Goal: Information Seeking & Learning: Find contact information

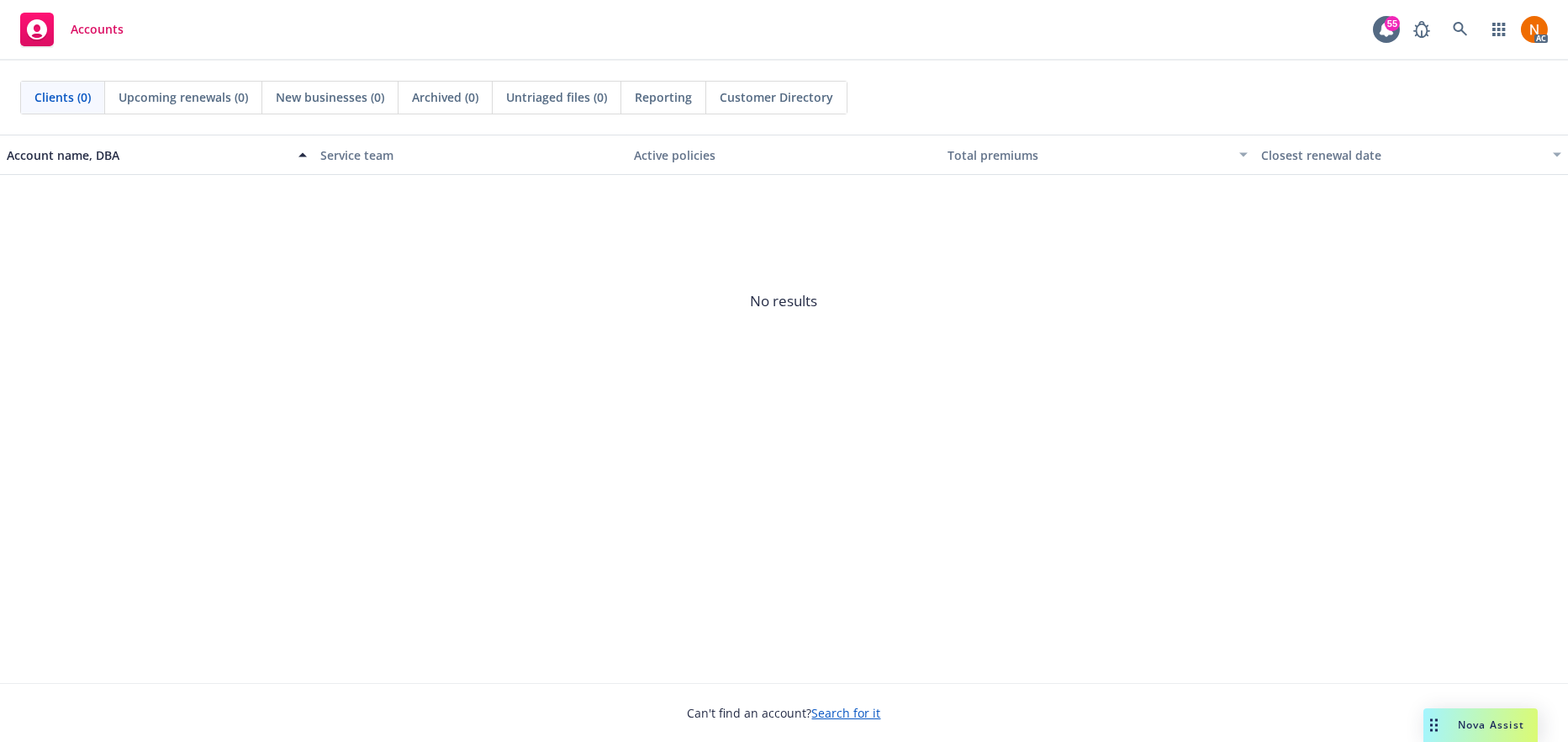
click at [954, 348] on span "No results" at bounding box center [784, 301] width 1568 height 253
click at [1295, 411] on span "No results" at bounding box center [784, 301] width 1568 height 253
click at [1467, 31] on icon at bounding box center [1460, 30] width 15 height 15
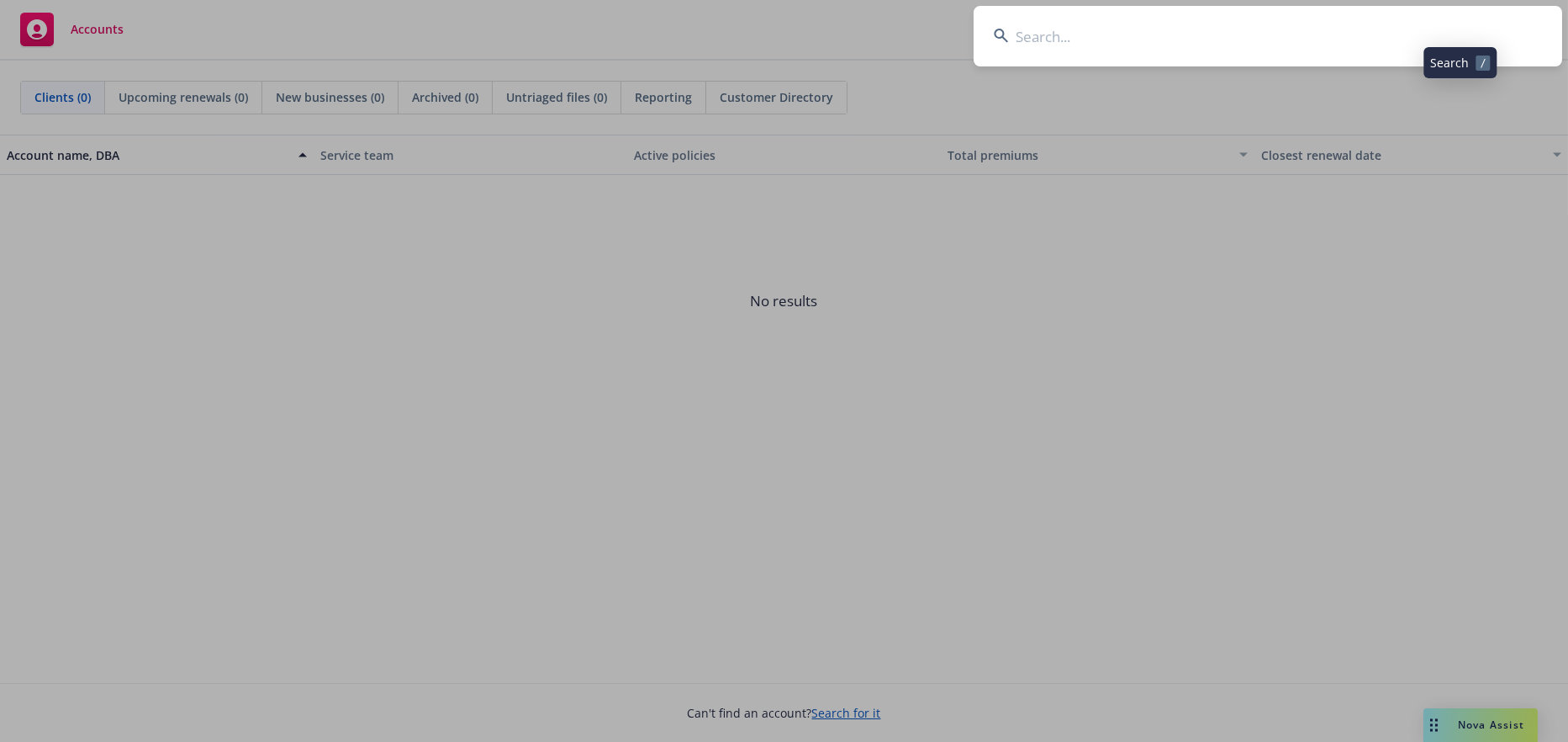
click at [1218, 33] on input at bounding box center [1268, 36] width 589 height 61
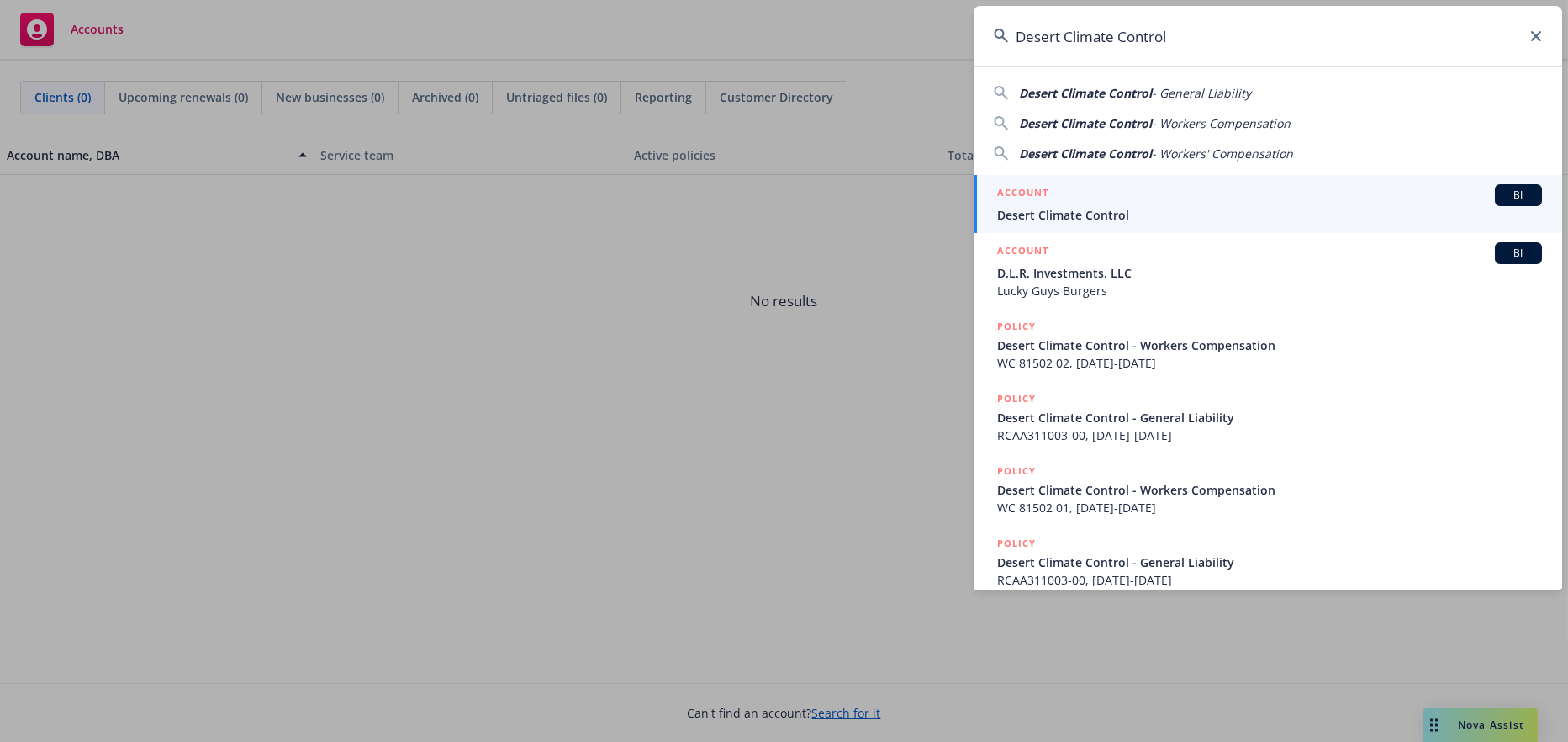
type input "Desert Climate Control"
drag, startPoint x: 1091, startPoint y: 212, endPoint x: 1516, endPoint y: 147, distance: 429.9
click at [1091, 212] on span "Desert Climate Control" at bounding box center [1269, 214] width 545 height 17
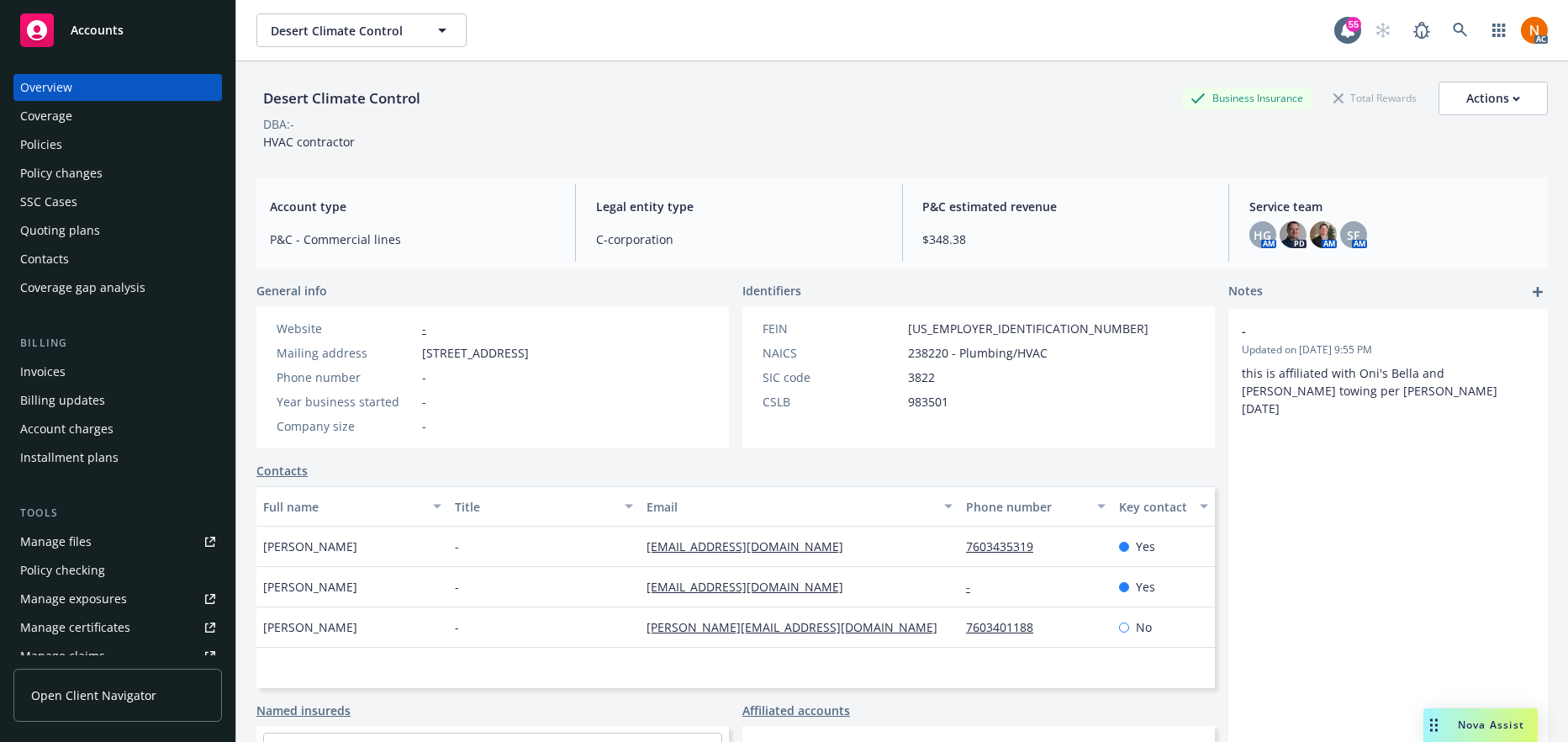
drag, startPoint x: 537, startPoint y: 184, endPoint x: 438, endPoint y: 123, distance: 116.3
click at [533, 179] on div "Account type P&C - Commercial lines Legal entity type C-corporation P&C estimat…" at bounding box center [902, 223] width 1291 height 91
click at [69, 134] on div "Policies" at bounding box center [117, 145] width 195 height 27
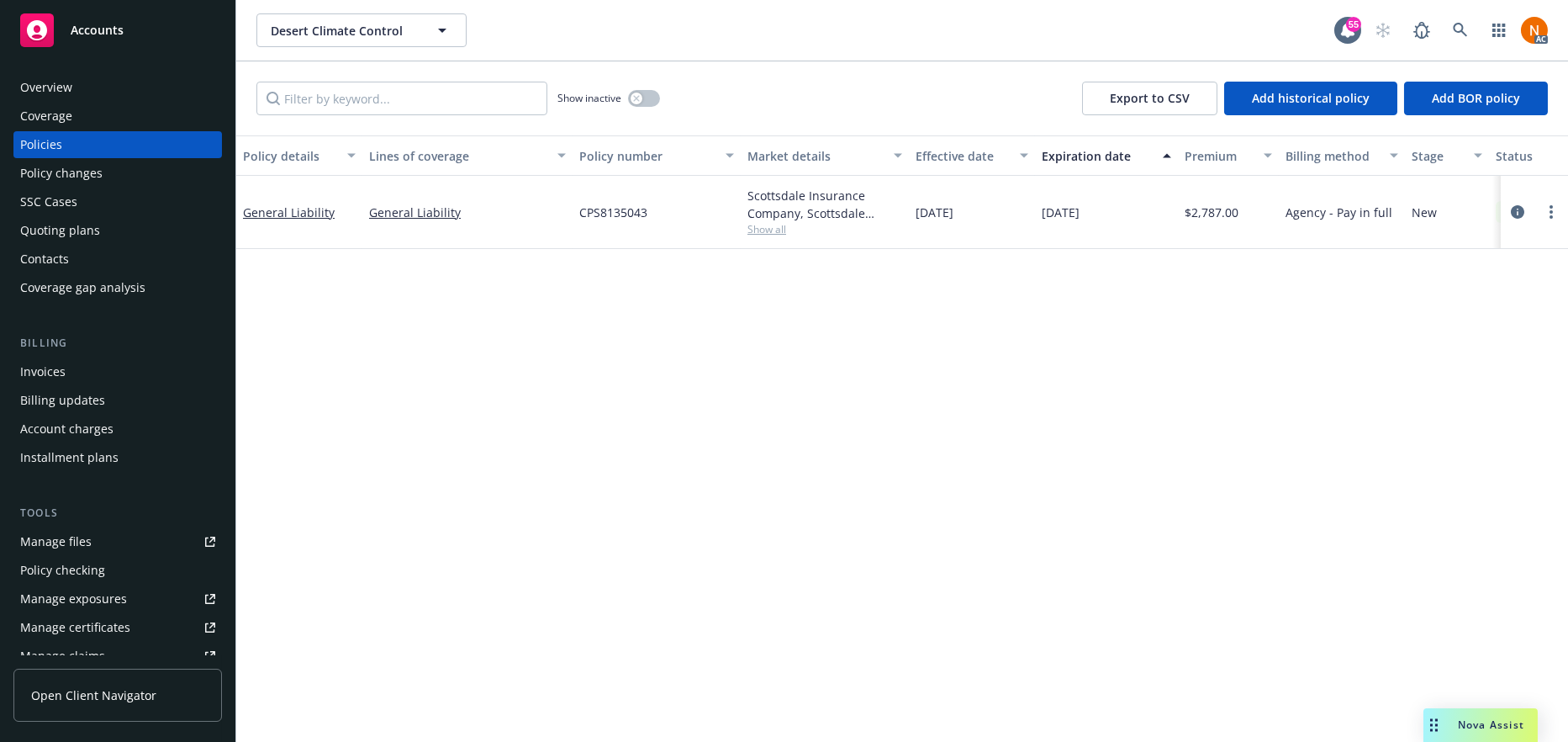
drag, startPoint x: 1001, startPoint y: 460, endPoint x: 1011, endPoint y: 287, distance: 173.3
click at [1001, 436] on div "Policy details Lines of coverage Policy number Market details Effective date Ex…" at bounding box center [902, 438] width 1332 height 606
click at [759, 231] on span "Show all" at bounding box center [824, 229] width 155 height 14
click at [899, 484] on div "Policy details Lines of coverage Policy number Market details Effective date Ex…" at bounding box center [902, 438] width 1332 height 606
click at [639, 103] on div "button" at bounding box center [636, 98] width 12 height 12
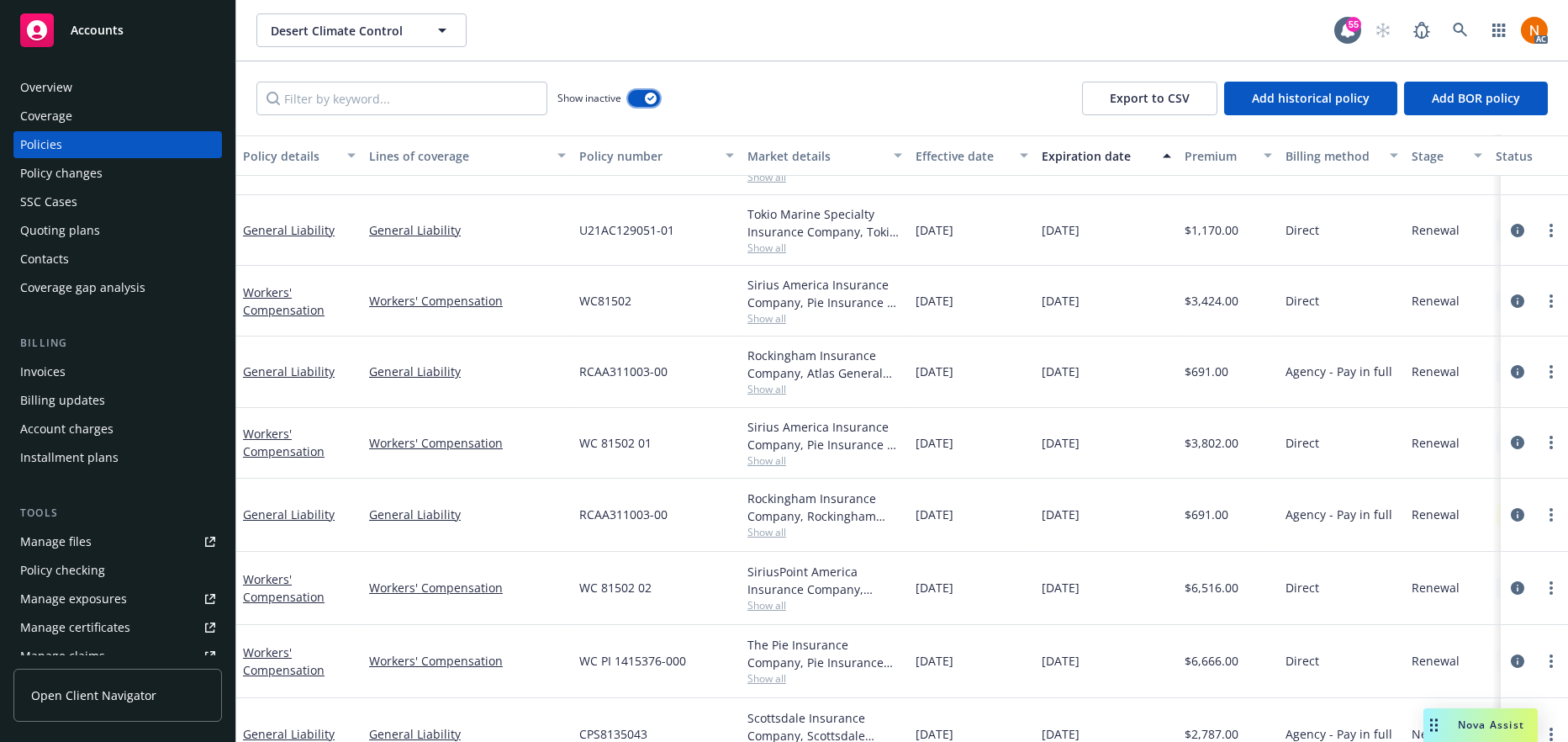
scroll to position [293, 0]
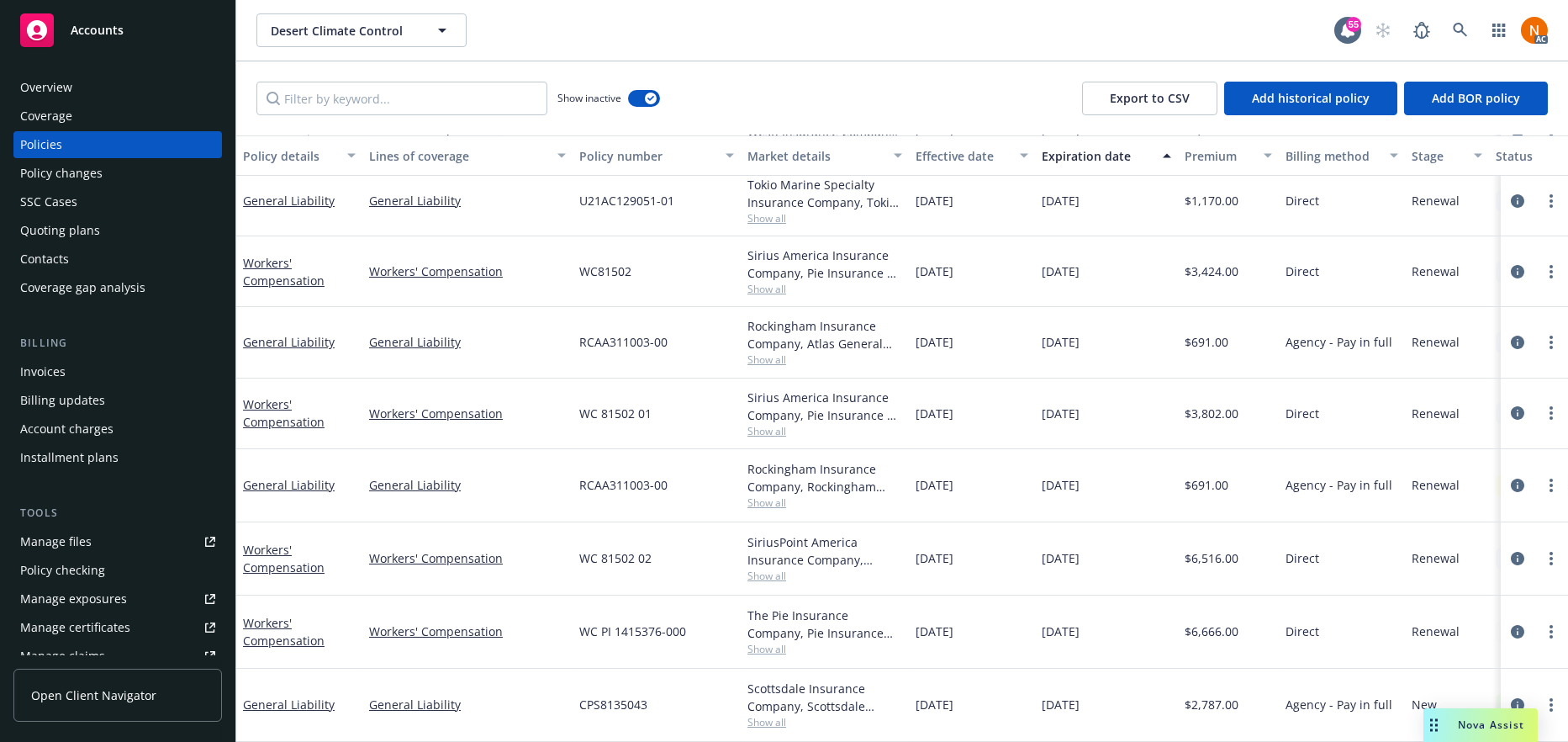
click at [648, 108] on div "Show inactive" at bounding box center [608, 98] width 103 height 34
click at [644, 96] on button "button" at bounding box center [644, 99] width 32 height 17
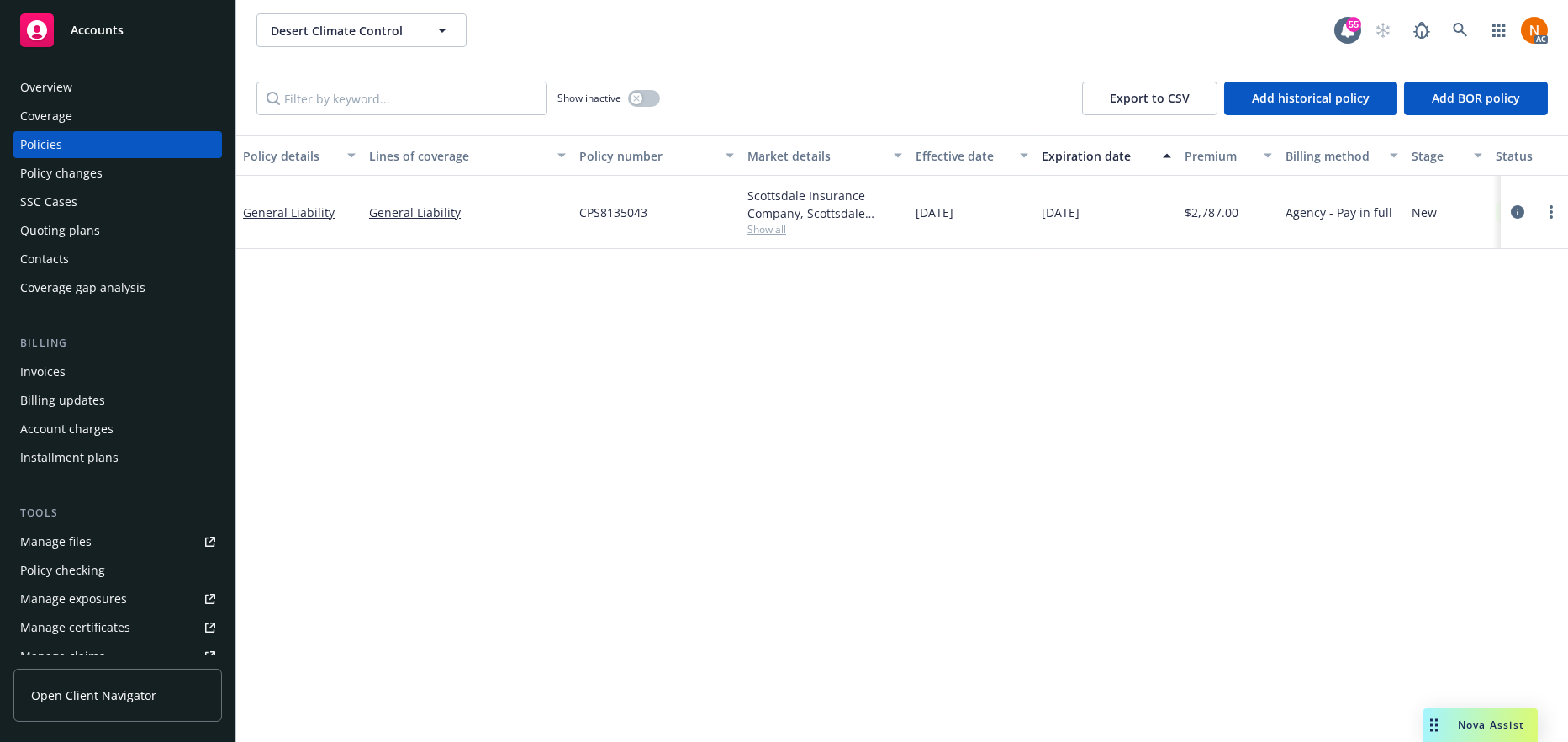
click at [1276, 487] on div "Policy details Lines of coverage Policy number Market details Effective date Ex…" at bounding box center [902, 438] width 1332 height 606
drag, startPoint x: 927, startPoint y: 360, endPoint x: 896, endPoint y: 266, distance: 99.0
click at [927, 359] on div "Policy details Lines of coverage Policy number Market details Effective date Ex…" at bounding box center [902, 438] width 1332 height 606
click at [1519, 213] on icon "circleInformation" at bounding box center [1518, 212] width 13 height 13
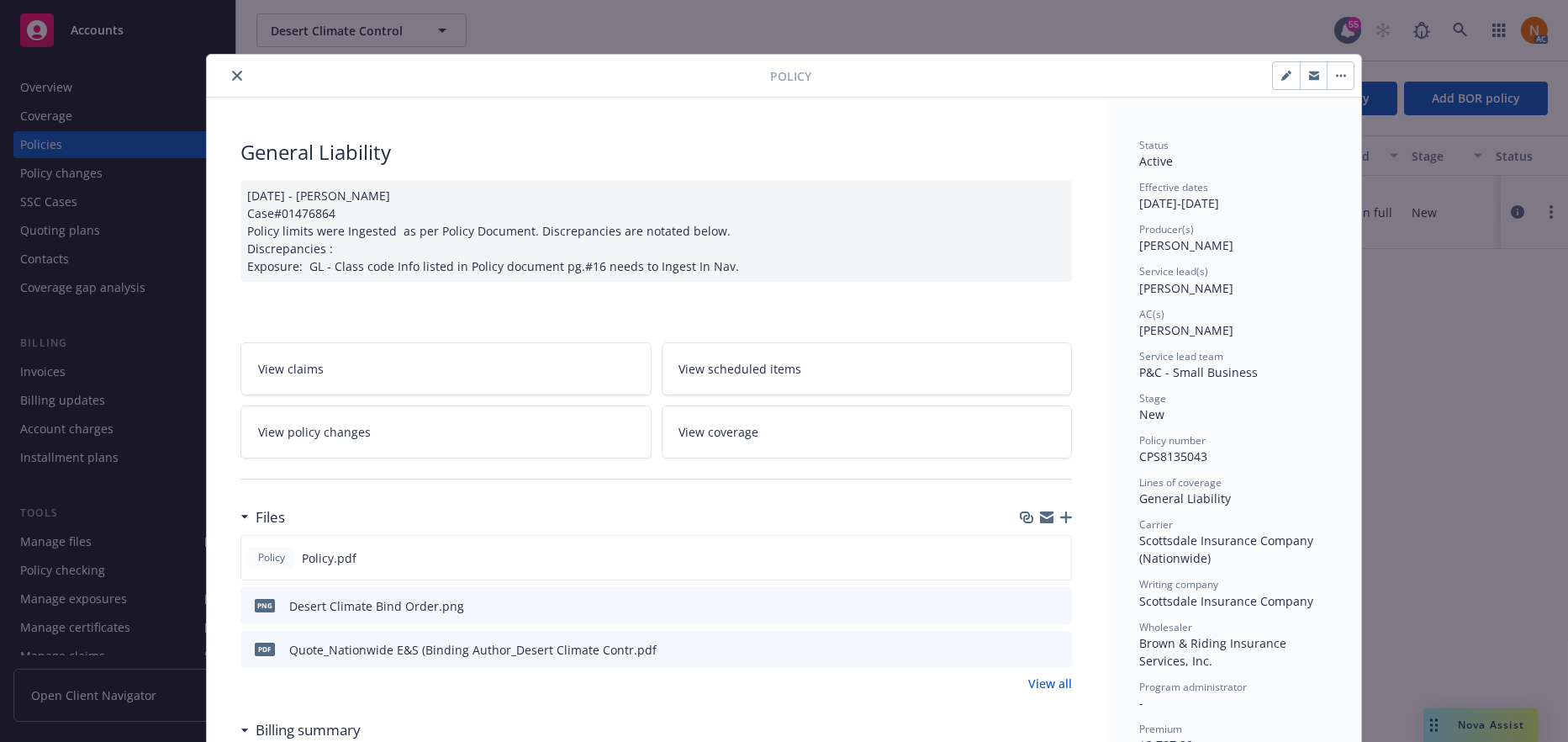
drag, startPoint x: 1025, startPoint y: 556, endPoint x: 1035, endPoint y: 581, distance: 26.9
click at [1025, 556] on icon "download file" at bounding box center [1028, 556] width 13 height 13
click at [1053, 684] on link "View all" at bounding box center [1050, 683] width 44 height 17
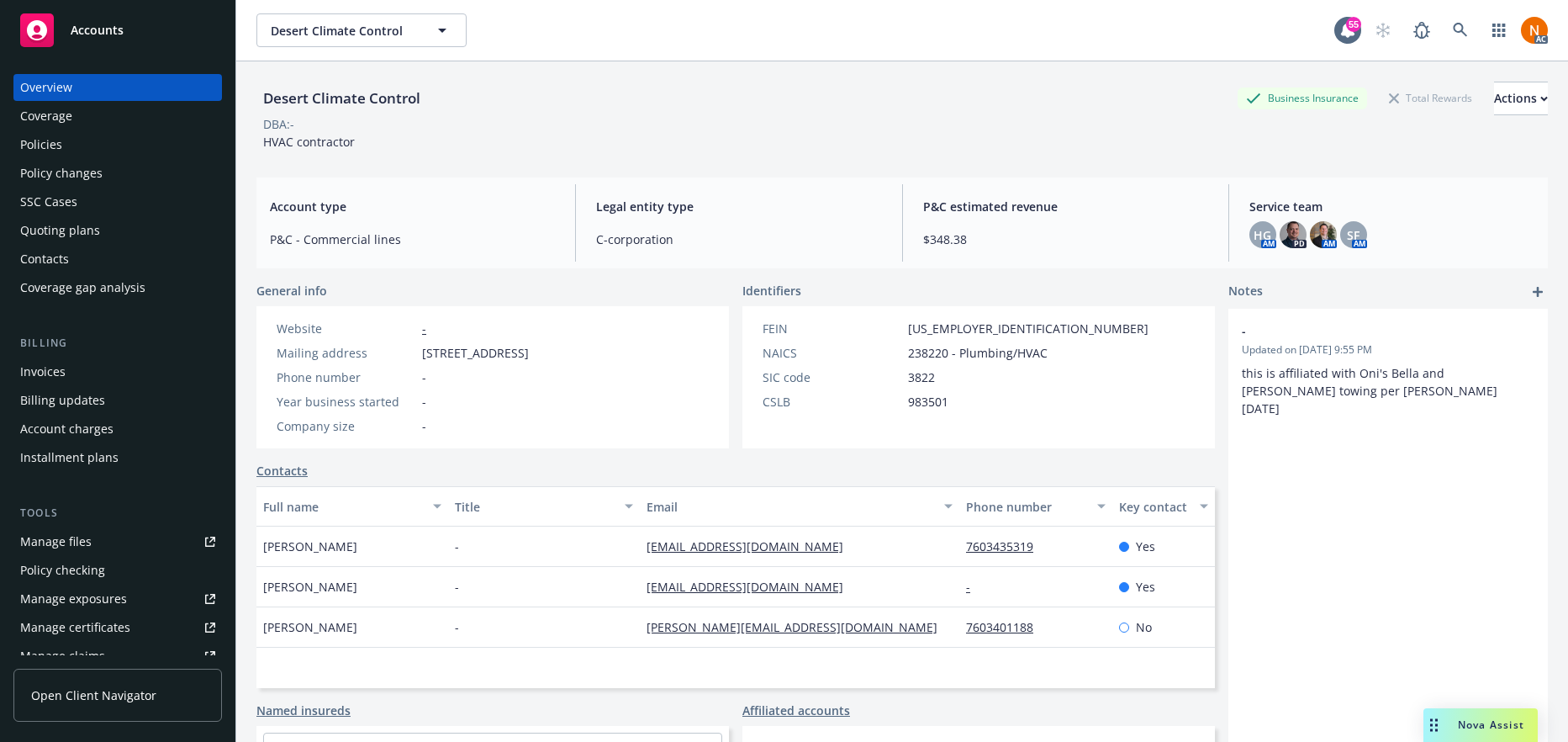
drag, startPoint x: 0, startPoint y: 0, endPoint x: 99, endPoint y: 235, distance: 255.0
click at [92, 239] on div "Quoting plans" at bounding box center [60, 231] width 80 height 27
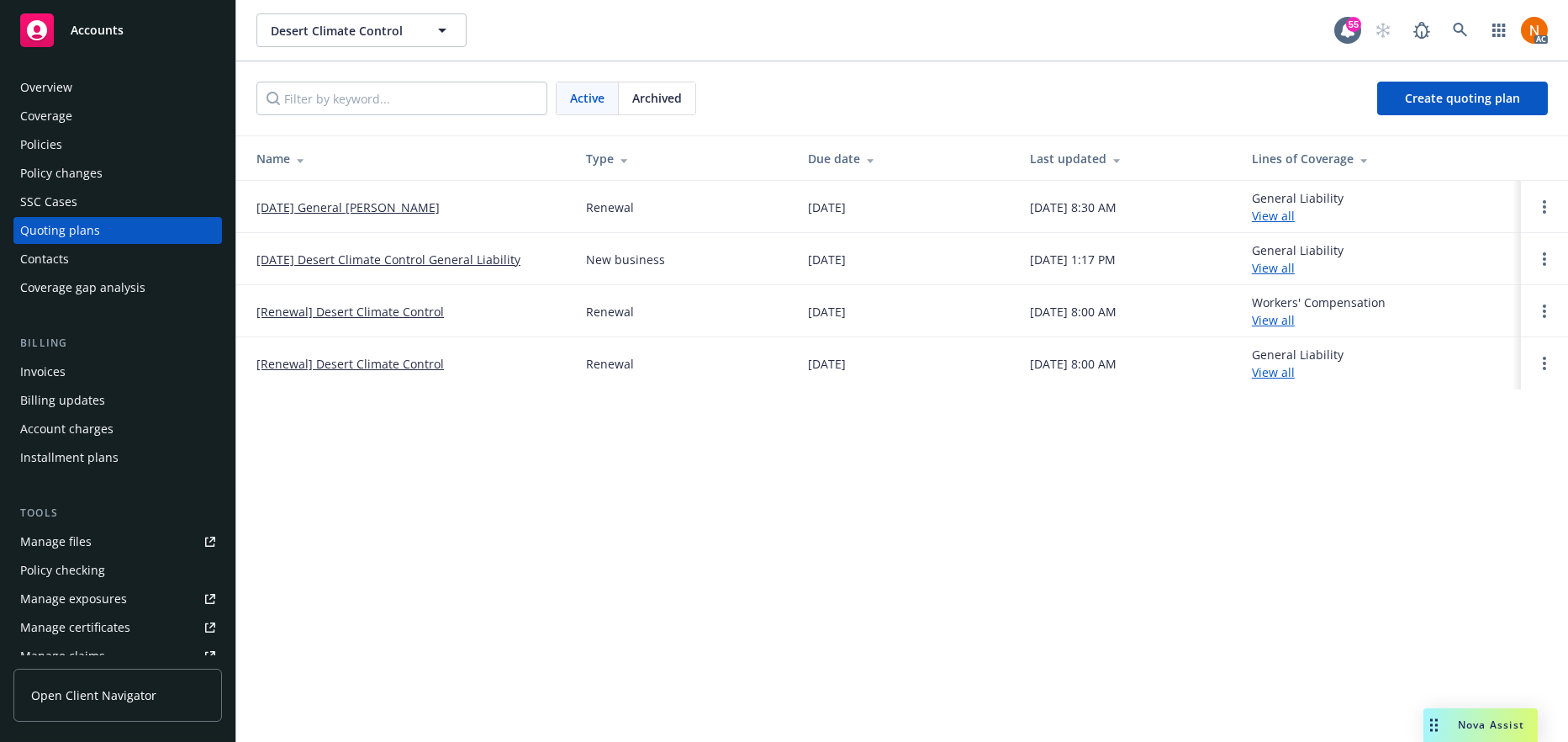
click at [423, 201] on link "01/14/26 General Liability Renewal" at bounding box center [348, 208] width 184 height 17
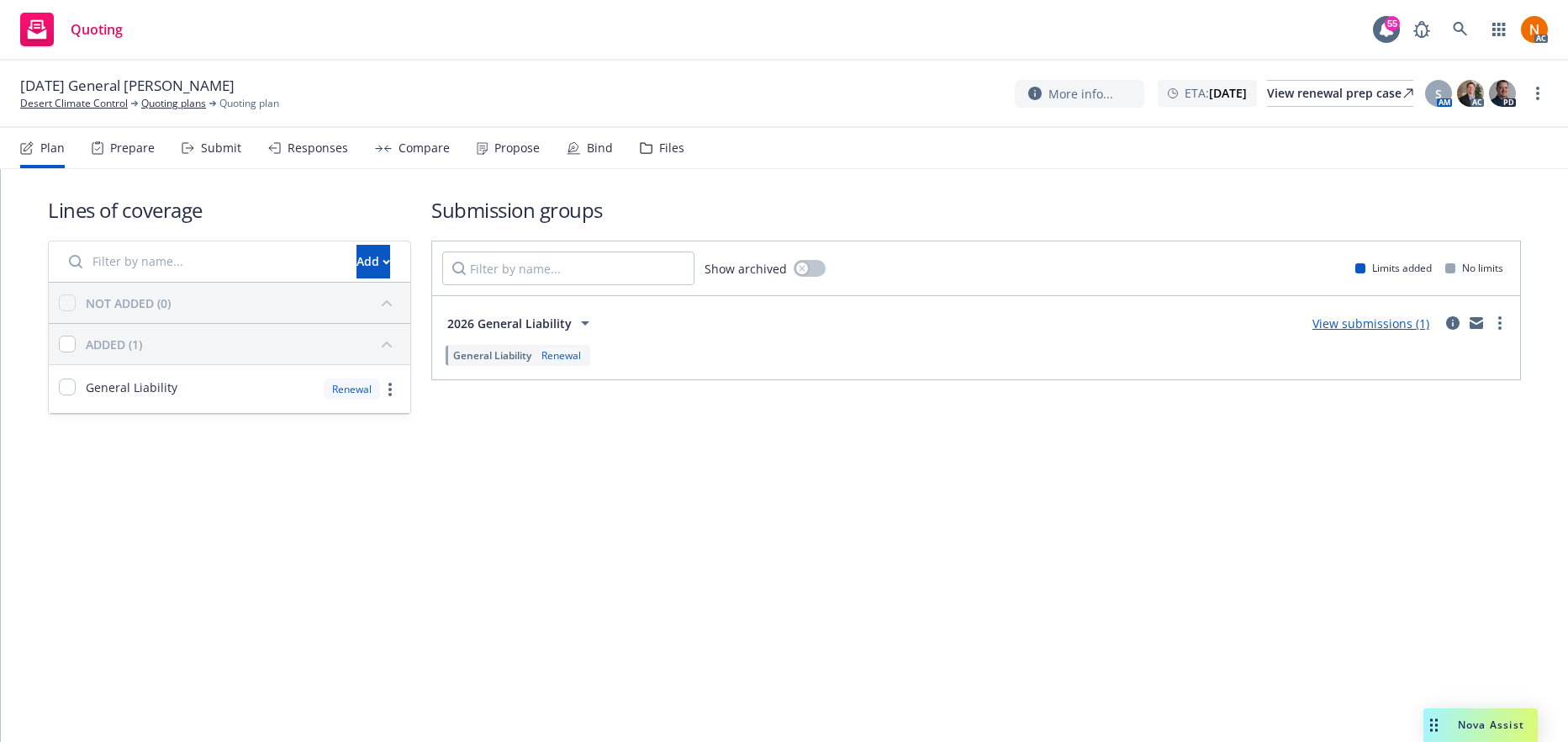
click at [7, 77] on div "01/14/26 General Liability Renewal Desert Climate Control Quoting plans Quoting…" at bounding box center [784, 94] width 1568 height 67
click at [107, 101] on link "Desert Climate Control" at bounding box center [74, 104] width 108 height 15
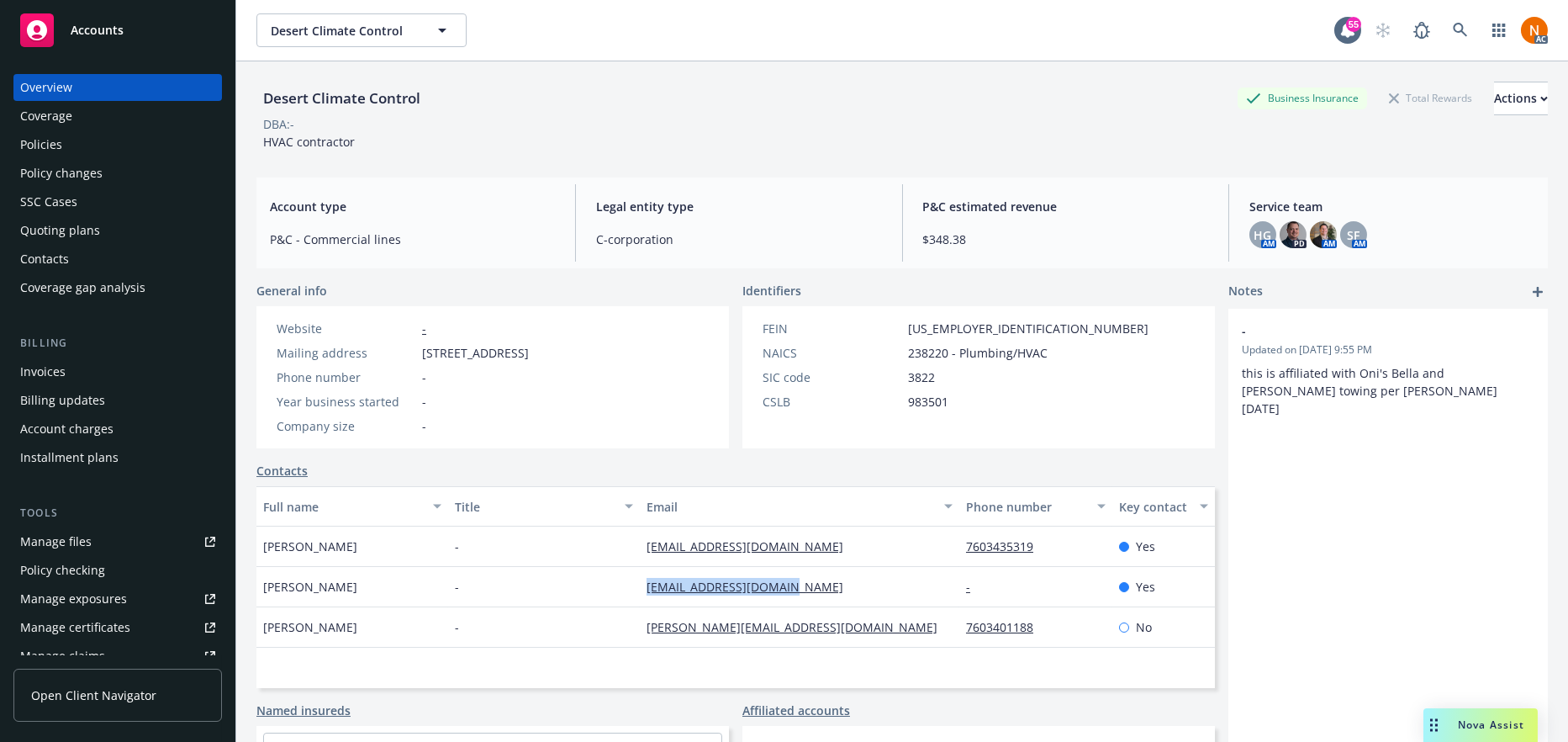
drag, startPoint x: 831, startPoint y: 583, endPoint x: 640, endPoint y: 583, distance: 191.0
click at [640, 583] on div "[EMAIL_ADDRESS][DOMAIN_NAME]" at bounding box center [799, 587] width 320 height 40
copy link "albee528@earthlink.net"
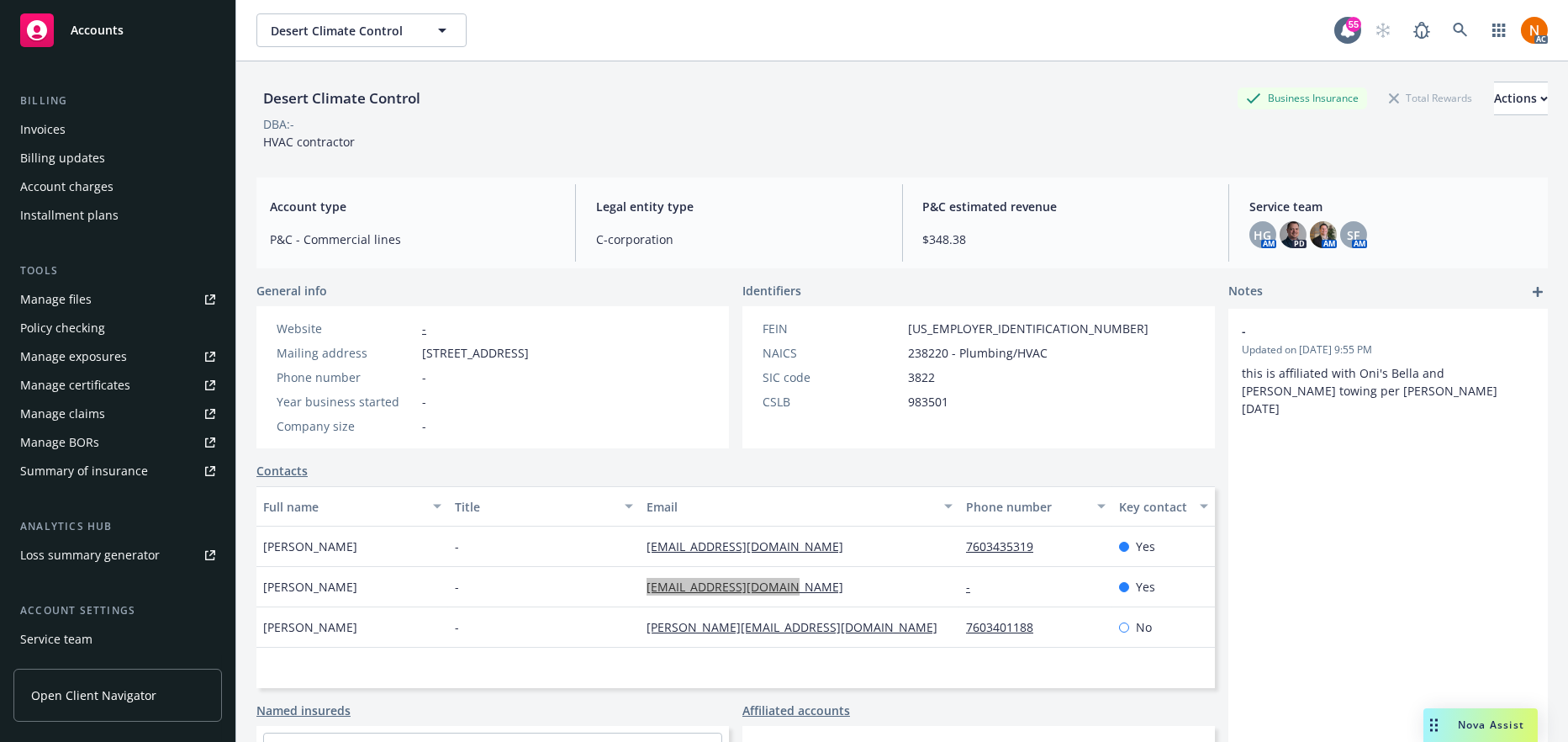
scroll to position [354, 0]
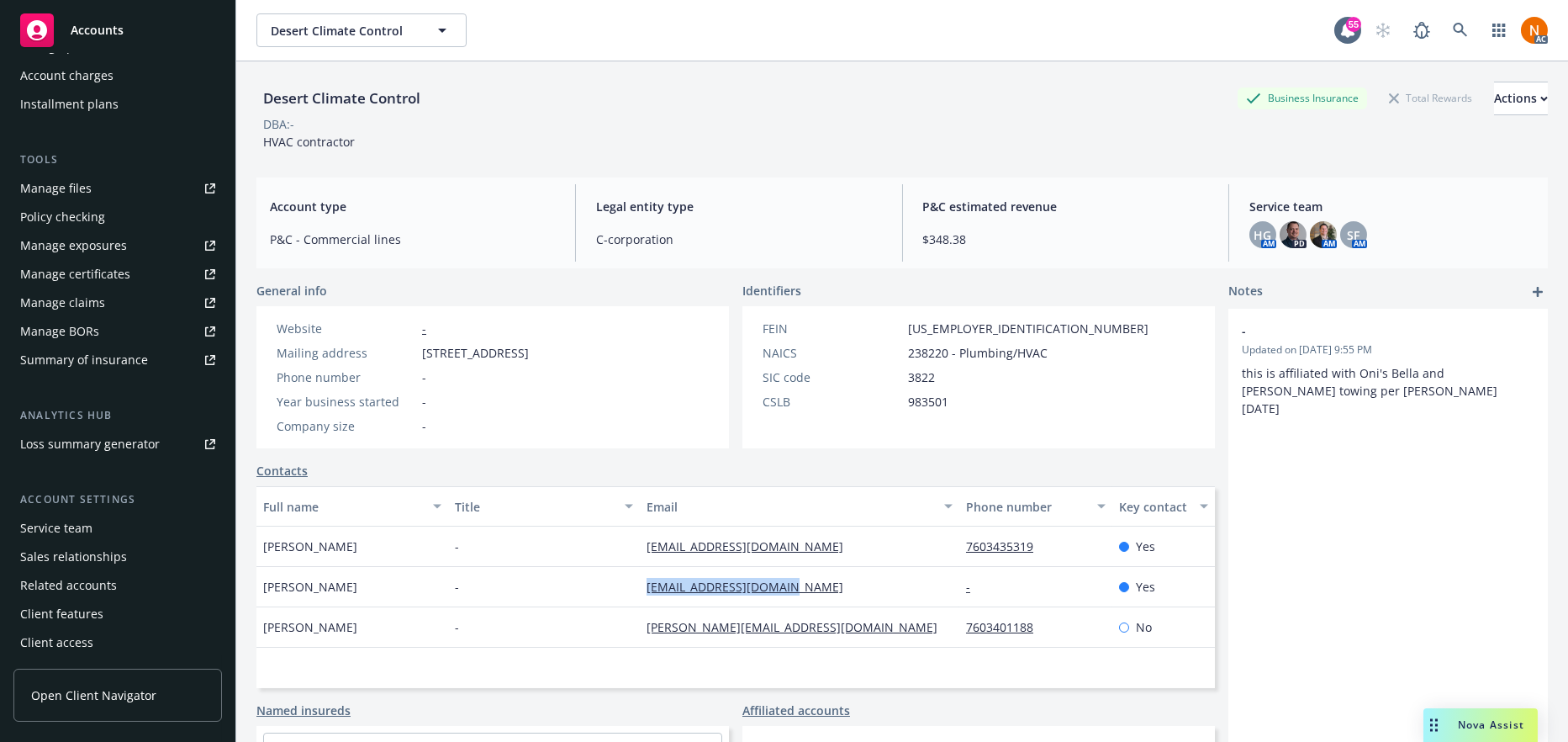
click at [125, 533] on div "Service team" at bounding box center [117, 529] width 195 height 27
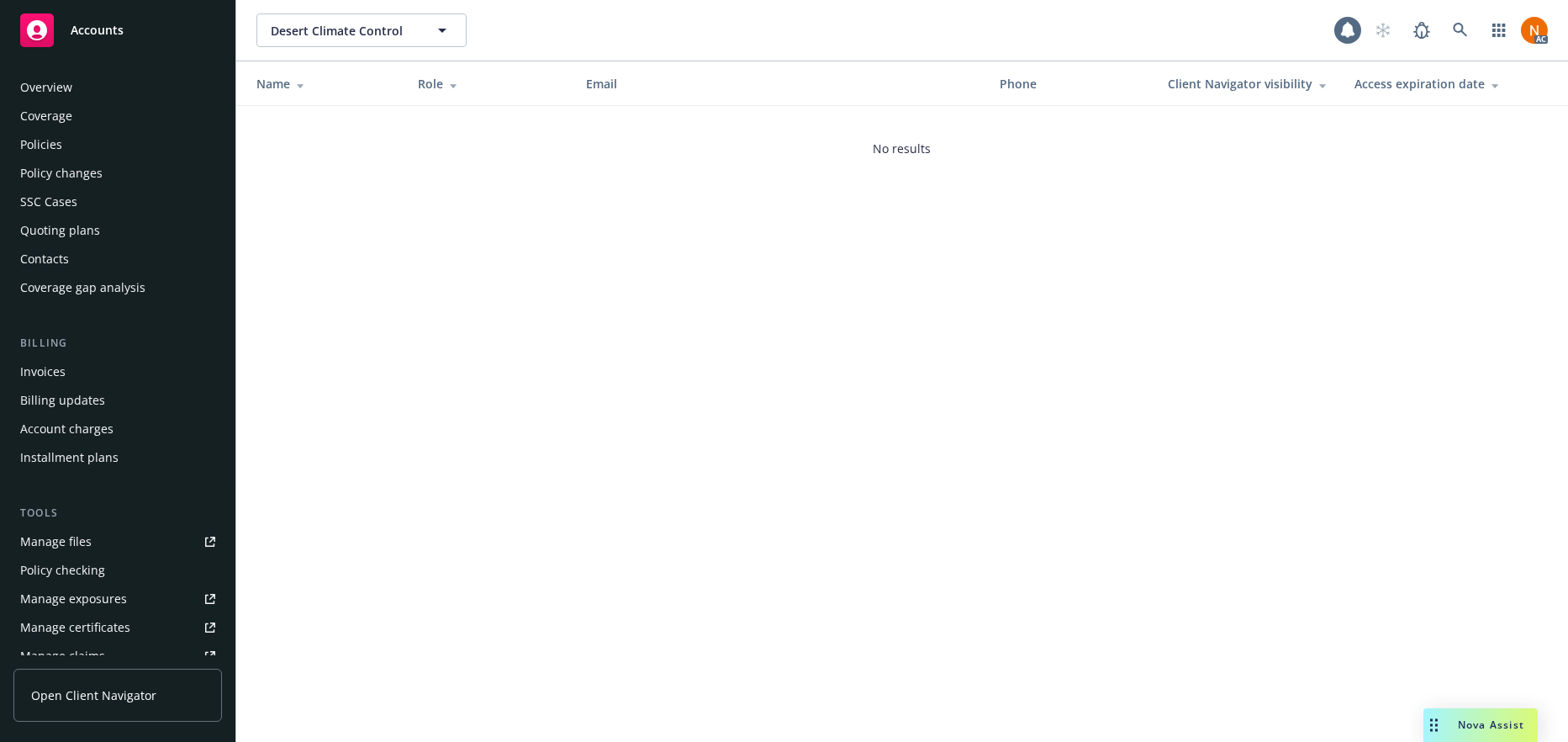
scroll to position [354, 0]
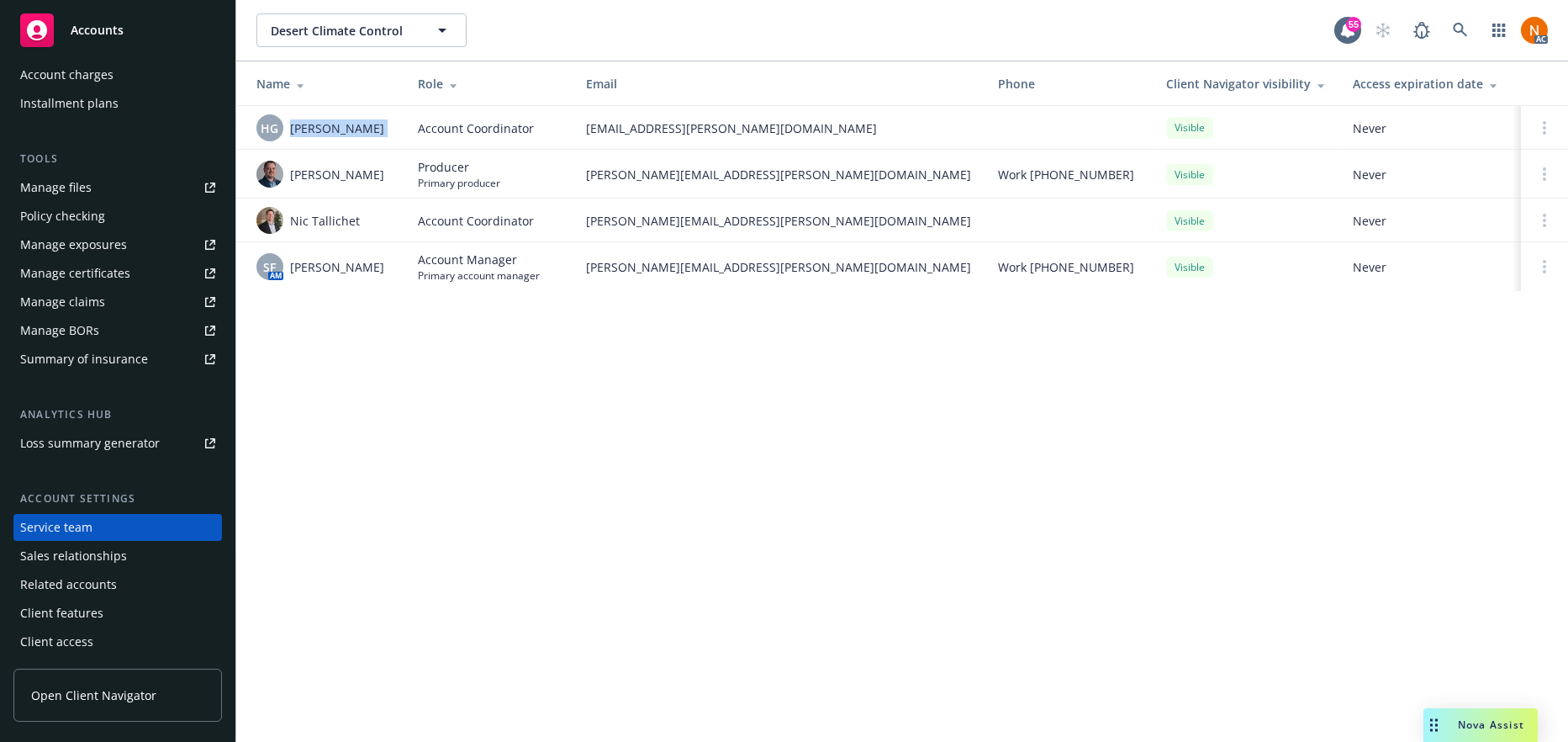
drag, startPoint x: 404, startPoint y: 122, endPoint x: 291, endPoint y: 127, distance: 113.1
click at [291, 127] on tr "HG Herani Gebre Account Coordinator herani.gebre@newfront.com Visible Never" at bounding box center [904, 128] width 1335 height 44
copy span "Herani Gebre"
drag, startPoint x: 441, startPoint y: 398, endPoint x: 297, endPoint y: 309, distance: 169.3
click at [437, 395] on div "Desert Climate Control Desert Climate Control 55 AC Name Role Email Phone Clien…" at bounding box center [902, 371] width 1332 height 742
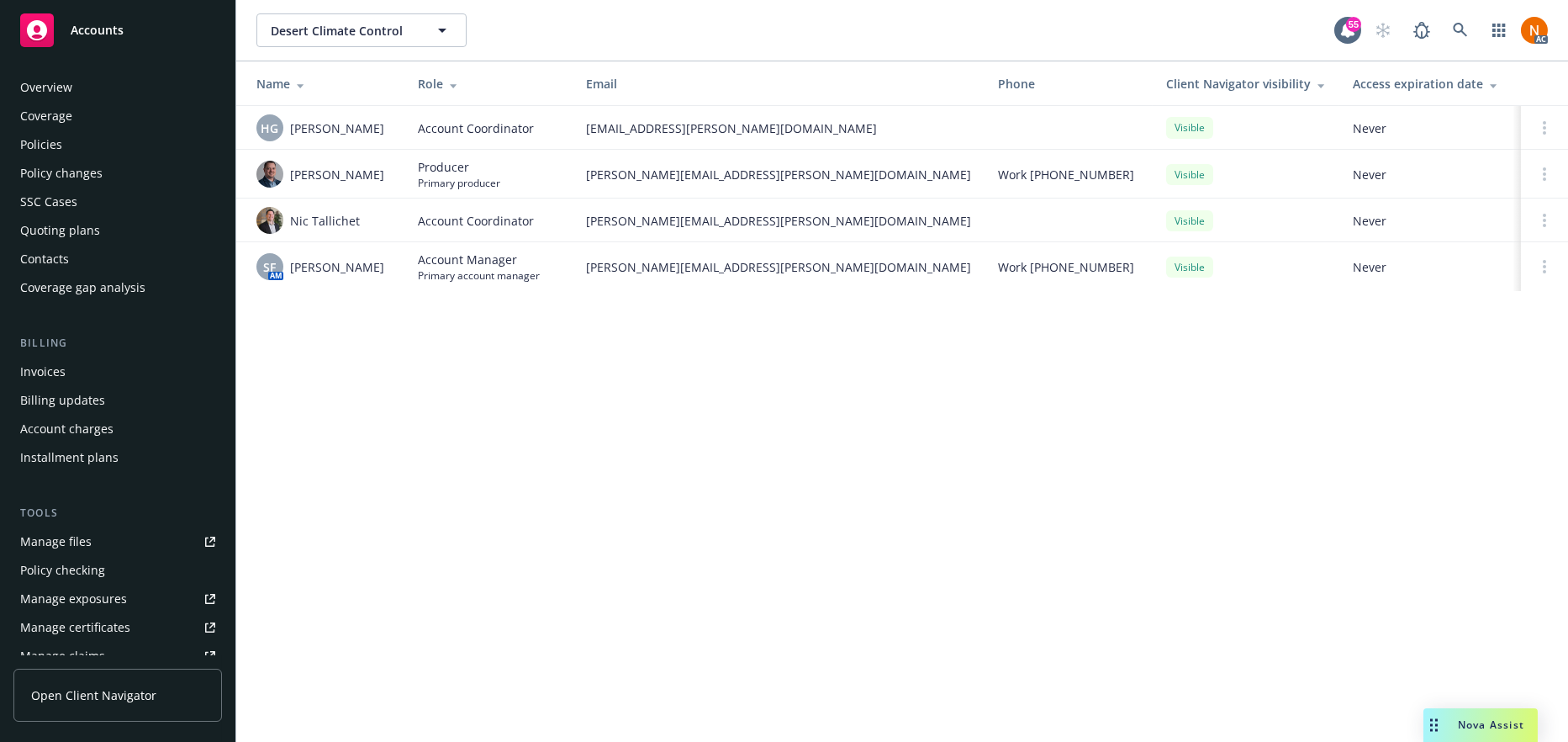
scroll to position [0, 0]
click at [91, 79] on div "Overview" at bounding box center [117, 87] width 195 height 27
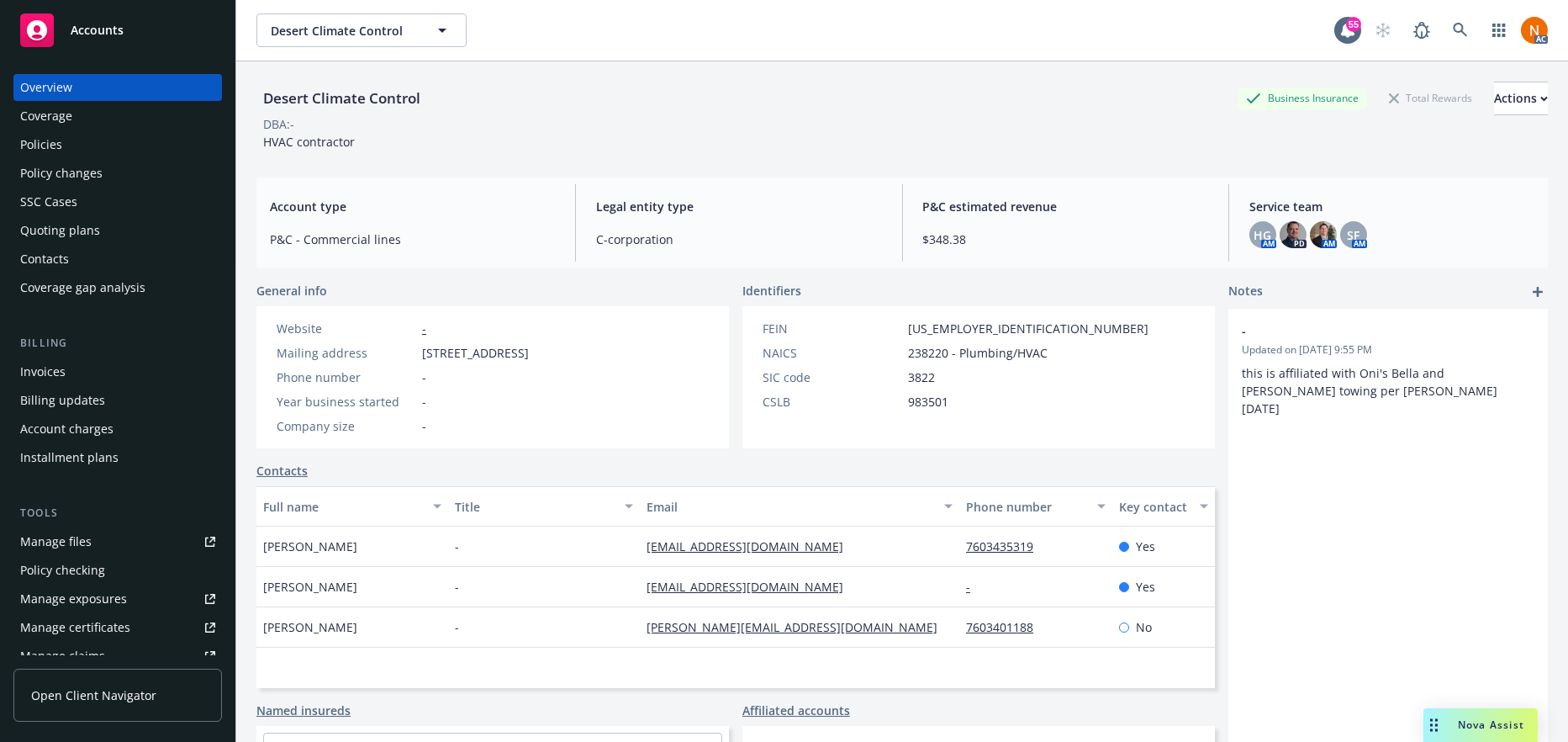
click at [943, 348] on span "238220 - Plumbing/HVAC" at bounding box center [977, 353] width 139 height 17
click at [926, 352] on span "238220 - Plumbing/HVAC" at bounding box center [977, 353] width 139 height 17
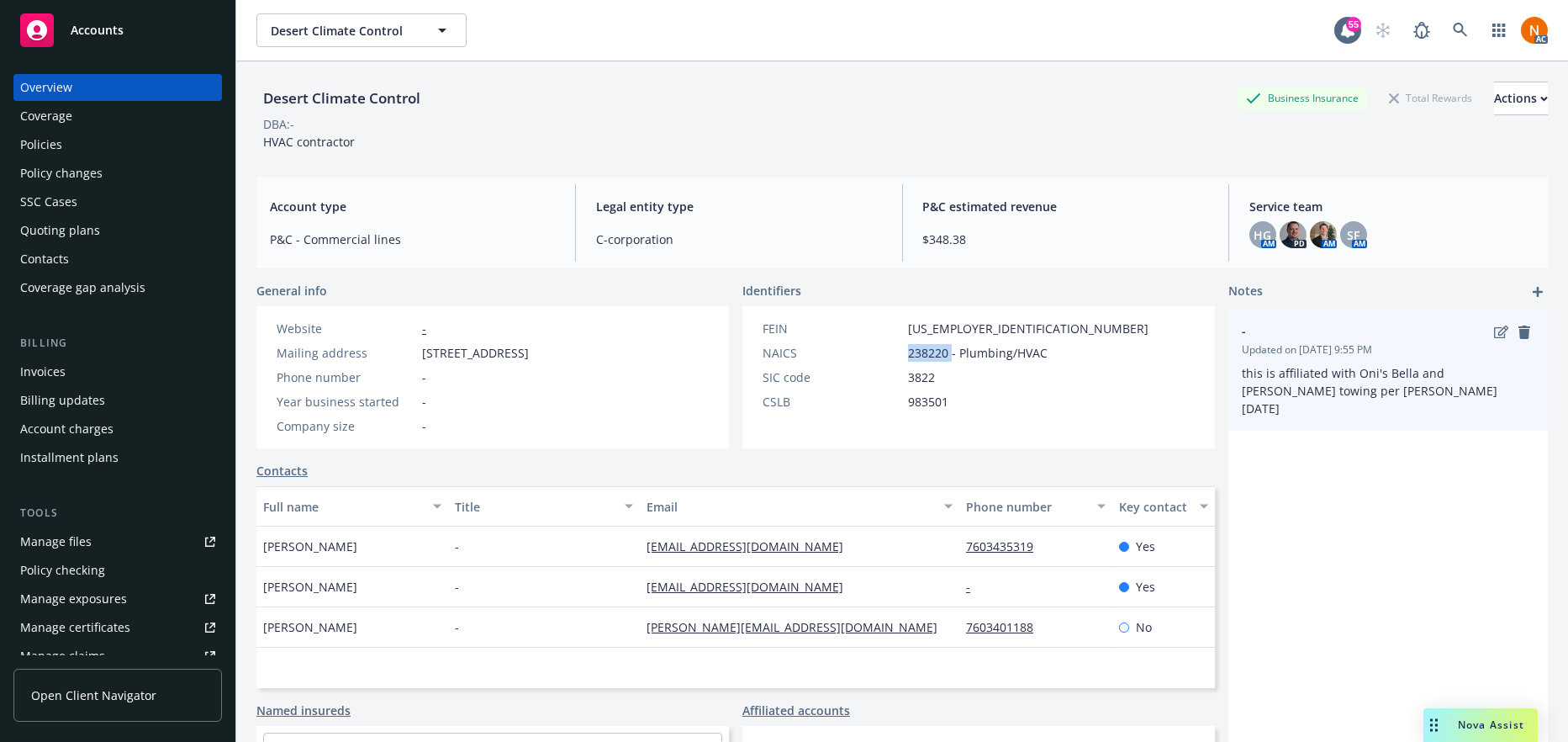
copy span "238220"
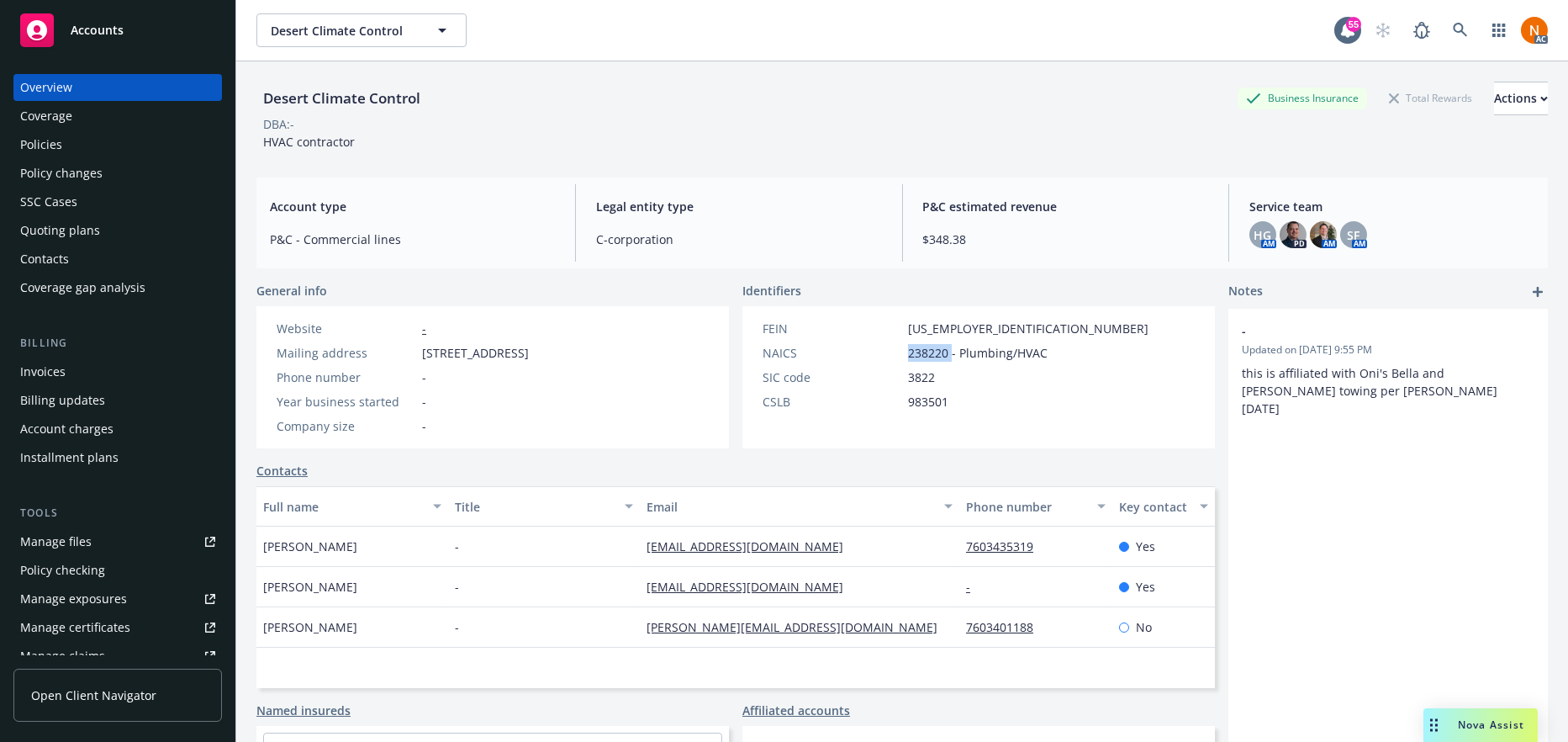
drag, startPoint x: 869, startPoint y: 539, endPoint x: 625, endPoint y: 541, distance: 244.0
click at [625, 541] on div "Art Jones - desertclimatecontrol@gmail.com 7603435319 Yes" at bounding box center [736, 547] width 959 height 40
copy div "desertclimatecontrol@gmail.com"
drag, startPoint x: 374, startPoint y: 591, endPoint x: 259, endPoint y: 592, distance: 115.0
click at [259, 592] on div "Jesus Molina" at bounding box center [353, 587] width 192 height 40
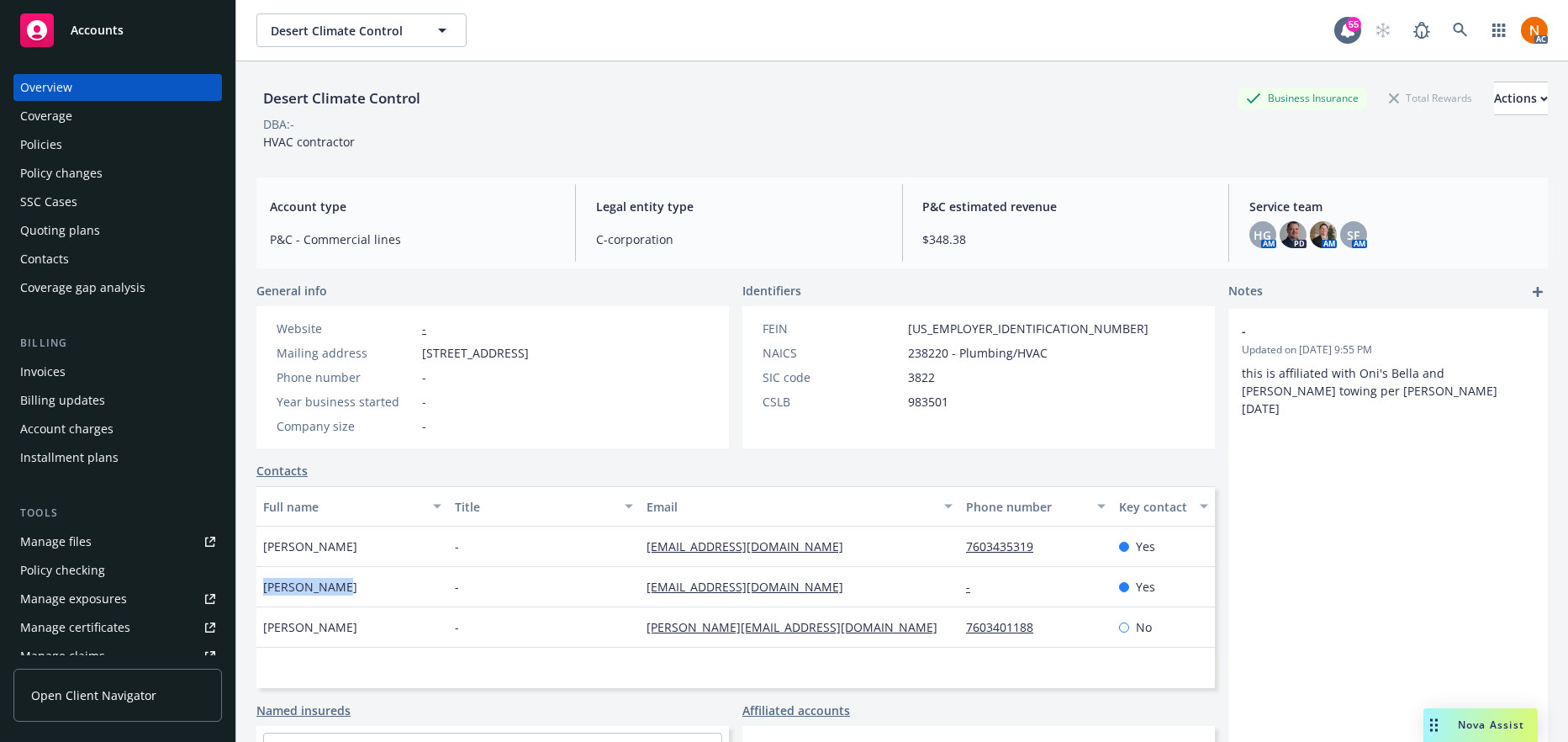
copy span "Jesus Molina"
click at [843, 597] on div "albee528@earthlink.net" at bounding box center [799, 587] width 320 height 40
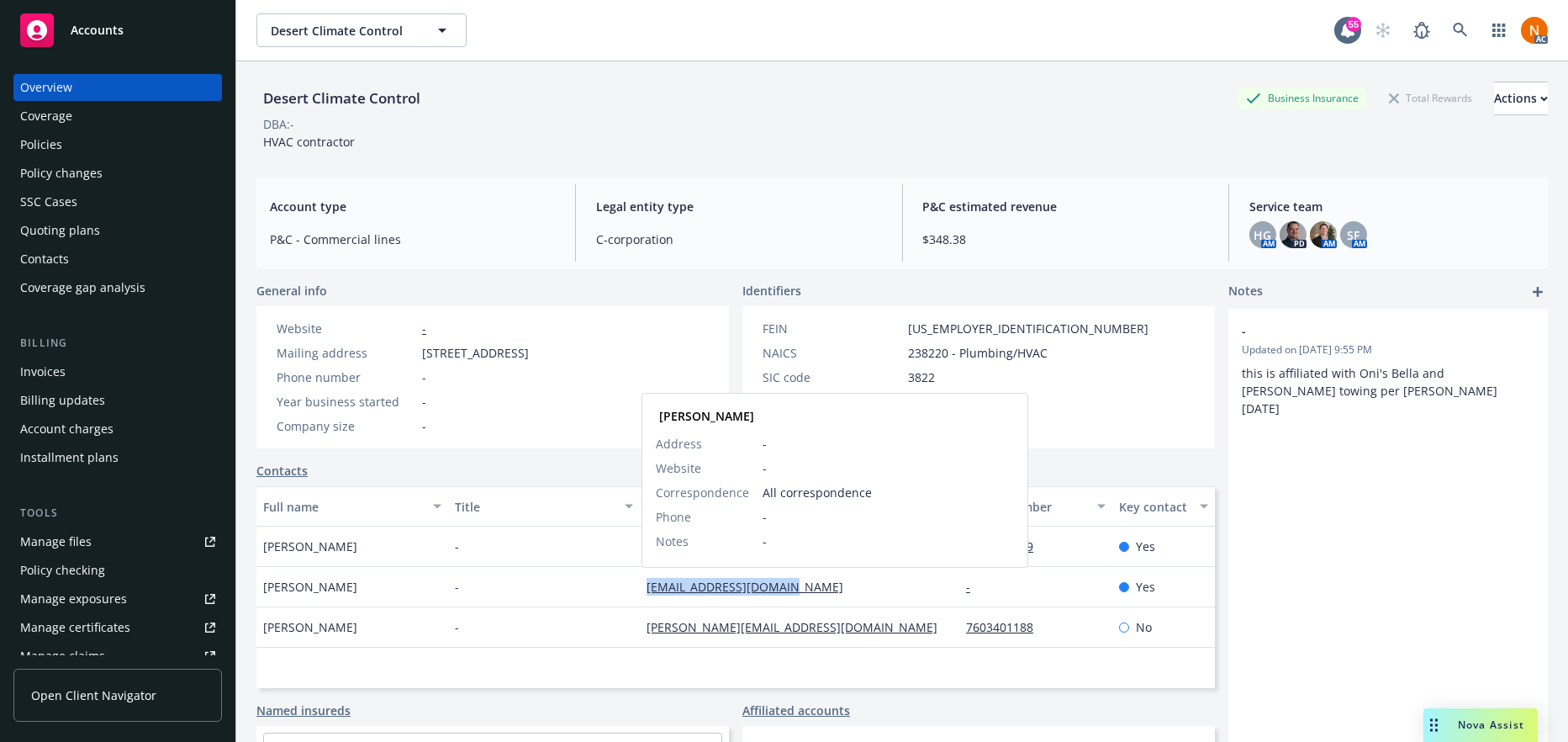
drag, startPoint x: 833, startPoint y: 583, endPoint x: 647, endPoint y: 588, distance: 186.1
click at [643, 590] on div "albee528@earthlink.net Jesus Molina Address - Website - Correspondence All corr…" at bounding box center [799, 587] width 320 height 40
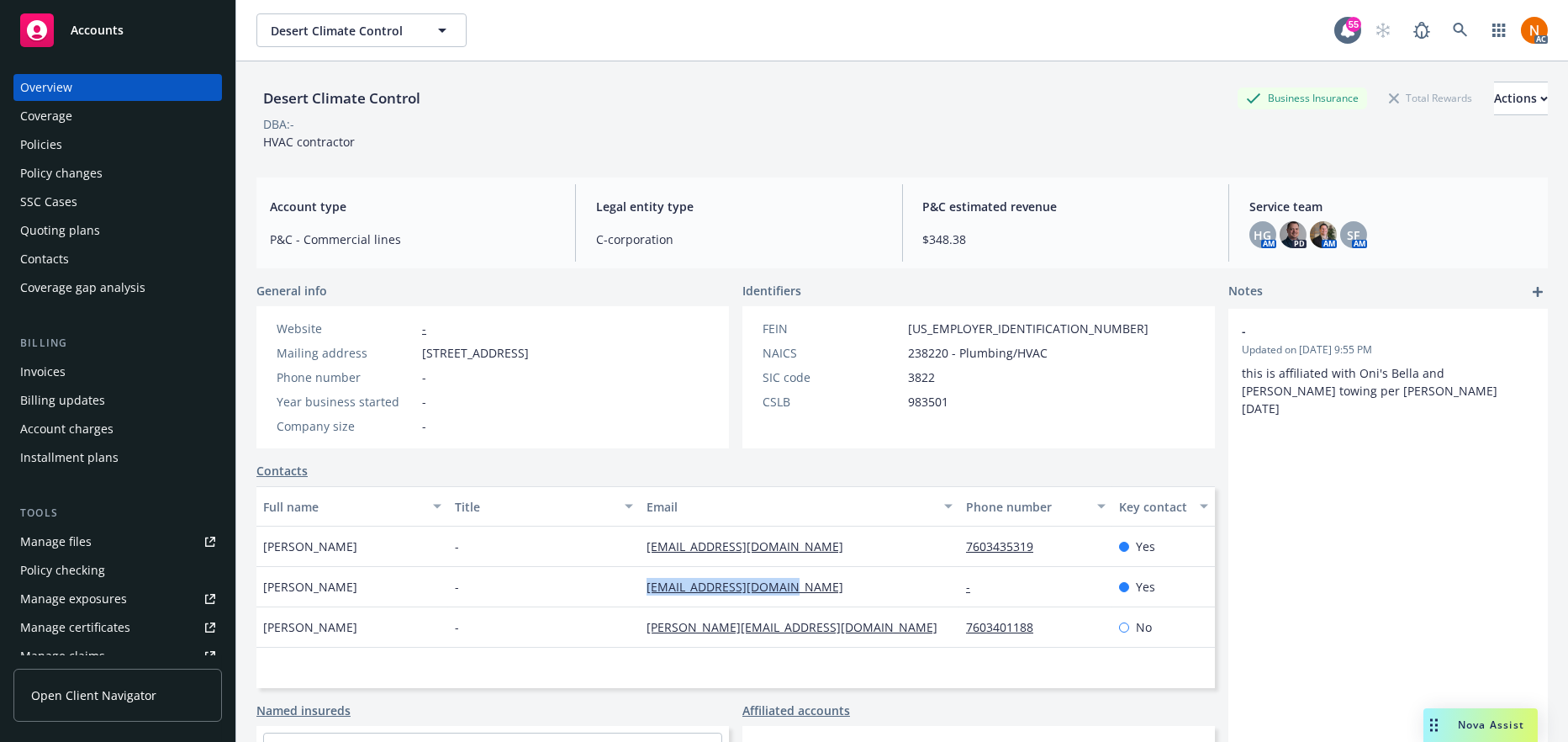
copy link "albee528@earthlink.net"
click at [52, 139] on div "Policies" at bounding box center [41, 145] width 42 height 27
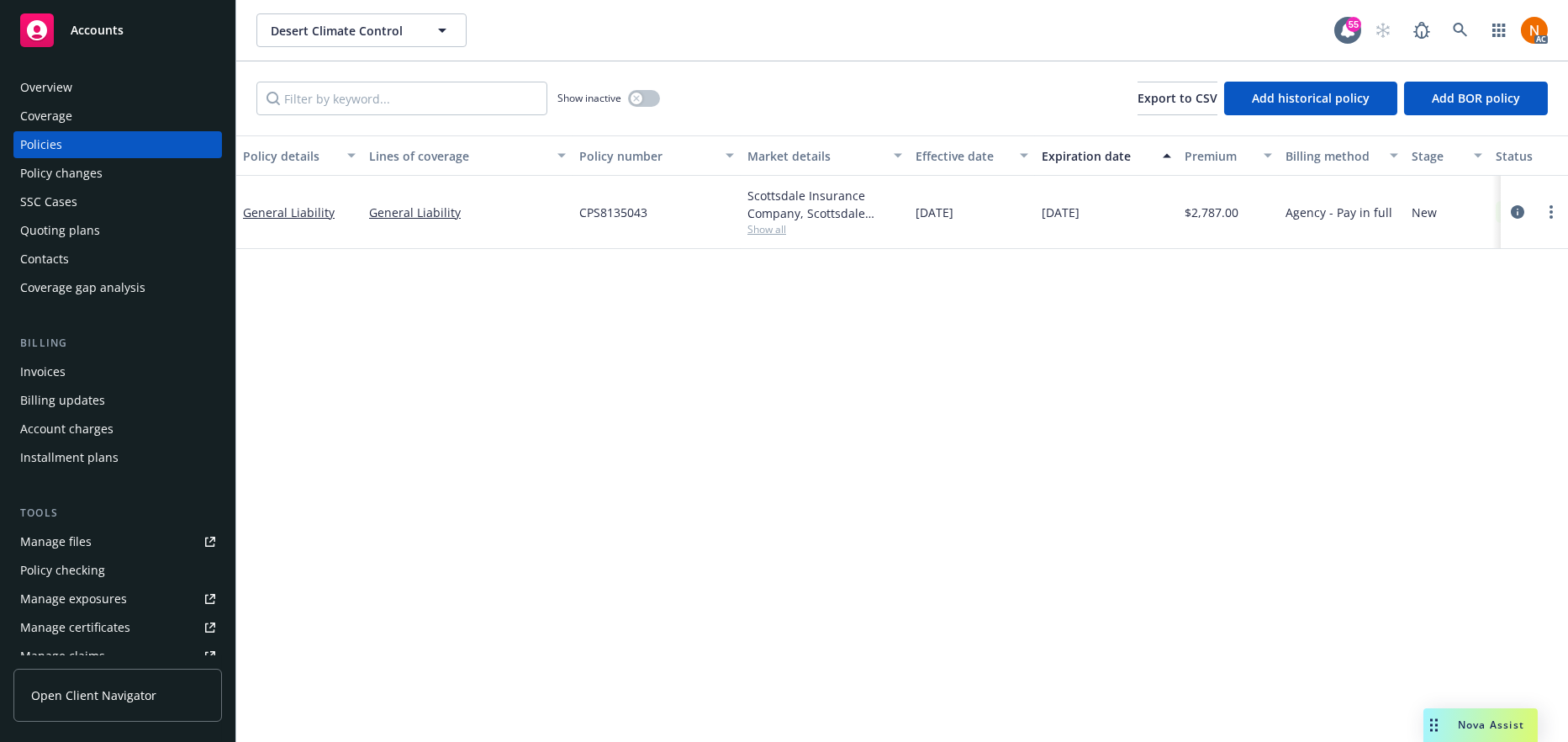
drag, startPoint x: 1053, startPoint y: 255, endPoint x: 842, endPoint y: 220, distance: 213.9
click at [1053, 255] on div "Policy details Lines of coverage Policy number Market details Effective date Ex…" at bounding box center [902, 438] width 1332 height 606
click at [786, 228] on span "Show all" at bounding box center [824, 229] width 155 height 14
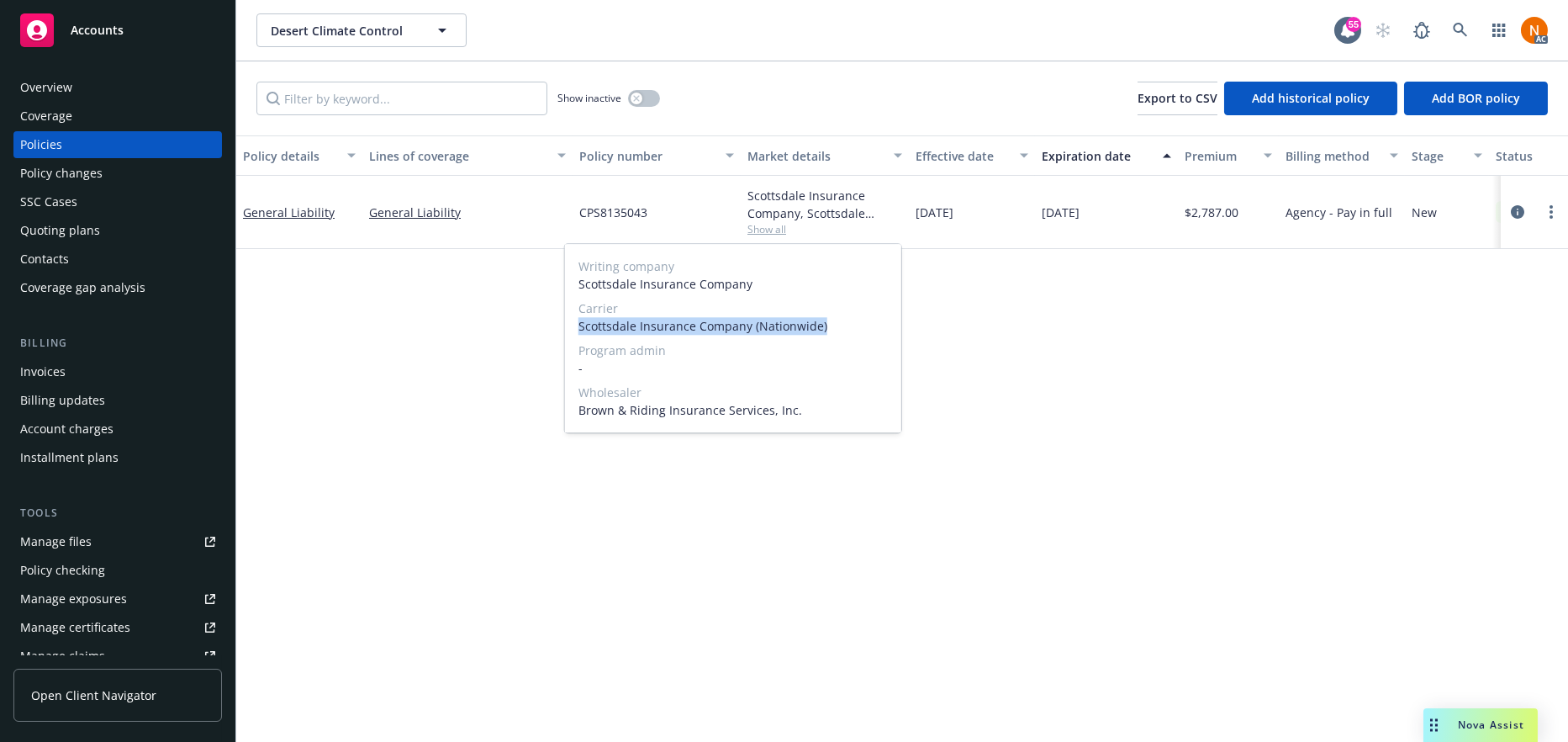
drag, startPoint x: 836, startPoint y: 323, endPoint x: 576, endPoint y: 323, distance: 260.0
click at [576, 323] on div "Writing company Scottsdale Insurance Company Carrier Scottsdale Insurance Compa…" at bounding box center [733, 338] width 336 height 188
copy span "Scottsdale Insurance Company (Nationwide)"
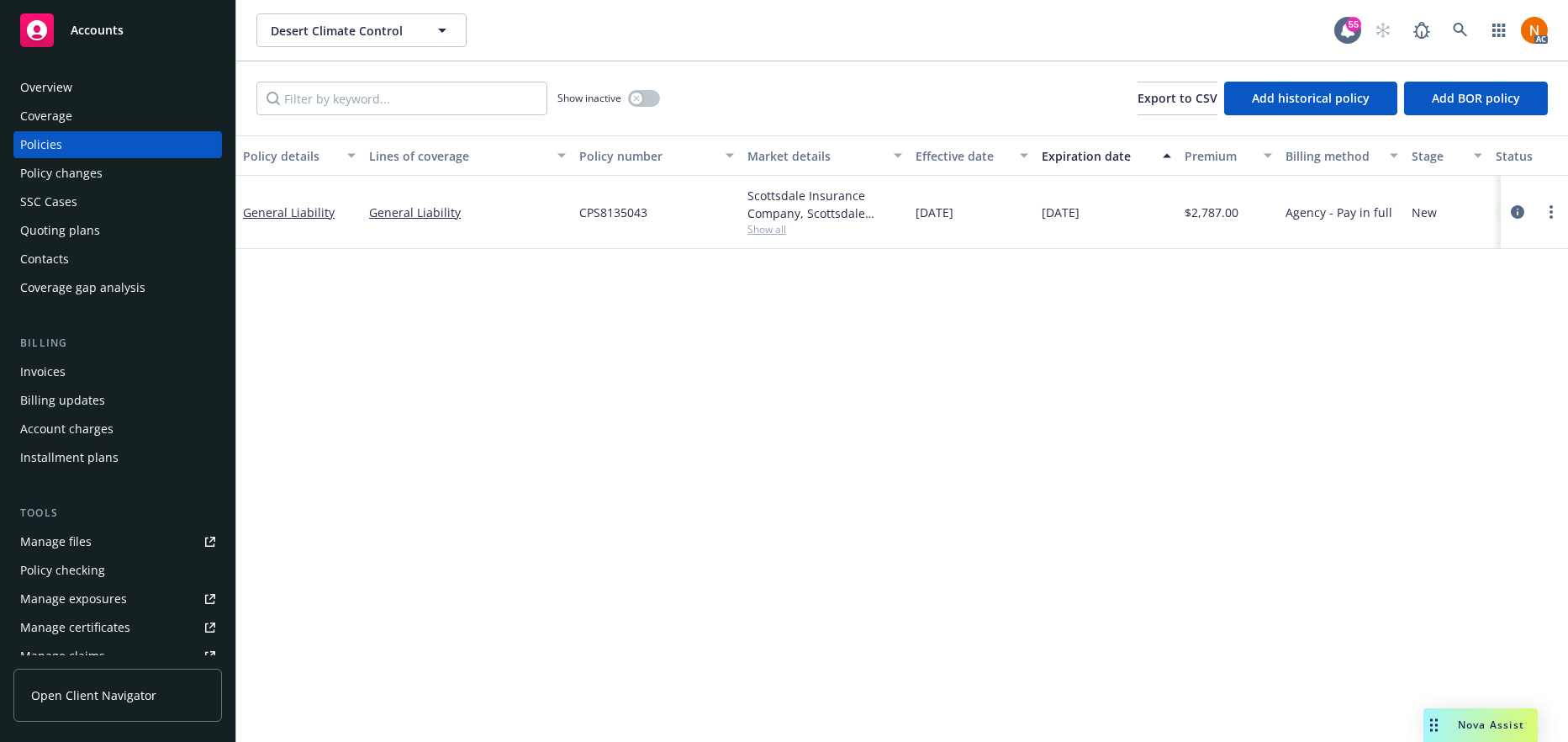
click at [643, 209] on span "CPS8135043" at bounding box center [613, 212] width 68 height 17
copy span "CPS8135043"
click at [1090, 417] on div "Policy details Lines of coverage Policy number Market details Effective date Ex…" at bounding box center [902, 438] width 1332 height 606
drag, startPoint x: 1008, startPoint y: 220, endPoint x: 914, endPoint y: 211, distance: 94.4
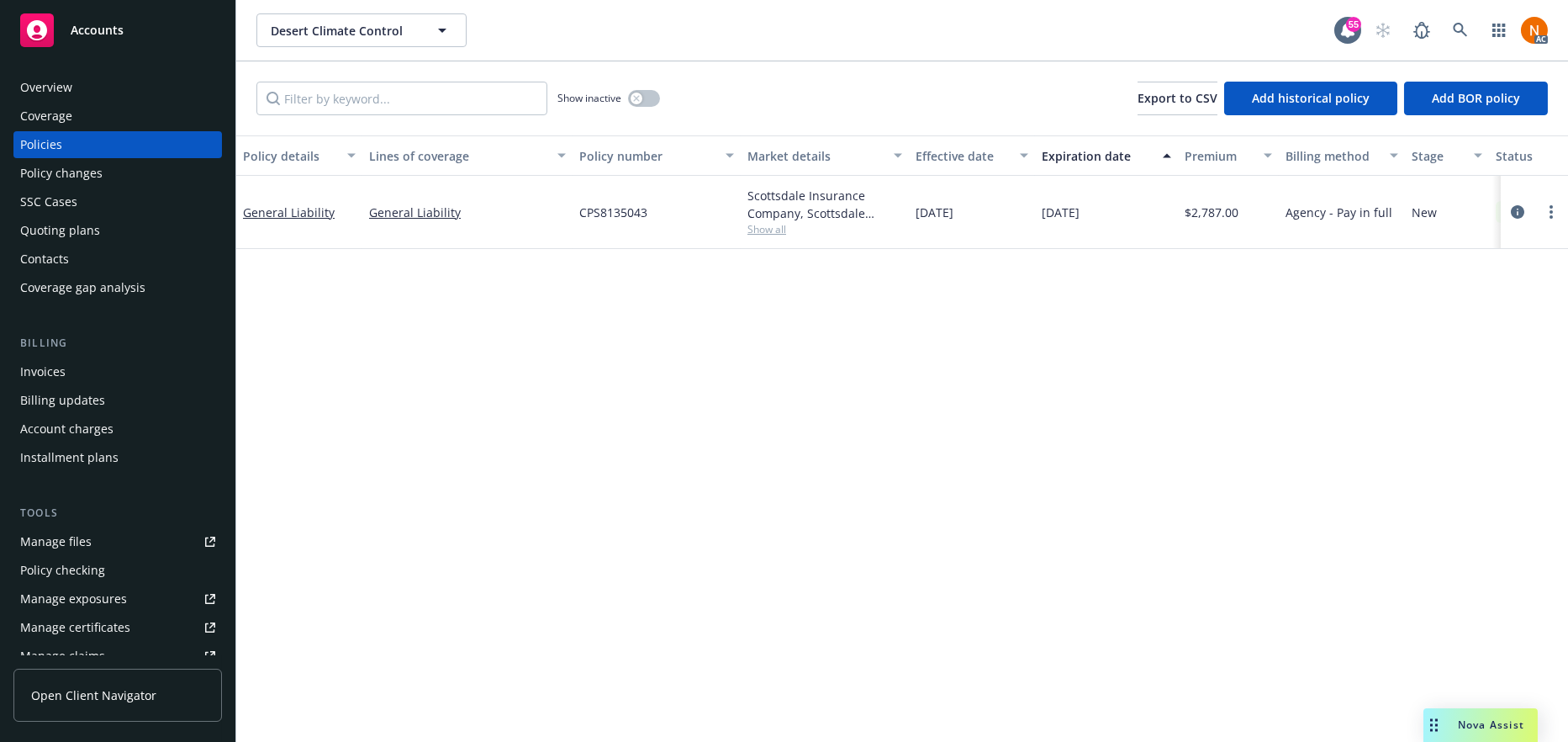
click at [914, 211] on div "01/14/2025" at bounding box center [971, 212] width 126 height 73
copy span "01/14/2025"
drag, startPoint x: 755, startPoint y: 412, endPoint x: 1348, endPoint y: 204, distance: 628.4
click at [755, 412] on div "Policy details Lines of coverage Policy number Market details Effective date Ex…" at bounding box center [902, 438] width 1332 height 606
drag, startPoint x: 758, startPoint y: 545, endPoint x: 857, endPoint y: 309, distance: 255.9
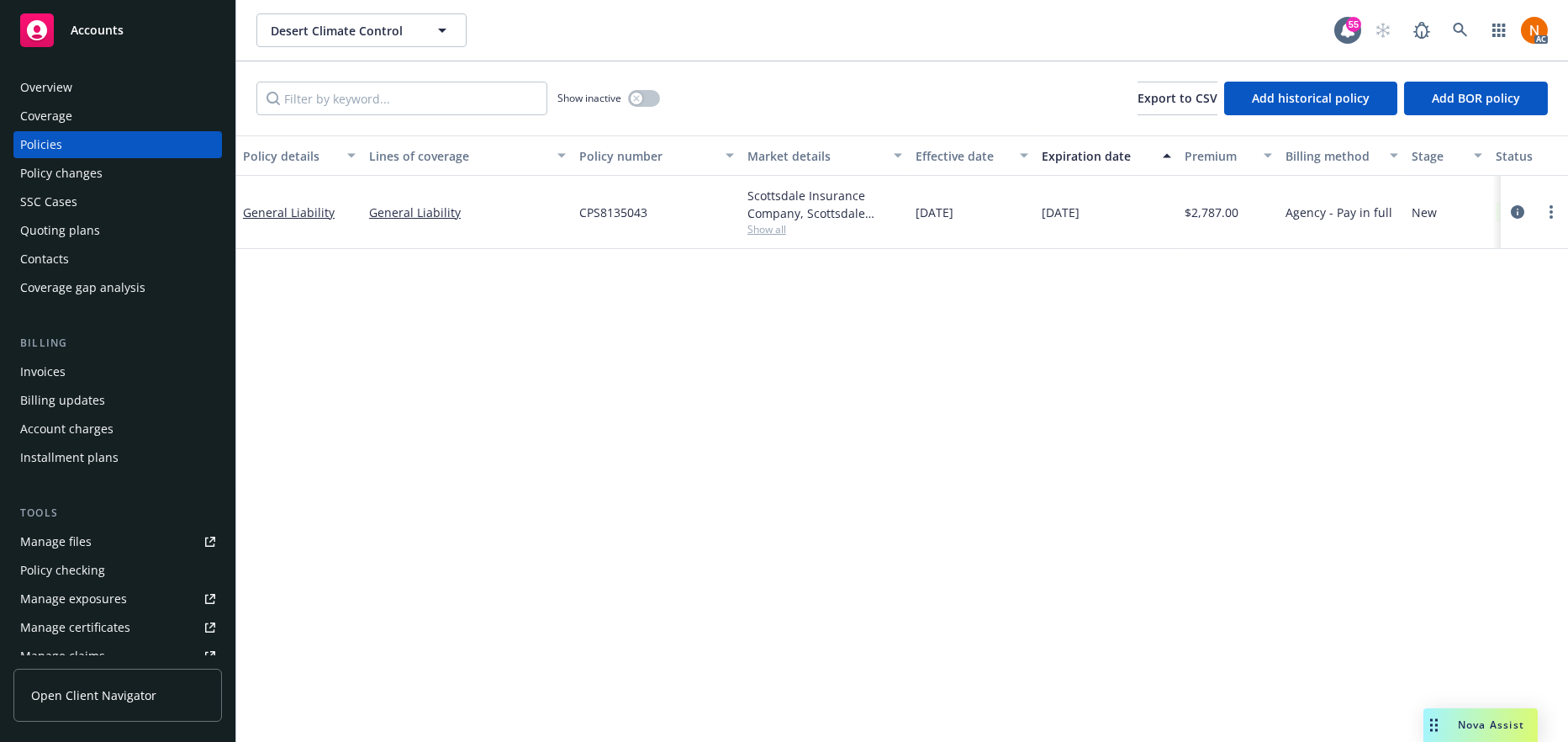
click at [762, 543] on div "Policy details Lines of coverage Policy number Market details Effective date Ex…" at bounding box center [902, 438] width 1332 height 606
click at [642, 94] on div "button" at bounding box center [636, 98] width 12 height 12
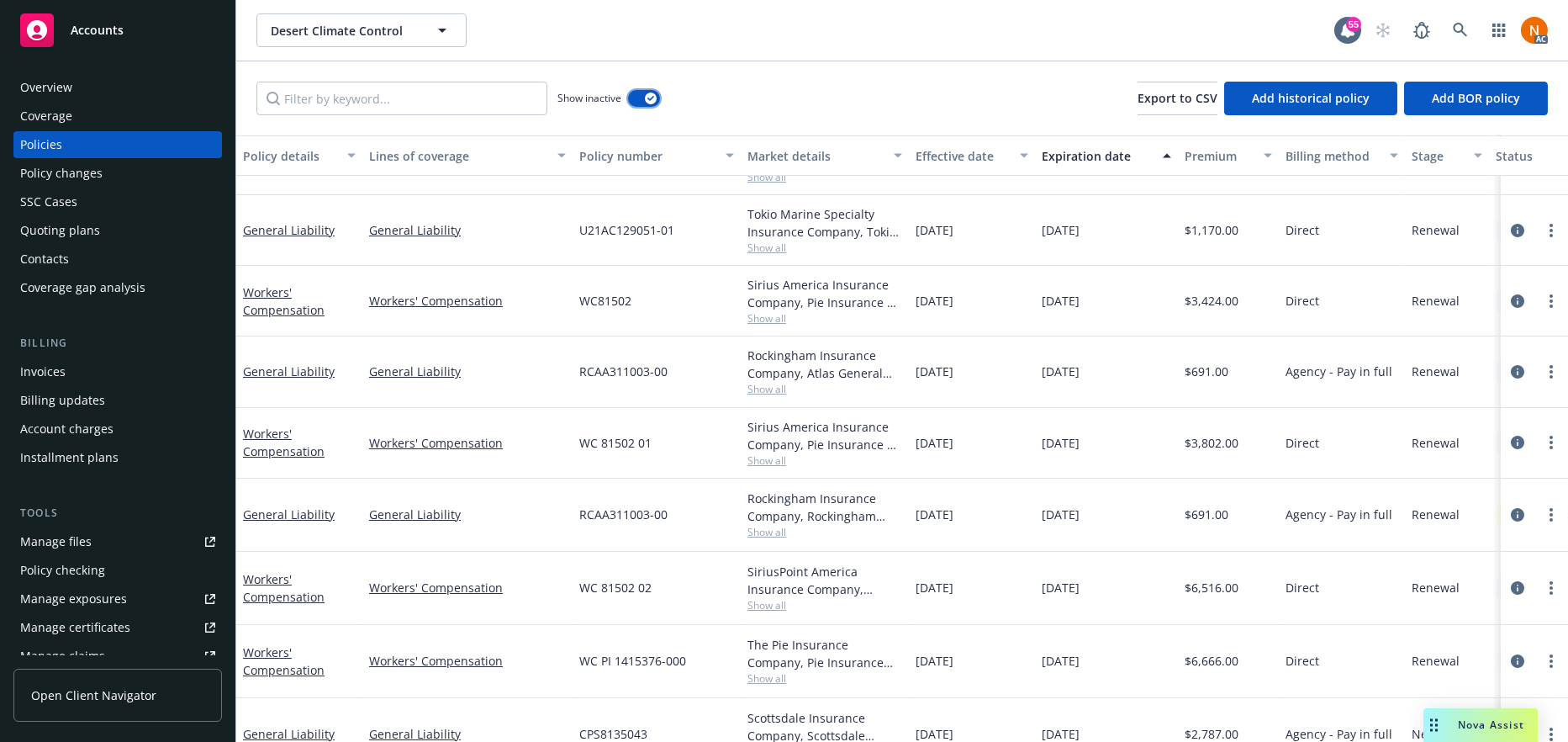
scroll to position [293, 0]
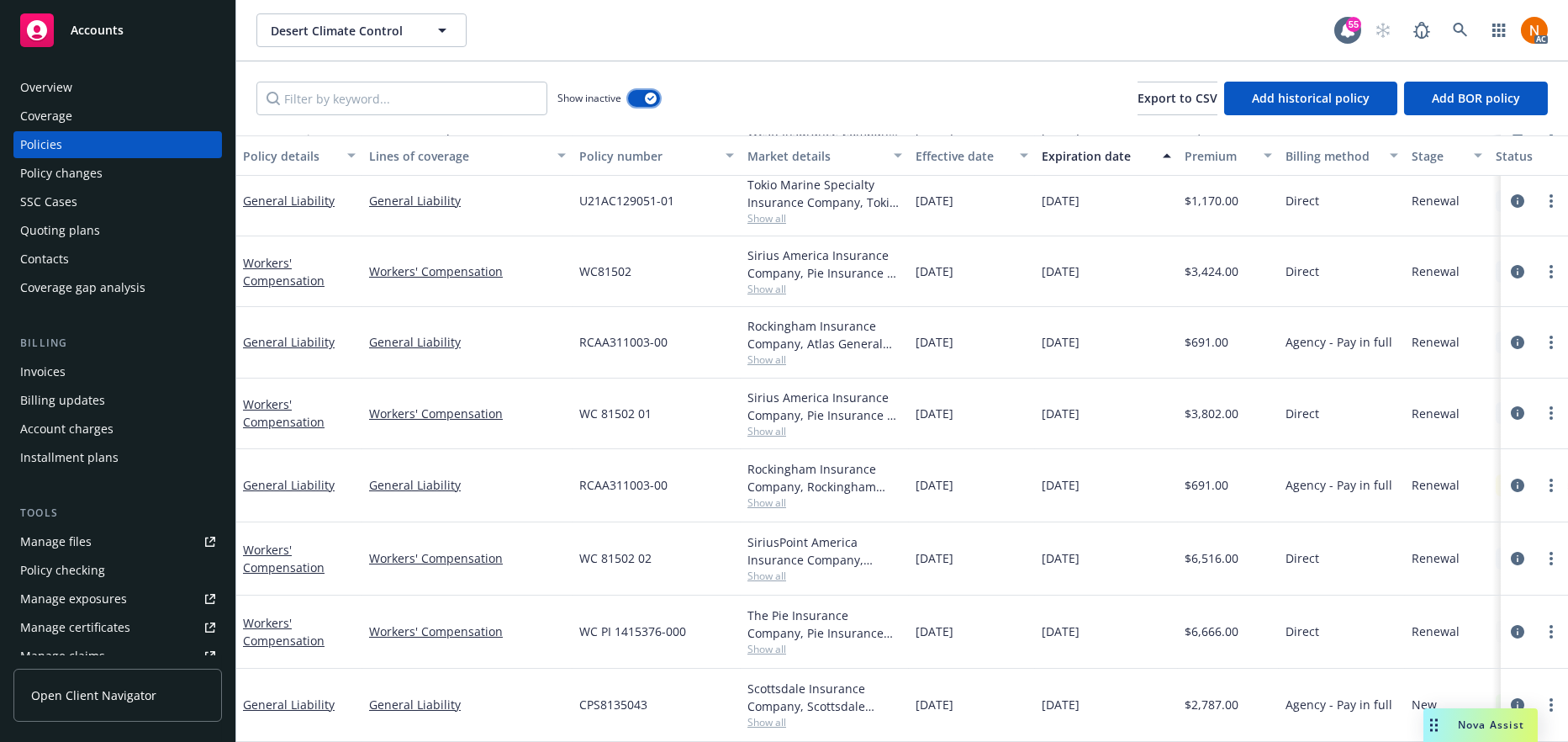
click at [654, 93] on div "button" at bounding box center [650, 98] width 12 height 12
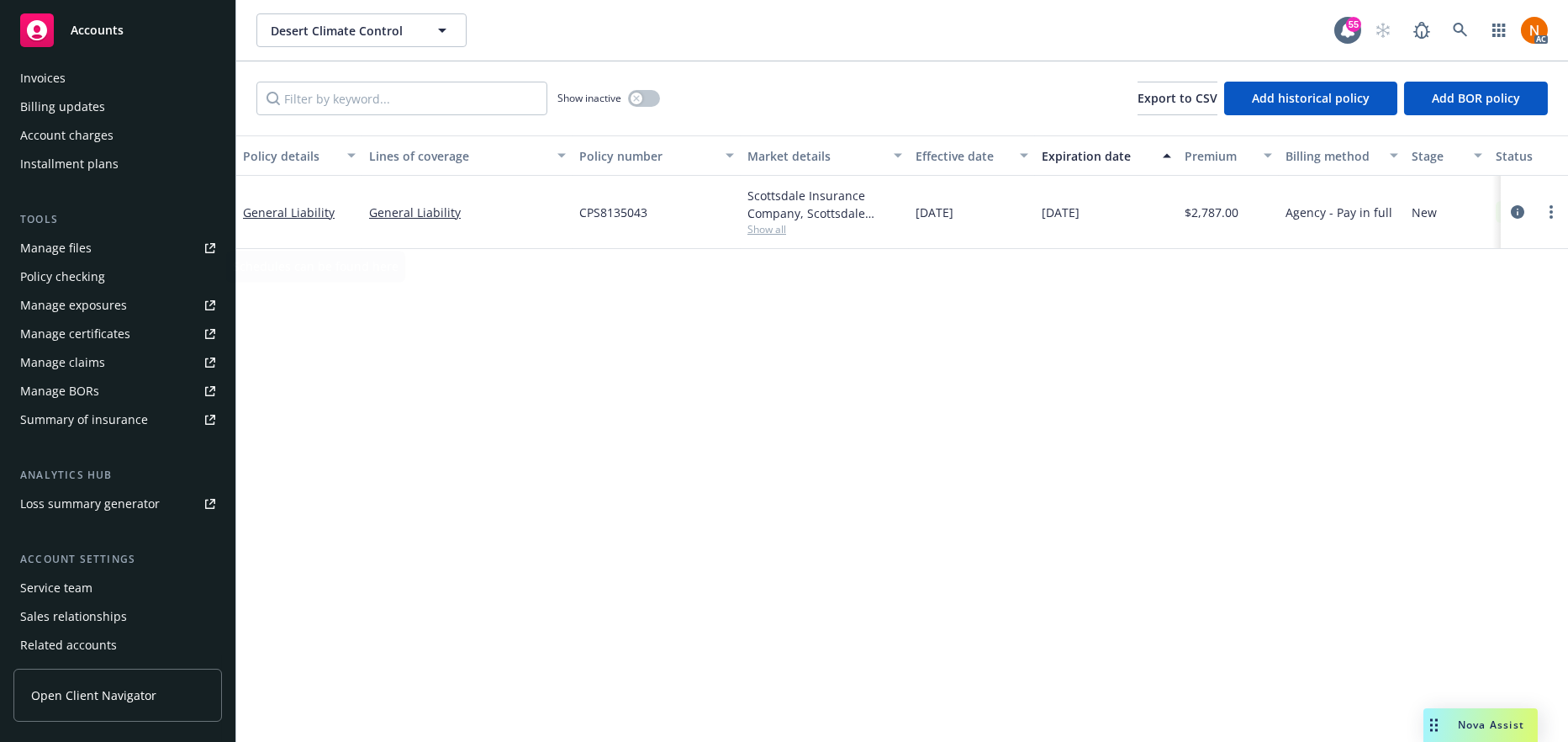
scroll to position [253, 0]
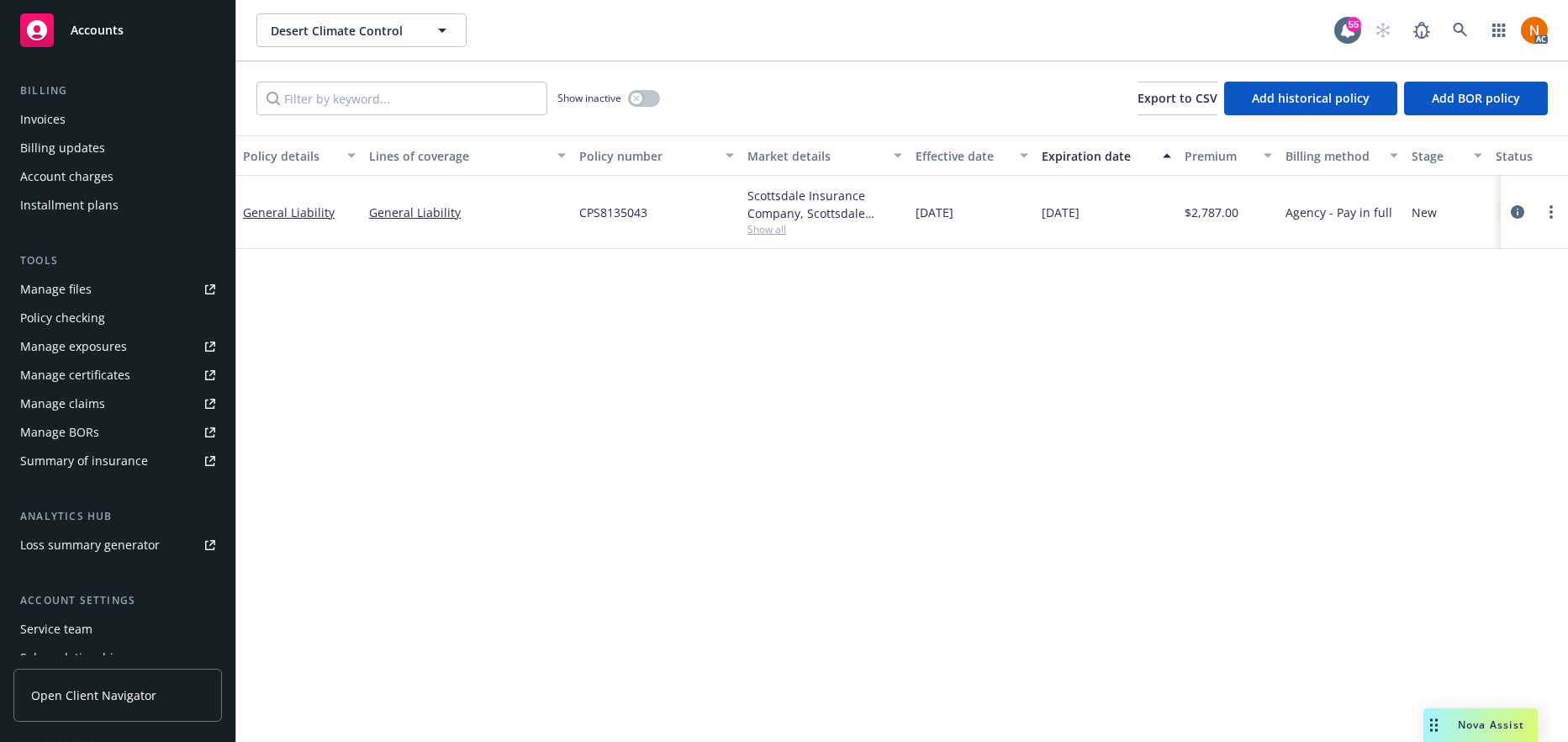
drag, startPoint x: 1135, startPoint y: 214, endPoint x: 1177, endPoint y: 215, distance: 42.0
click at [1024, 213] on div "General Liability General Liability CPS8135043 Scottsdale Insurance Company, Sc…" at bounding box center [1047, 212] width 1623 height 73
copy div "01/14/2026"
click at [86, 289] on div "Manage files" at bounding box center [56, 289] width 71 height 27
click at [142, 110] on div "Invoices" at bounding box center [117, 119] width 195 height 27
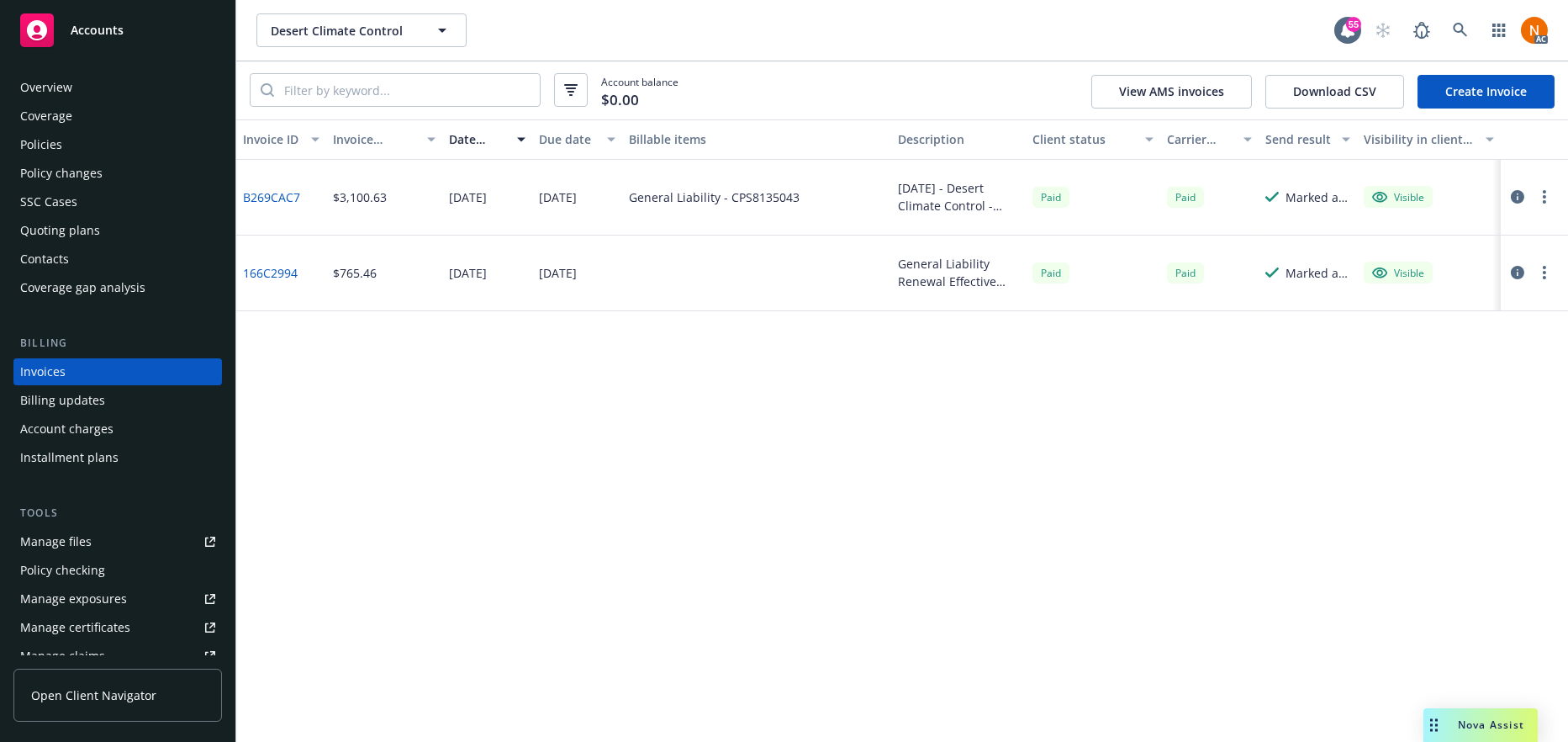
click at [82, 91] on div "Overview" at bounding box center [117, 87] width 195 height 27
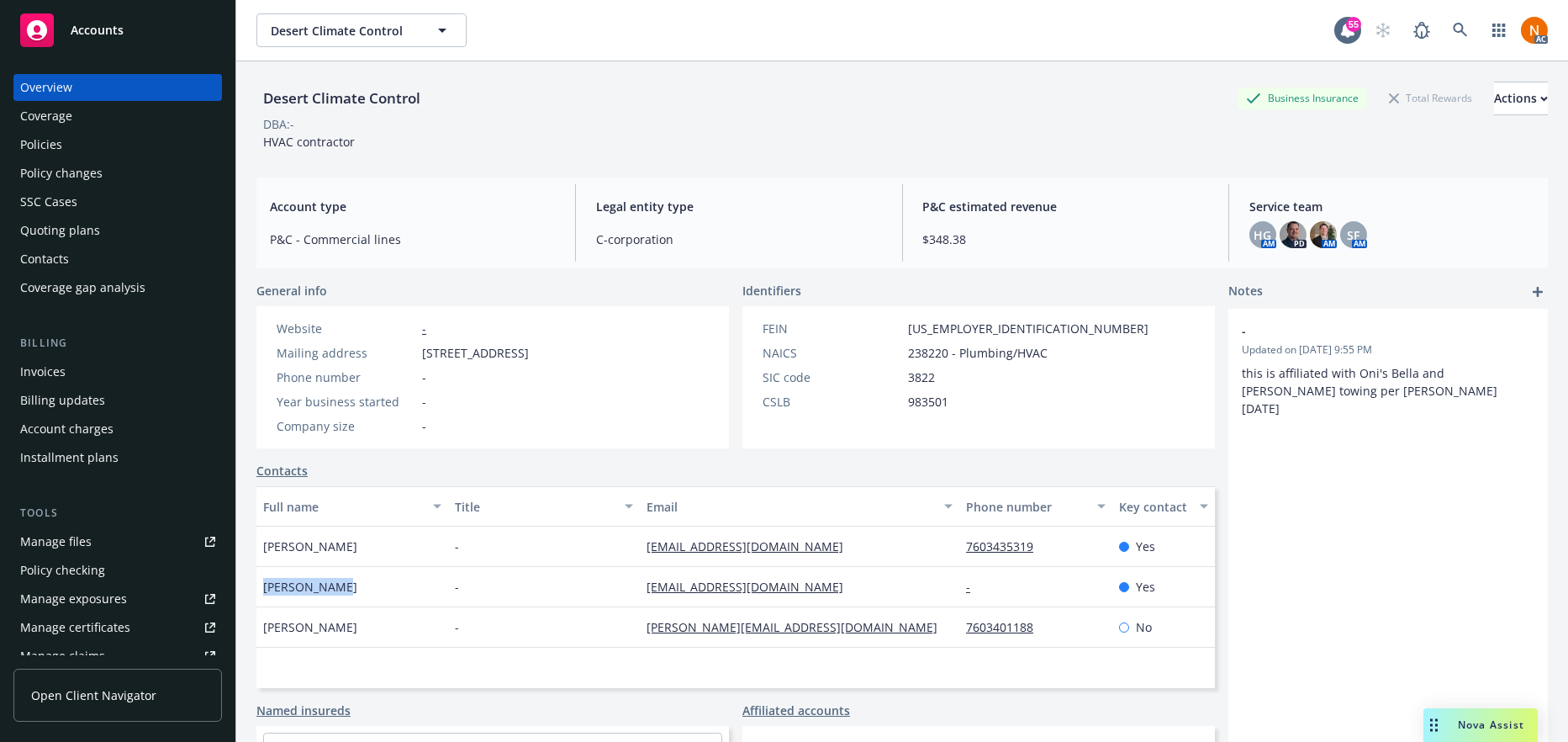
drag, startPoint x: 362, startPoint y: 588, endPoint x: 259, endPoint y: 593, distance: 103.1
click at [259, 593] on div "Jesus Molina" at bounding box center [353, 587] width 192 height 40
click at [577, 151] on div "Desert Climate Control Business Insurance Total Rewards Actions DBA: - HVAC con…" at bounding box center [902, 112] width 1291 height 103
drag, startPoint x: 401, startPoint y: 143, endPoint x: 247, endPoint y: 140, distance: 154.0
click at [247, 140] on div "Desert Climate Control Business Insurance Total Rewards Actions DBA: - HVAC con…" at bounding box center [902, 433] width 1332 height 742
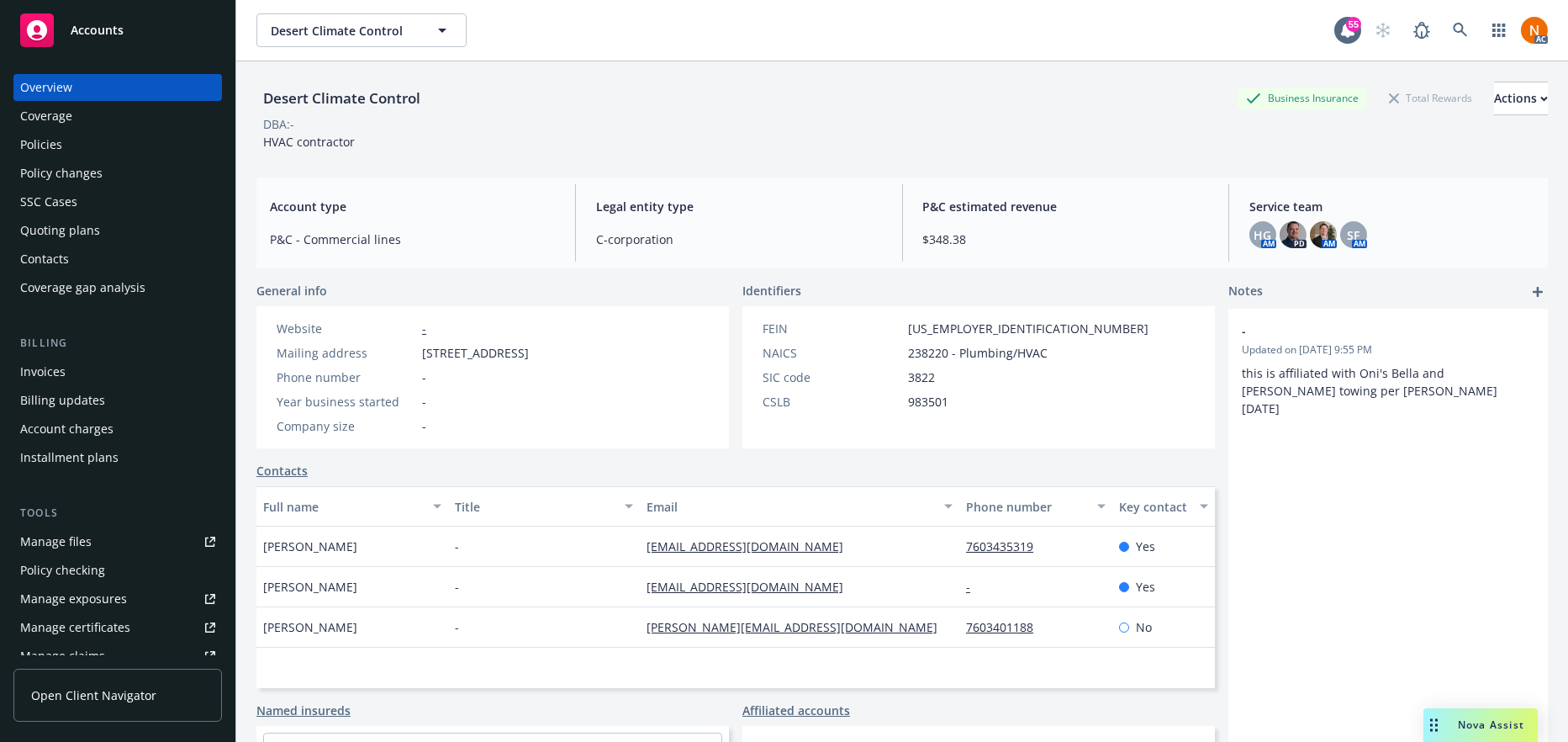
drag, startPoint x: 365, startPoint y: 250, endPoint x: 333, endPoint y: 233, distance: 36.2
click at [363, 250] on div "Account type P&C - Commercial lines" at bounding box center [412, 223] width 312 height 78
click at [97, 233] on div "Quoting plans" at bounding box center [117, 231] width 195 height 27
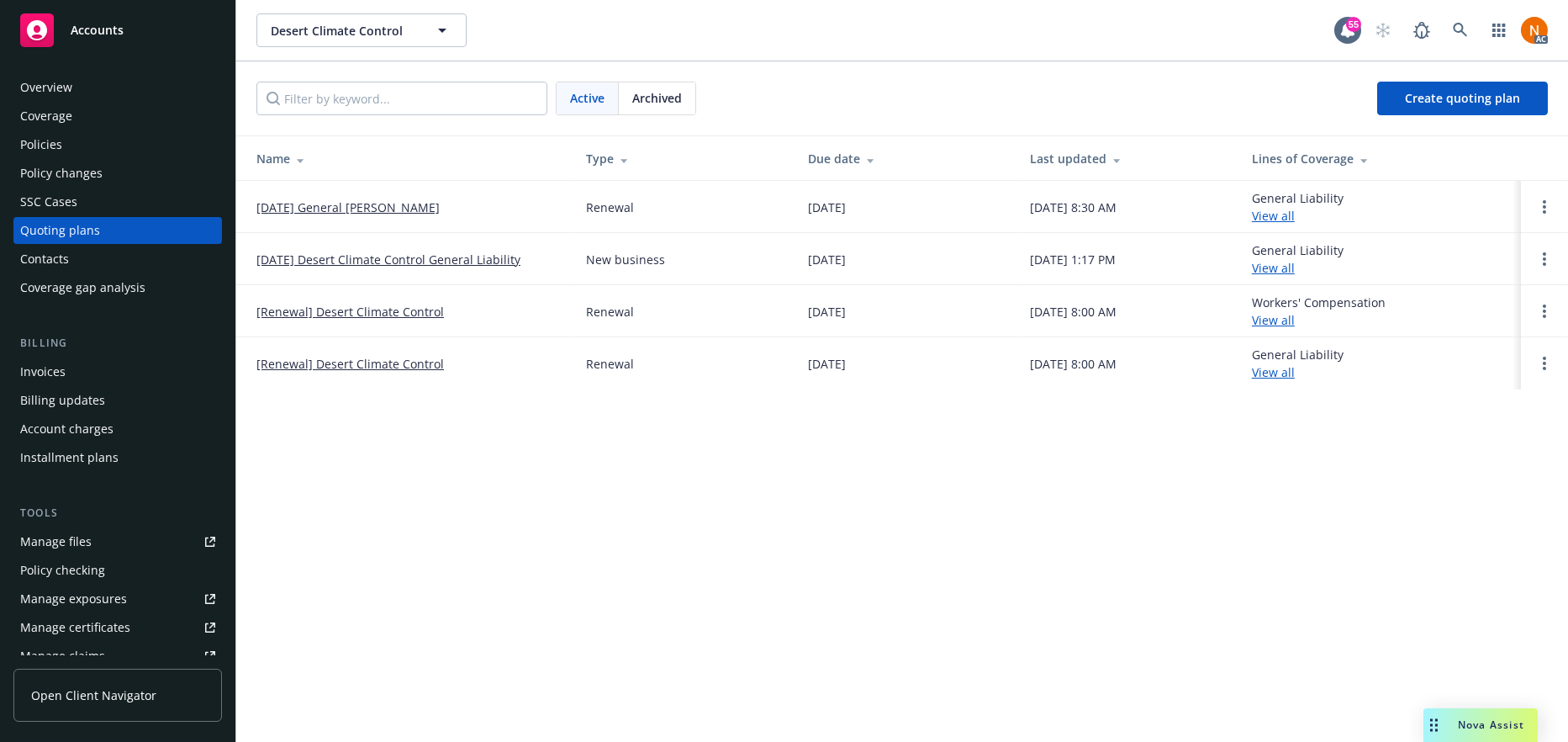
drag, startPoint x: 836, startPoint y: 407, endPoint x: 815, endPoint y: 377, distance: 36.6
click at [832, 399] on div "Desert Climate Control Desert Climate Control 55 AC Active Archived Create quot…" at bounding box center [902, 371] width 1332 height 742
drag, startPoint x: 419, startPoint y: 206, endPoint x: 479, endPoint y: 208, distance: 60.0
click at [419, 206] on link "01/14/26 General Liability Renewal" at bounding box center [348, 208] width 184 height 17
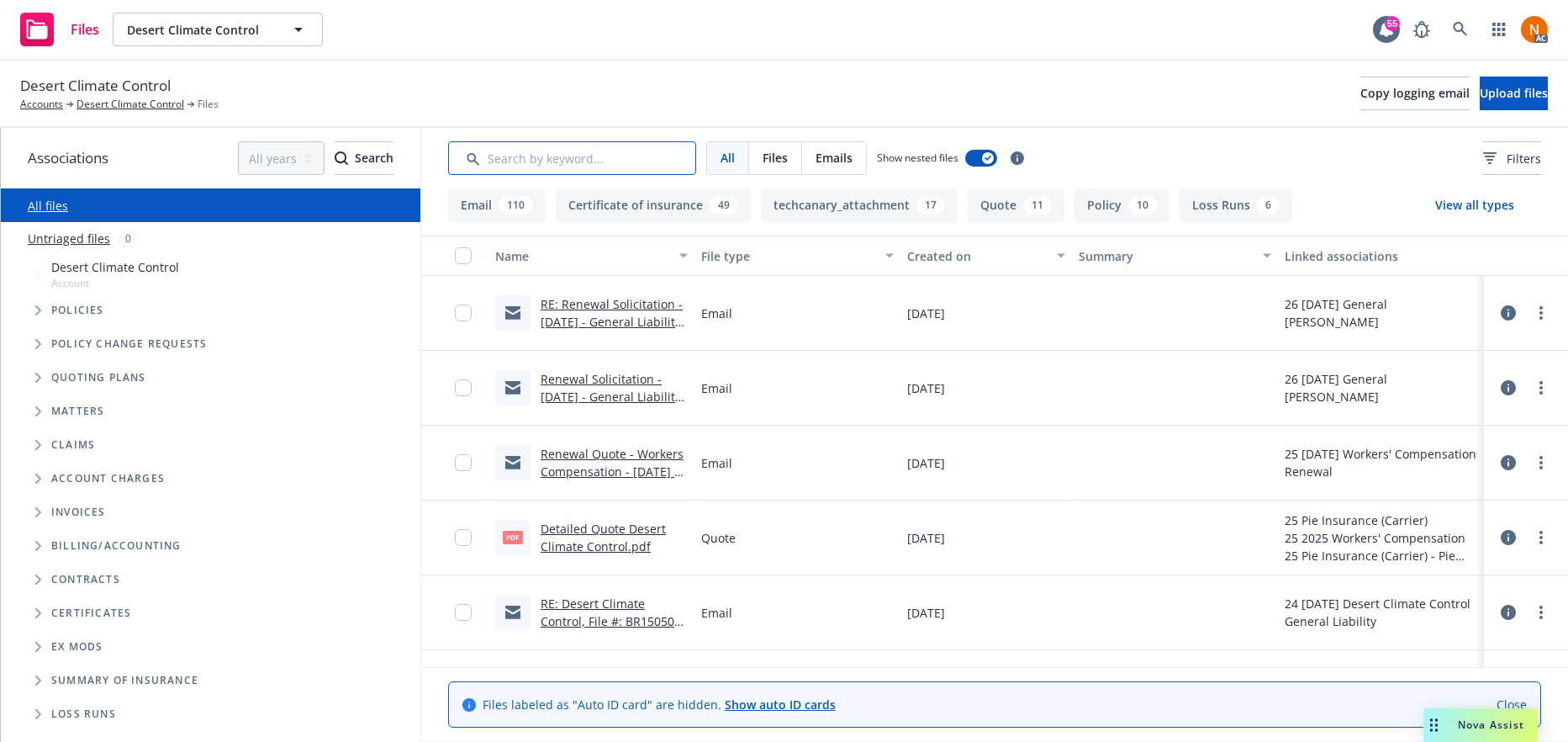
click at [634, 152] on input "Search by keyword..." at bounding box center [572, 158] width 248 height 34
click at [1497, 167] on div "More filters" at bounding box center [1484, 183] width 78 height 31
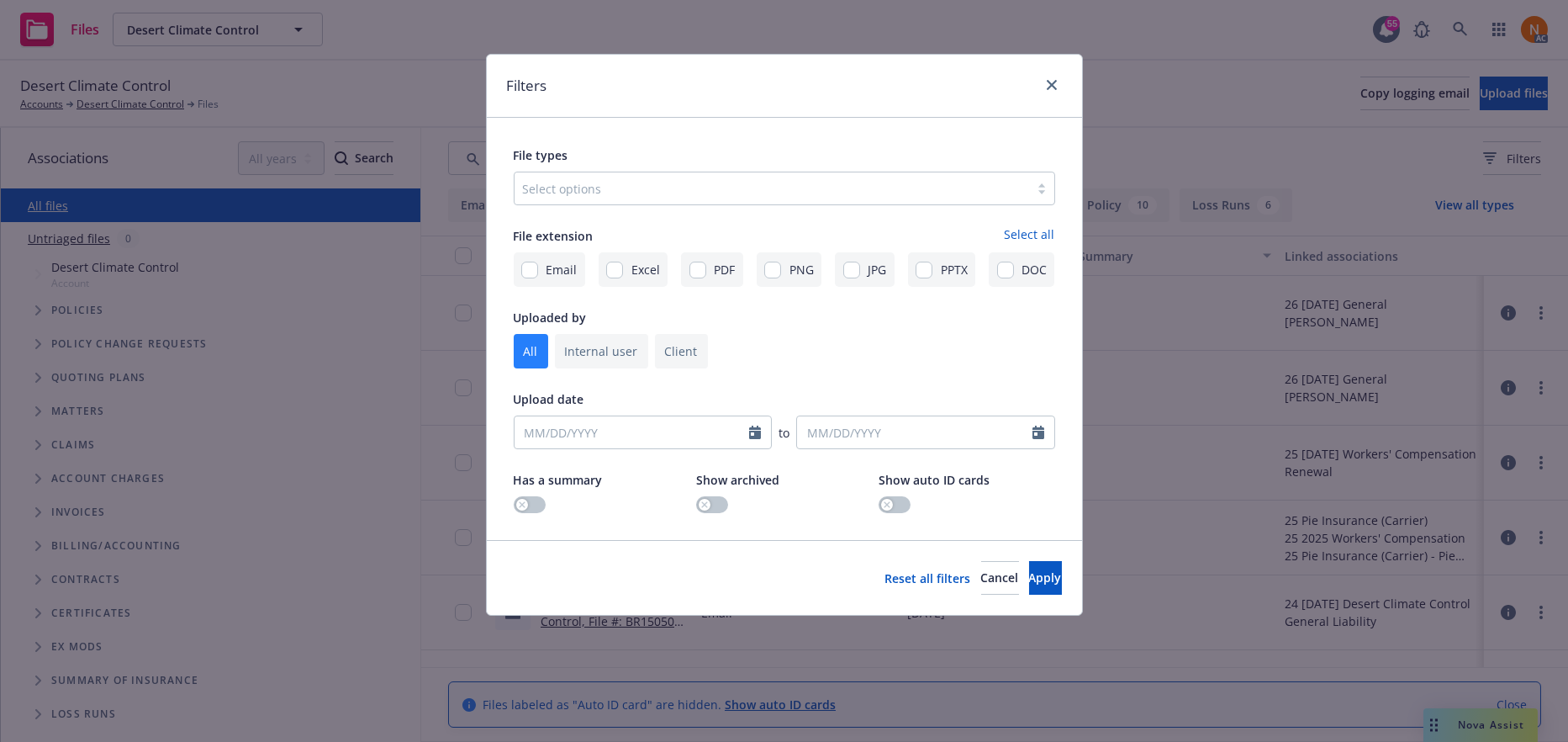
click at [776, 177] on div "Select options" at bounding box center [772, 188] width 515 height 27
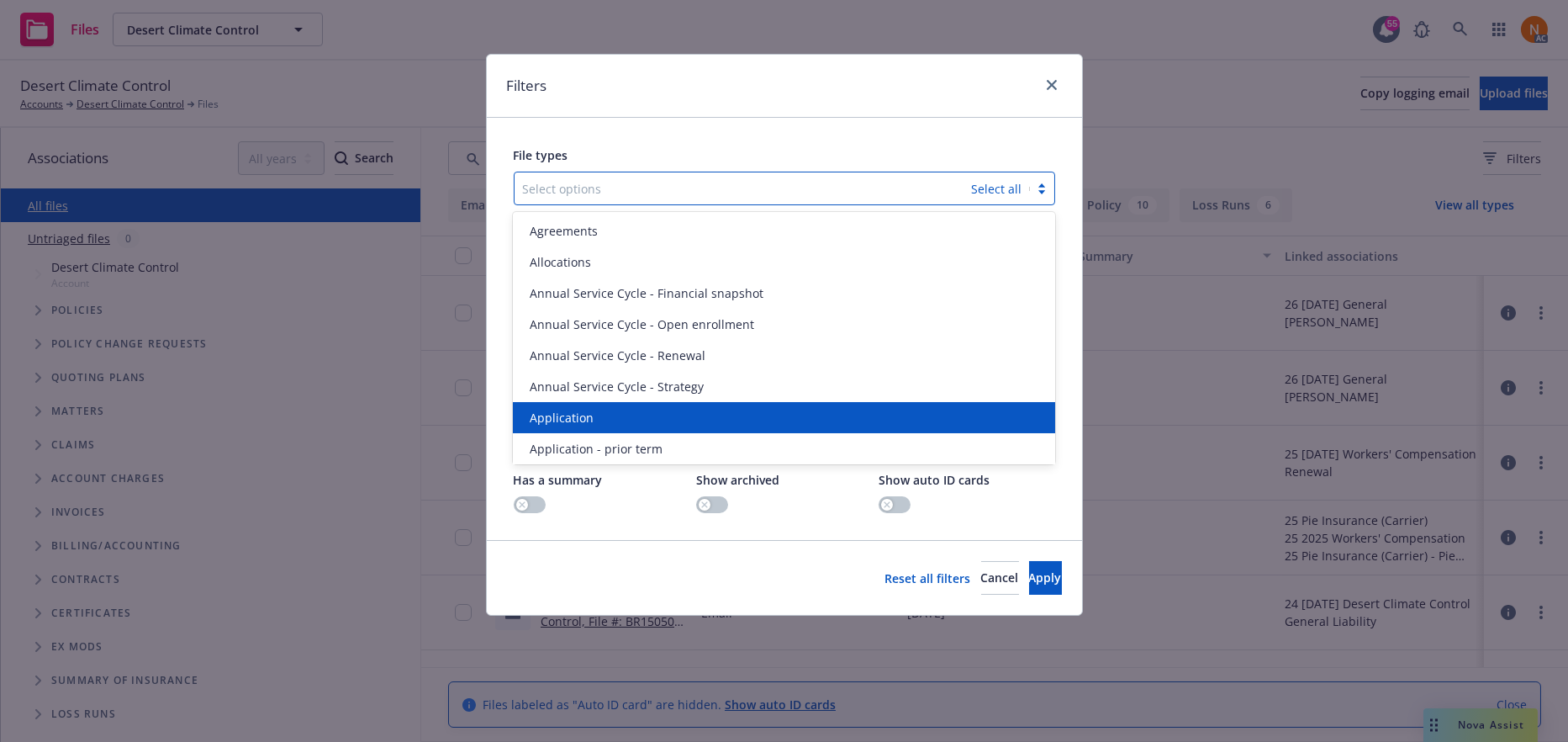
click at [617, 413] on div "Application" at bounding box center [783, 417] width 522 height 17
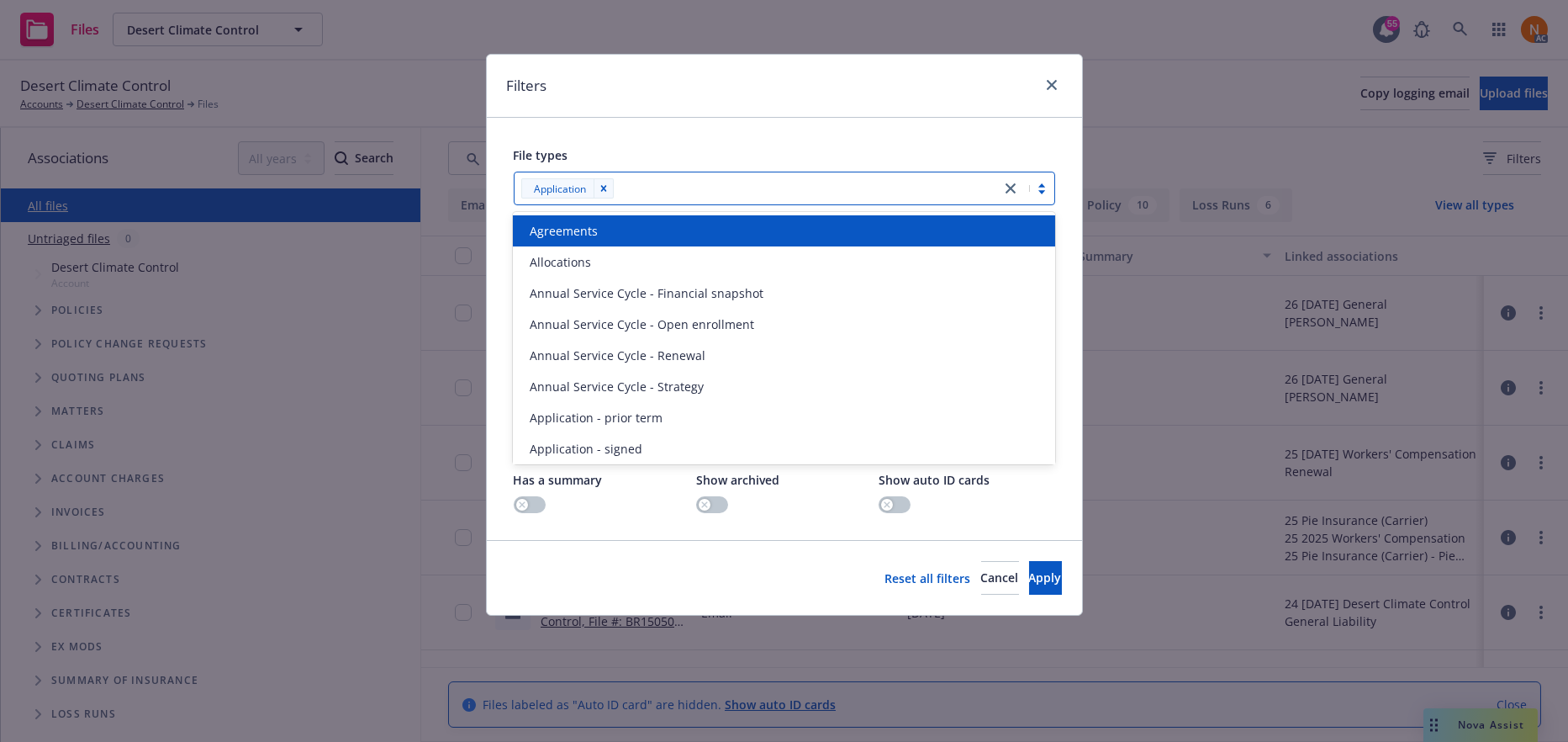
click at [766, 189] on div at bounding box center [805, 188] width 374 height 20
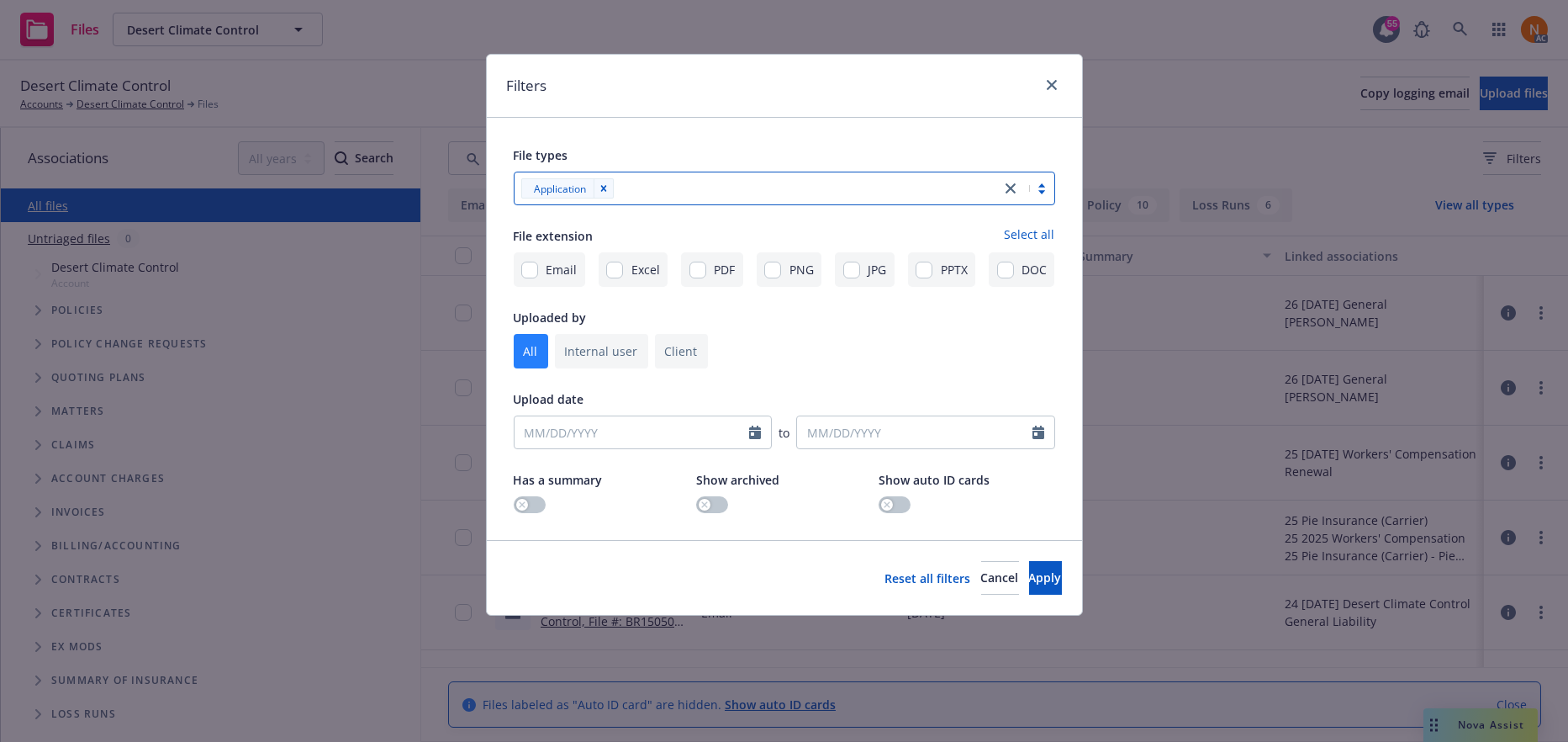
click at [753, 195] on div at bounding box center [805, 188] width 374 height 20
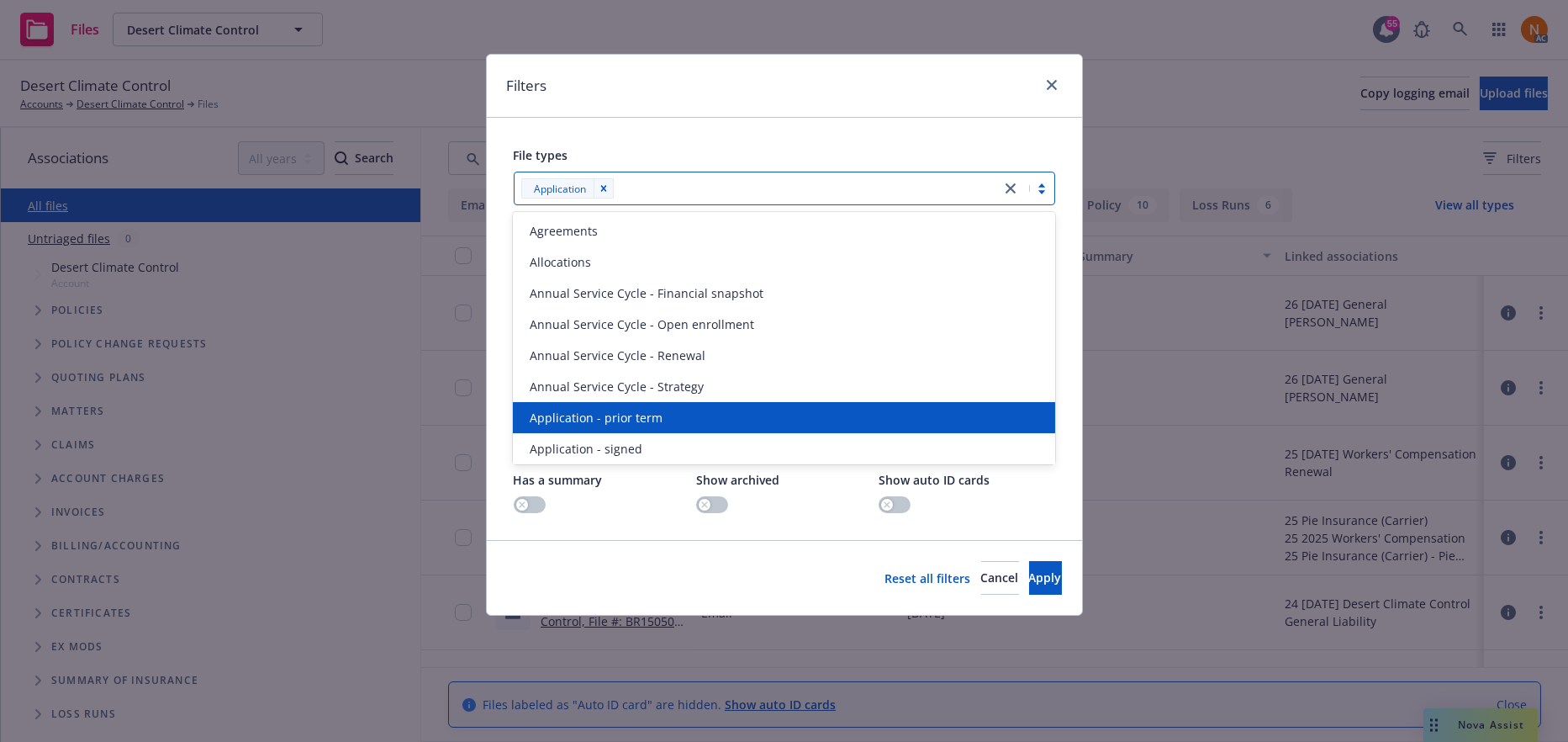
click at [614, 412] on span "Application - prior term" at bounding box center [596, 417] width 133 height 17
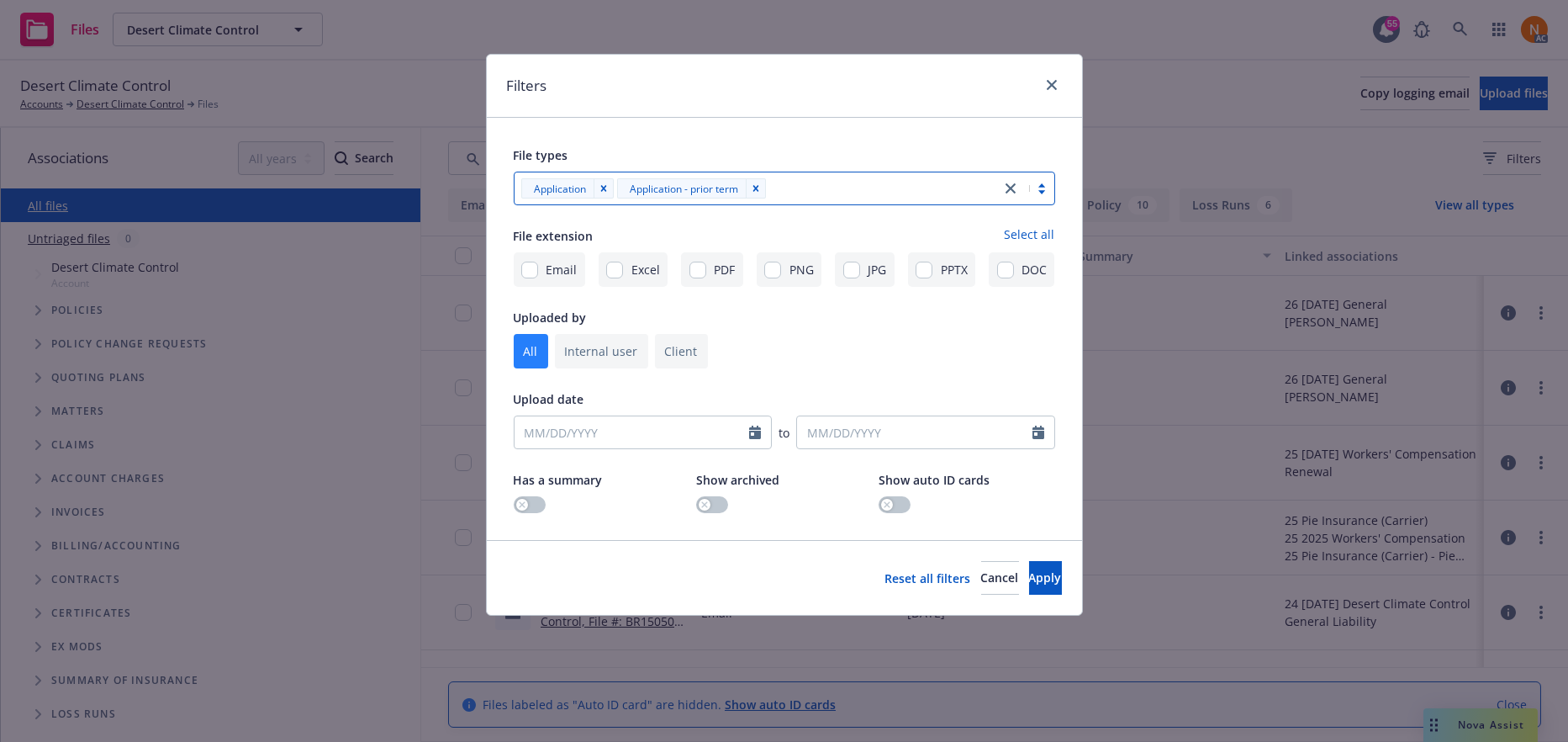
click at [845, 180] on div at bounding box center [882, 188] width 221 height 20
click at [844, 181] on div at bounding box center [882, 188] width 221 height 20
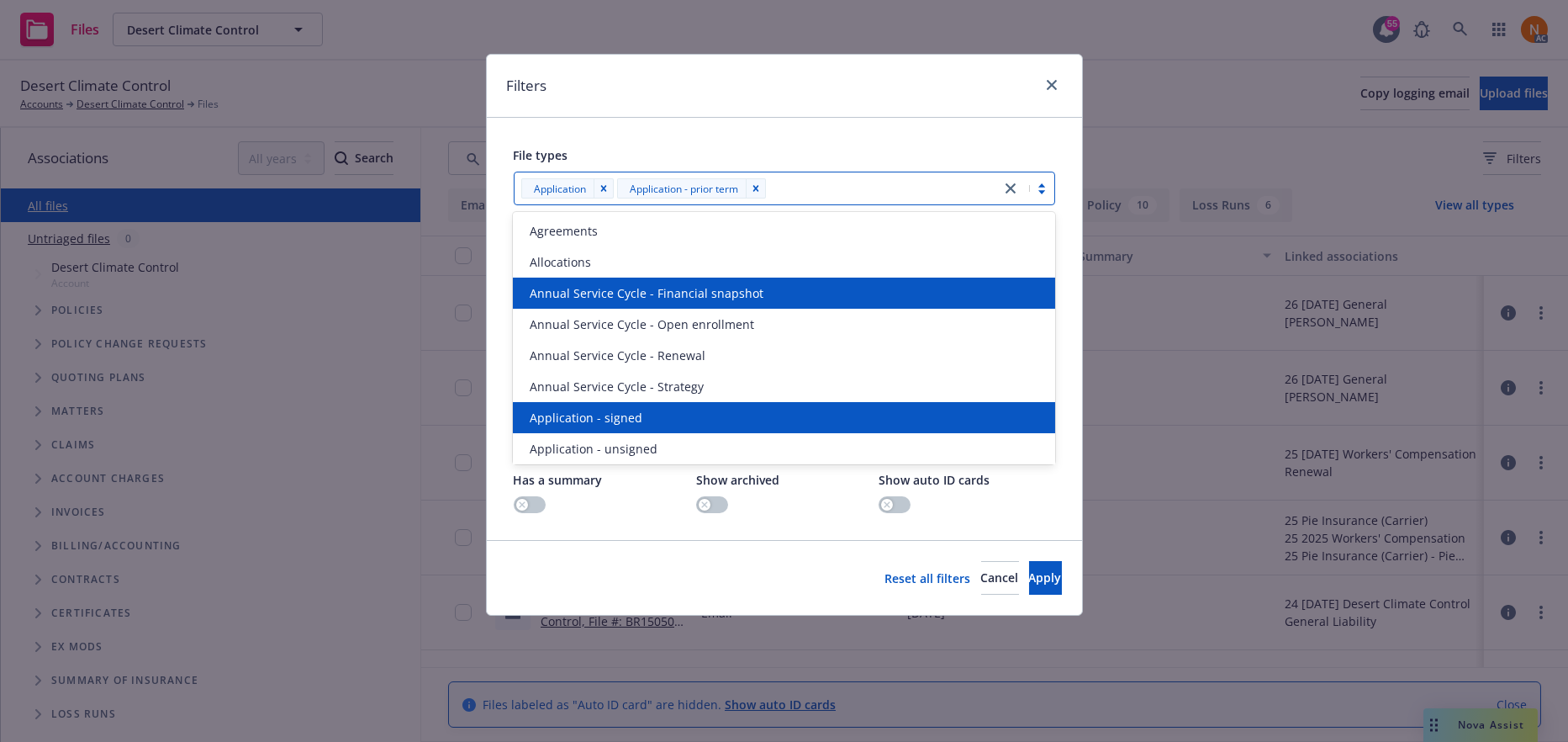
drag, startPoint x: 627, startPoint y: 404, endPoint x: 762, endPoint y: 305, distance: 167.4
click at [627, 404] on div "Application - signed" at bounding box center [784, 417] width 542 height 31
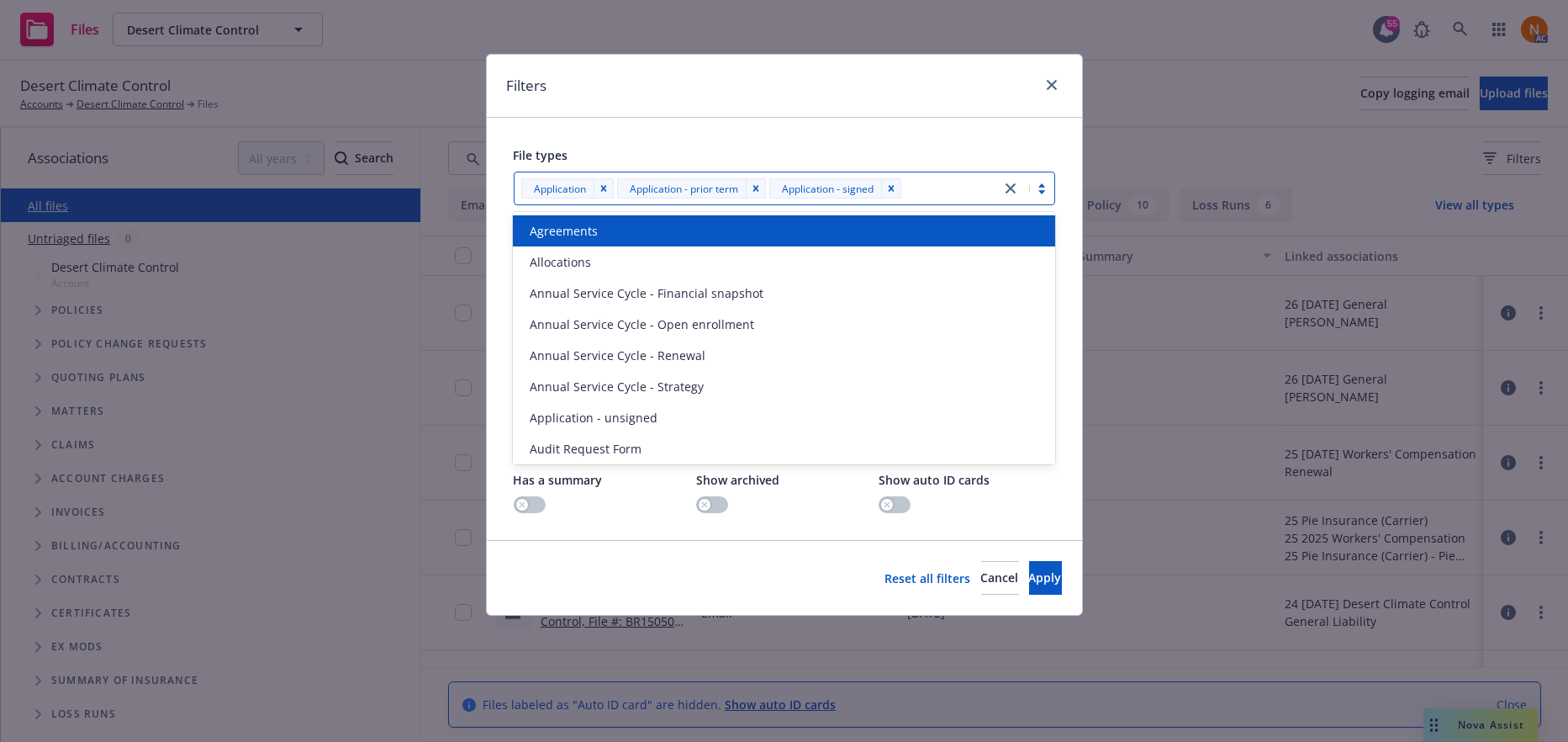
click at [992, 157] on div "File types" at bounding box center [785, 155] width 542 height 20
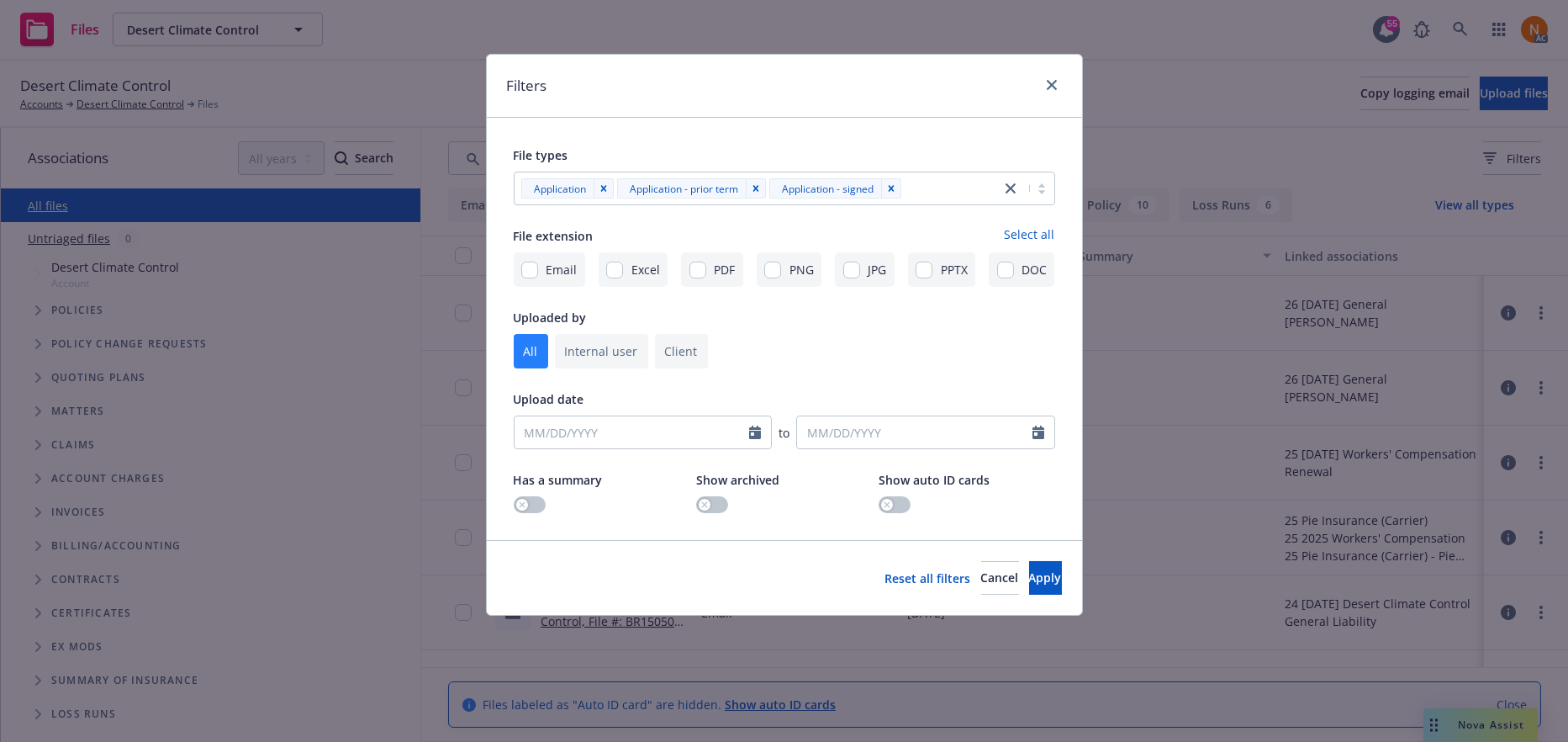
click at [971, 186] on div at bounding box center [948, 188] width 86 height 20
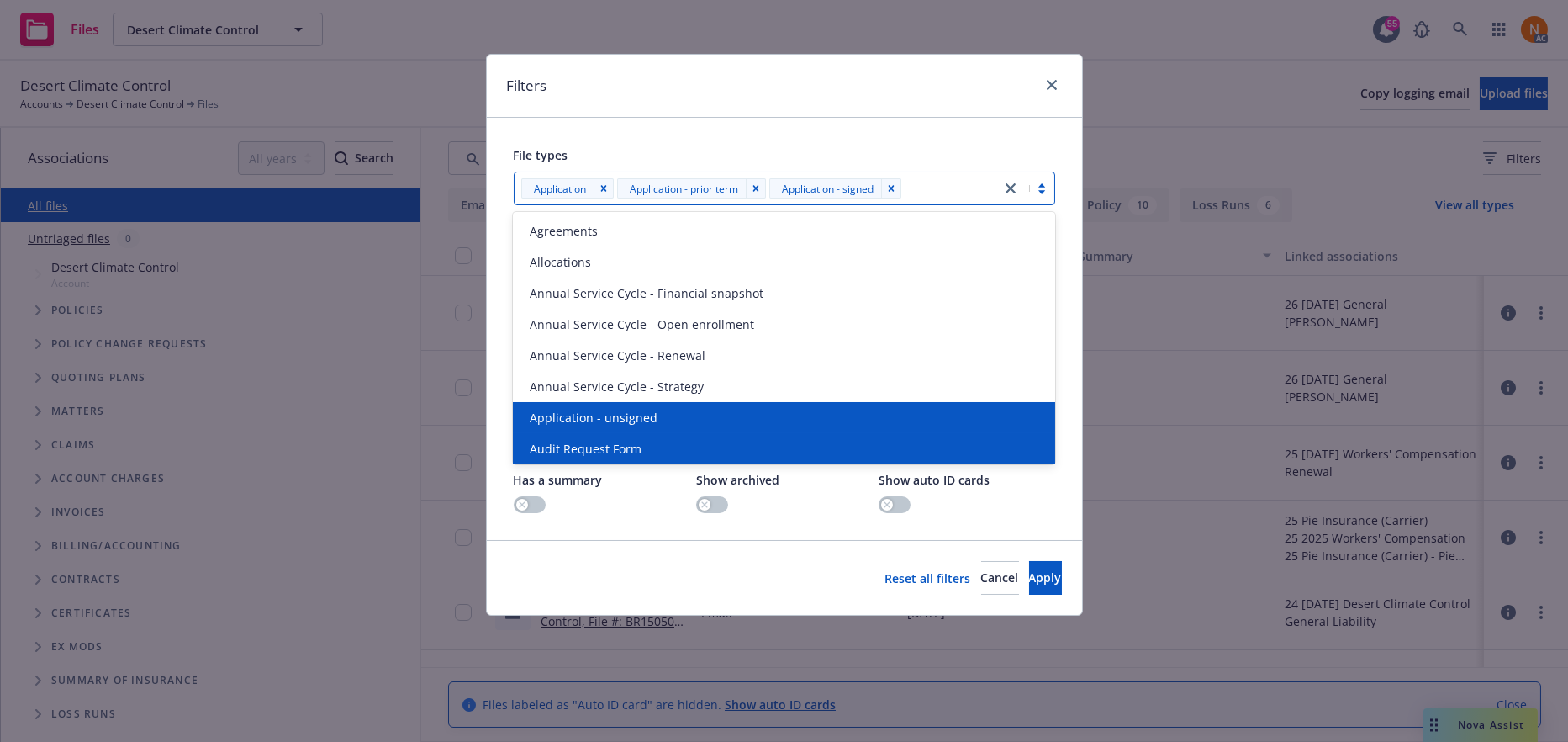
click at [700, 414] on div "Application - unsigned" at bounding box center [783, 417] width 522 height 17
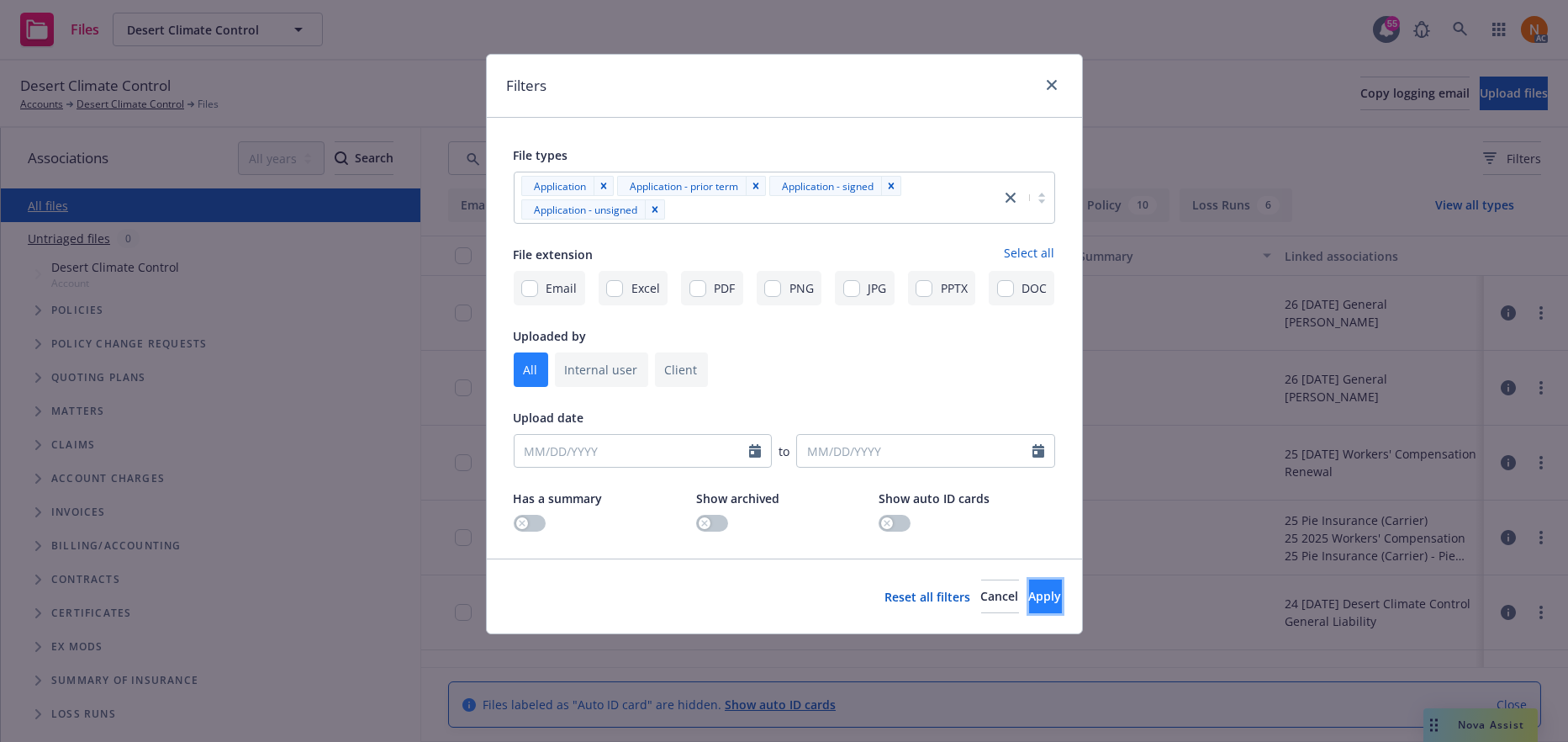
click at [1029, 583] on button "Apply" at bounding box center [1045, 596] width 33 height 34
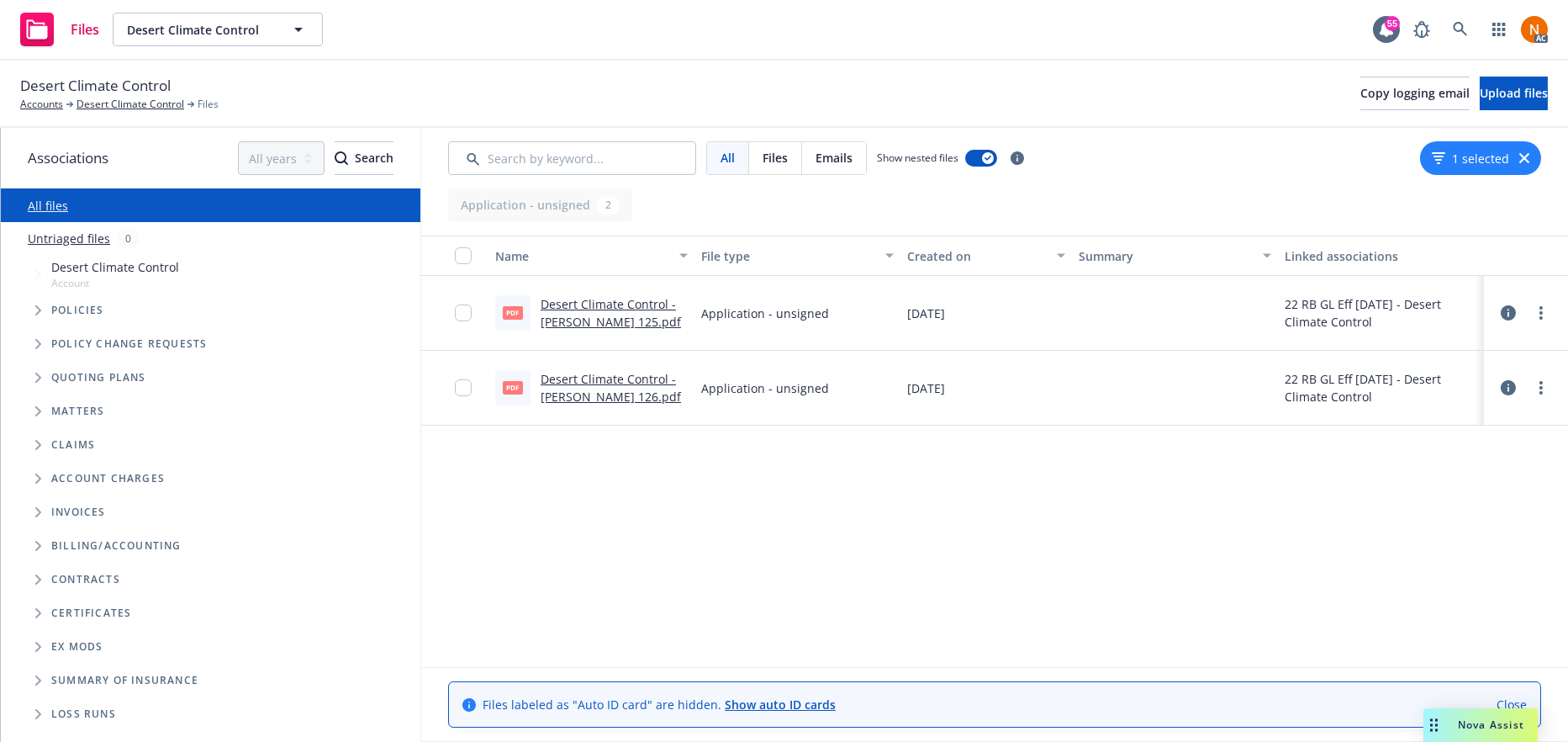
click at [927, 426] on div "Name File type Created on Summary Linked associations pdf Desert Climate Contro…" at bounding box center [994, 451] width 1147 height 432
click at [643, 302] on link "Desert Climate Control - Acord 125.pdf" at bounding box center [611, 312] width 140 height 34
click at [1486, 161] on button "1 selected" at bounding box center [1471, 159] width 78 height 17
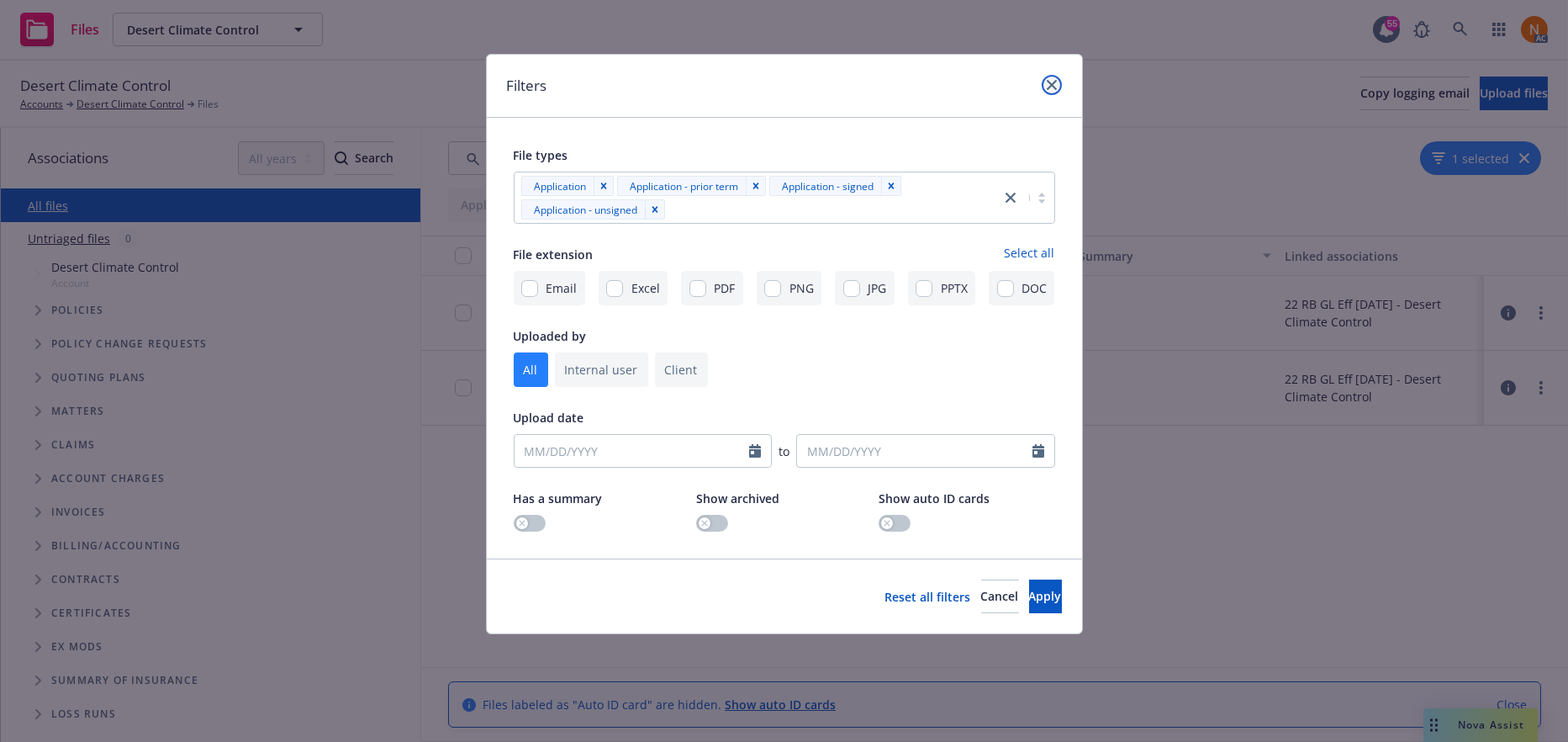
click at [1056, 85] on icon "close" at bounding box center [1052, 85] width 11 height 11
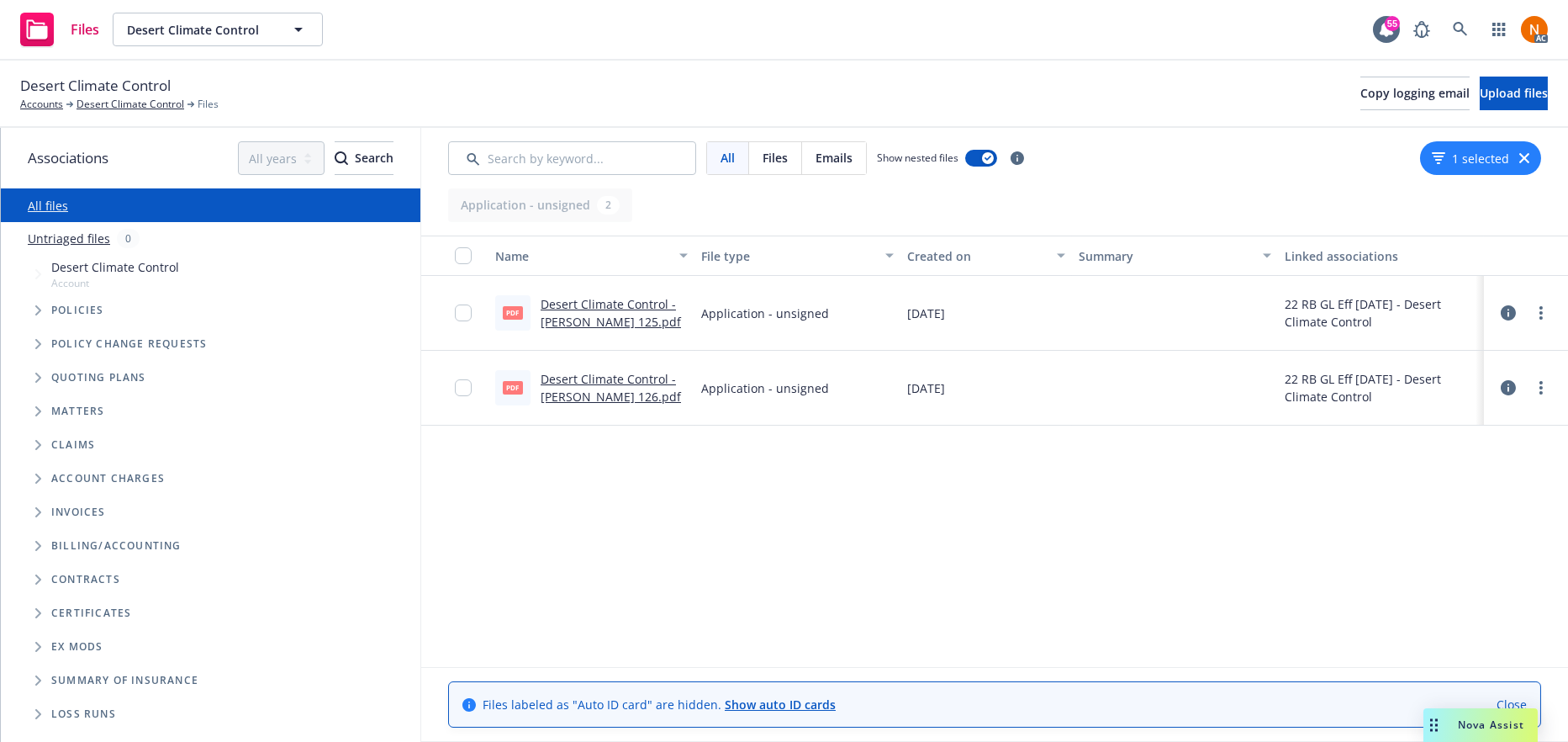
click at [1520, 159] on icon "button" at bounding box center [1525, 158] width 11 height 11
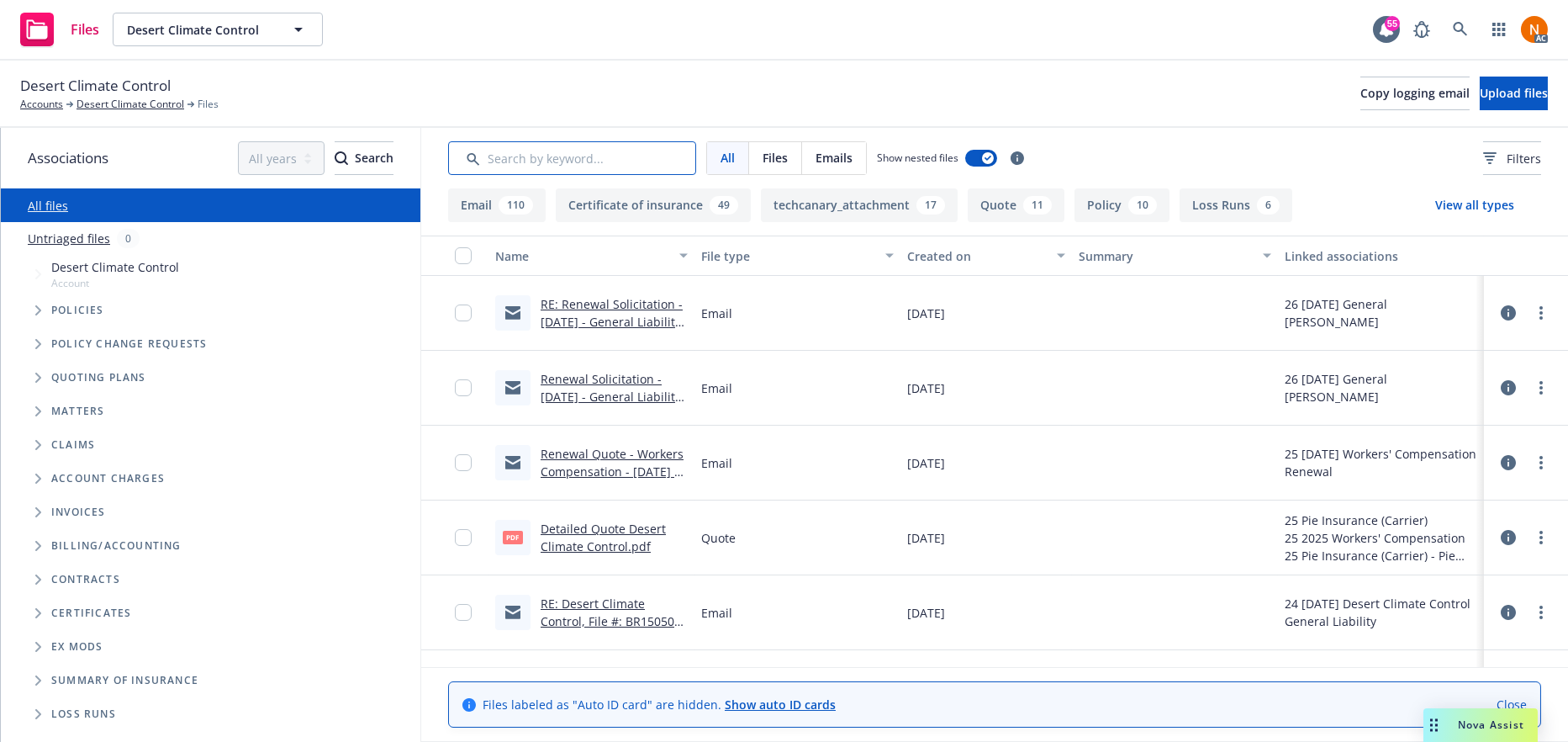
click at [537, 162] on input "Search by keyword..." at bounding box center [572, 158] width 248 height 34
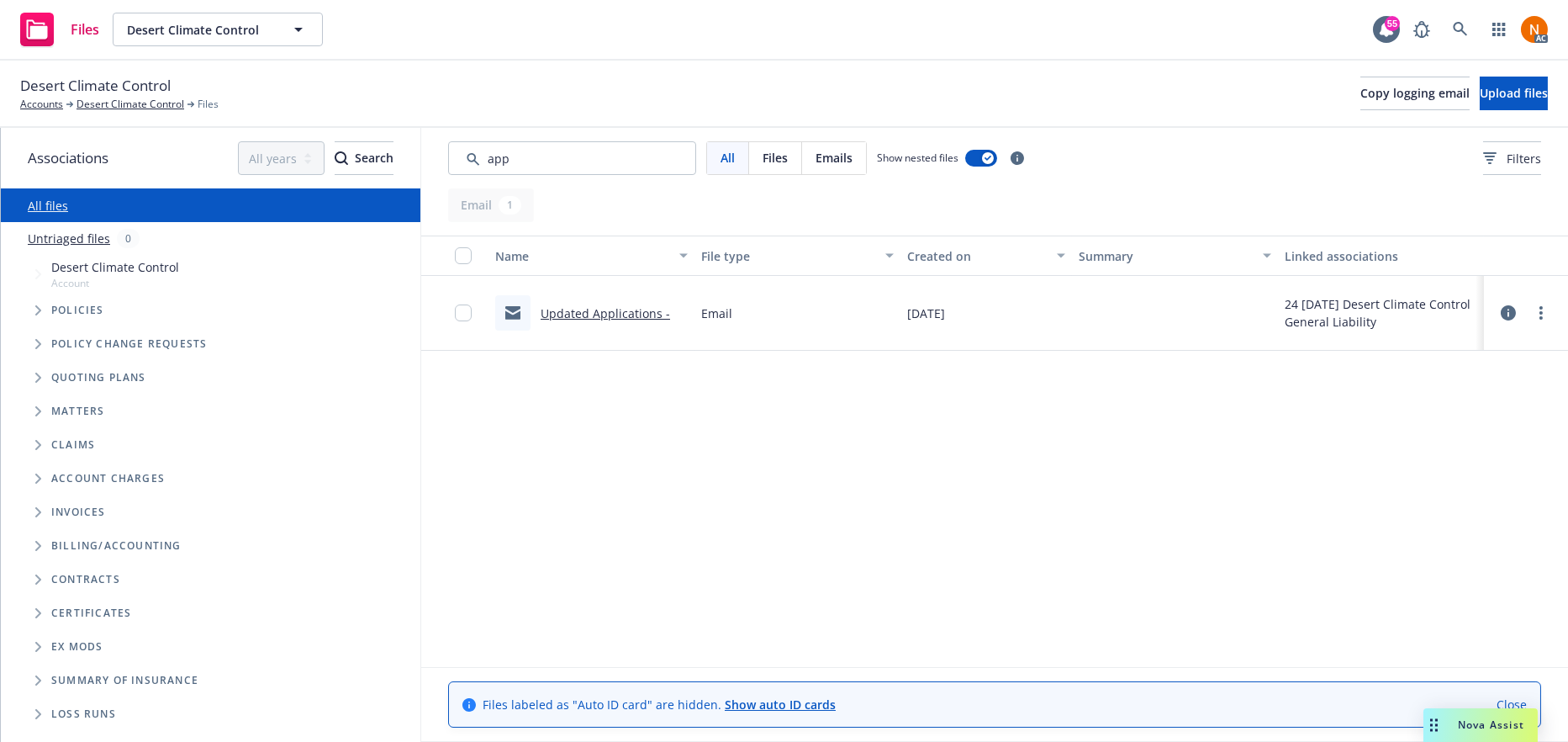
click at [598, 313] on link "Updated Applications -" at bounding box center [605, 313] width 130 height 16
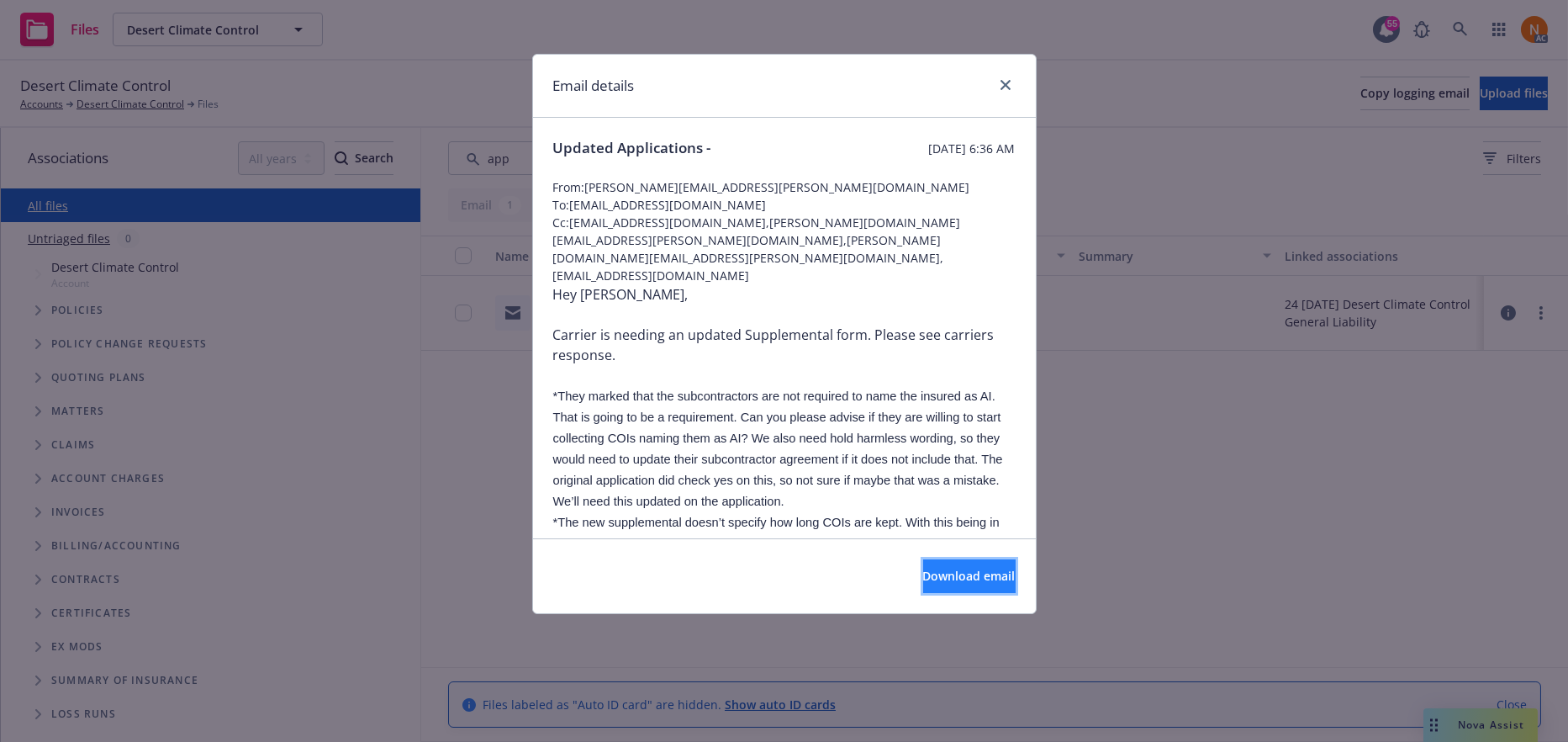
drag, startPoint x: 912, startPoint y: 577, endPoint x: 921, endPoint y: 571, distance: 10.8
click at [923, 577] on span "Download email" at bounding box center [969, 576] width 92 height 16
click at [1007, 86] on icon "close" at bounding box center [1006, 85] width 11 height 11
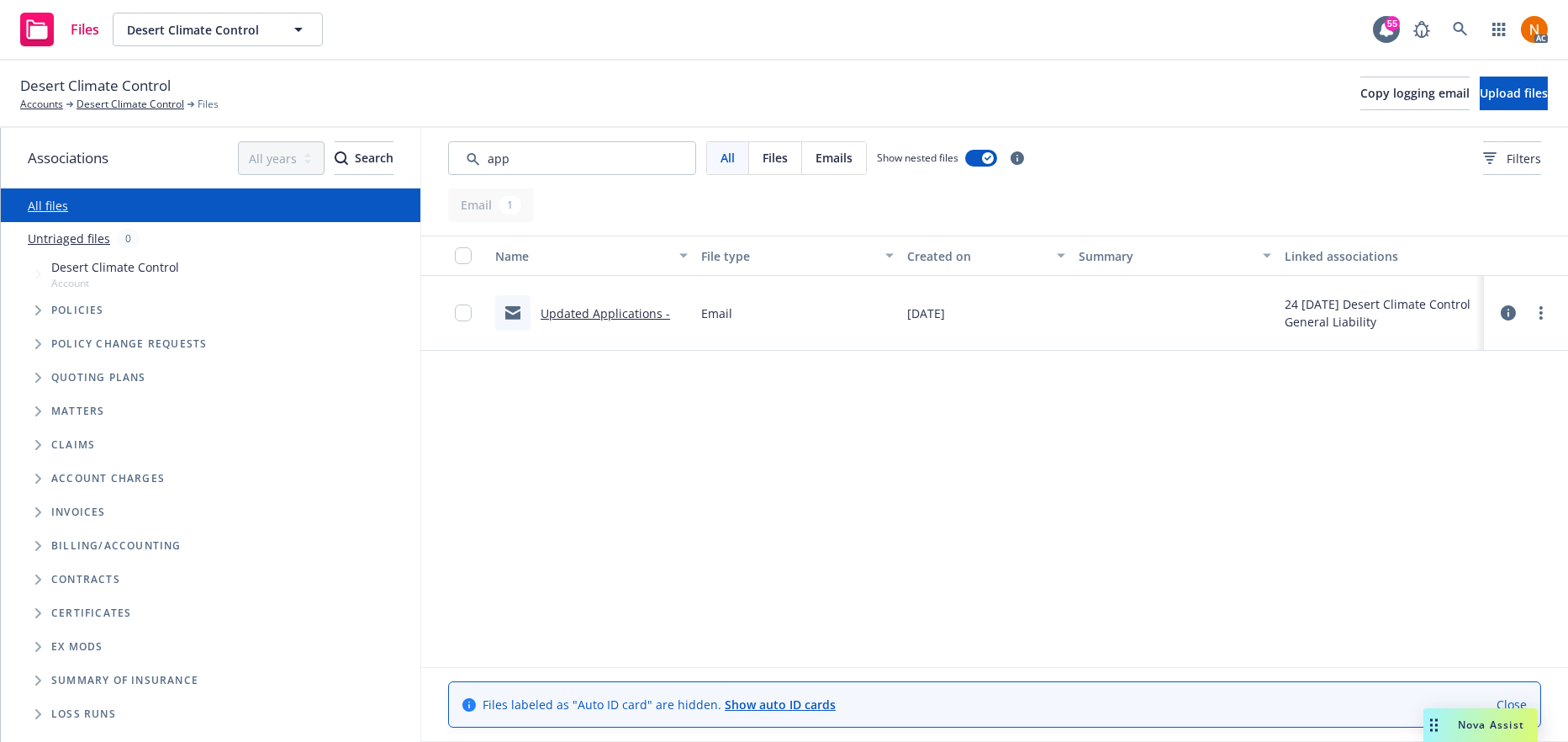
drag, startPoint x: 838, startPoint y: 491, endPoint x: 825, endPoint y: 468, distance: 26.4
click at [837, 487] on div "Name File type Created on Summary Linked associations Updated Applications - Em…" at bounding box center [994, 451] width 1147 height 432
click at [986, 156] on icon "button" at bounding box center [988, 158] width 7 height 5
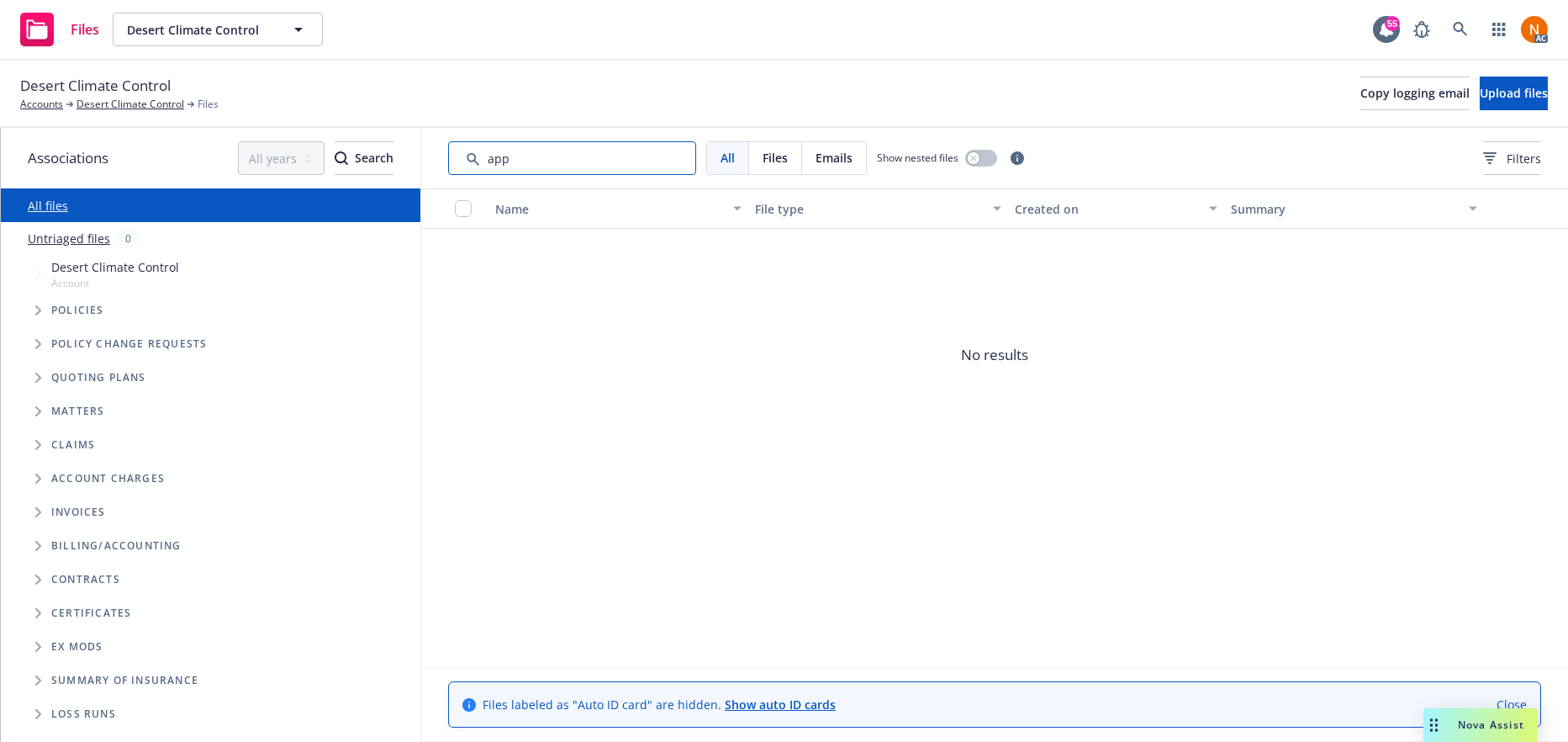
click at [549, 161] on input "Search by keyword..." at bounding box center [572, 158] width 248 height 34
type input "a"
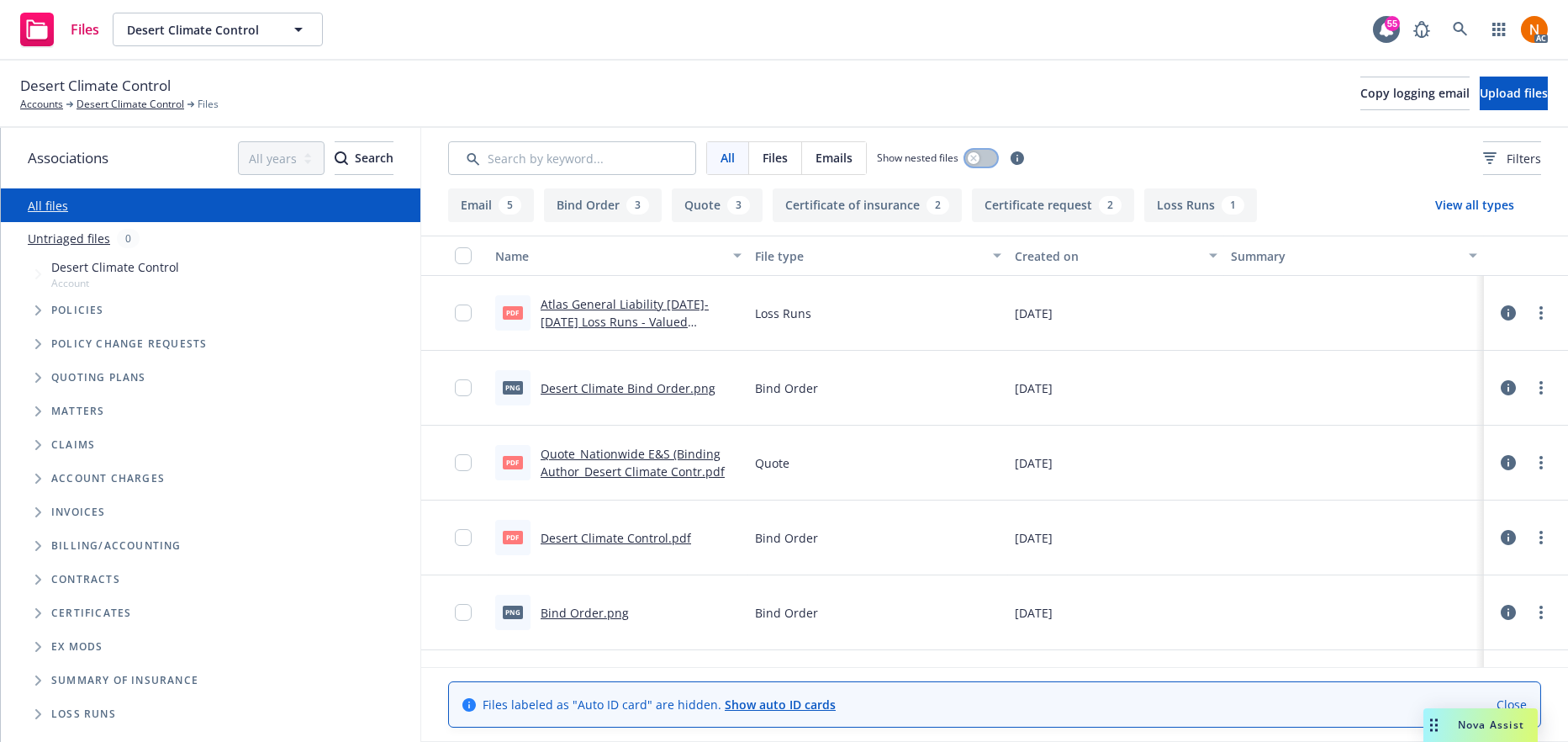
click at [974, 159] on icon "button" at bounding box center [973, 158] width 7 height 7
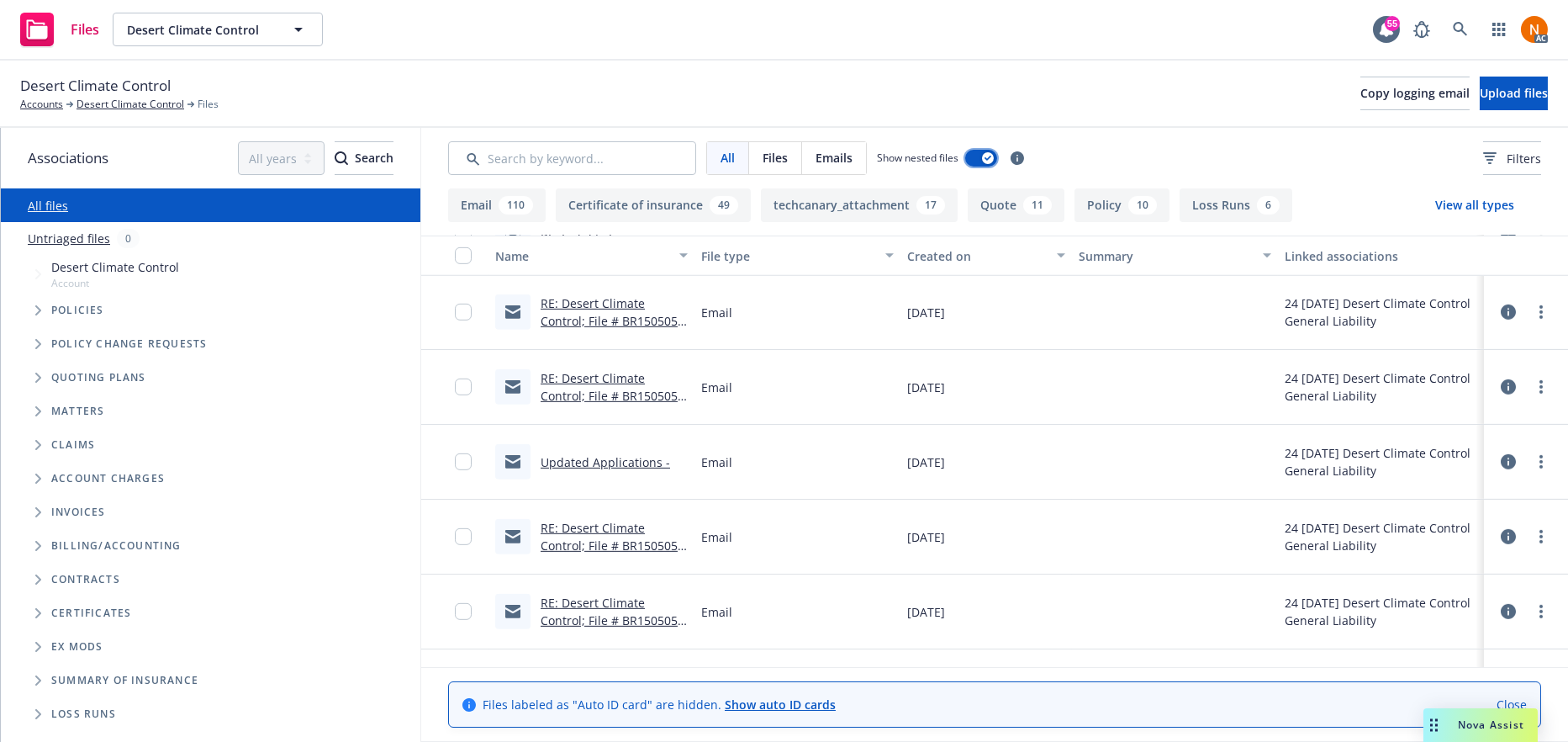
scroll to position [4711, 0]
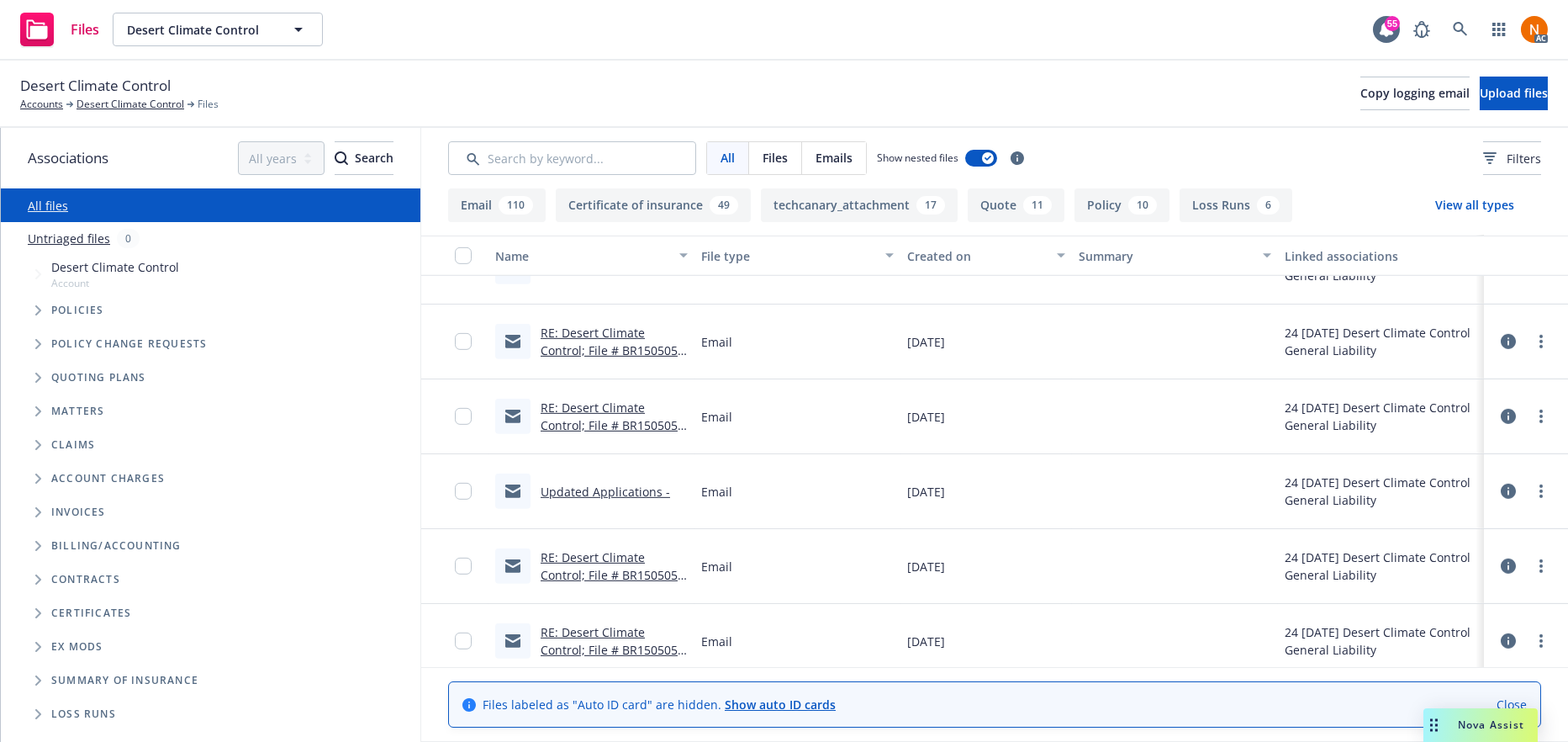
click at [598, 406] on link "RE: Desert Climate Control; File # BR150505-01" at bounding box center [611, 425] width 141 height 51
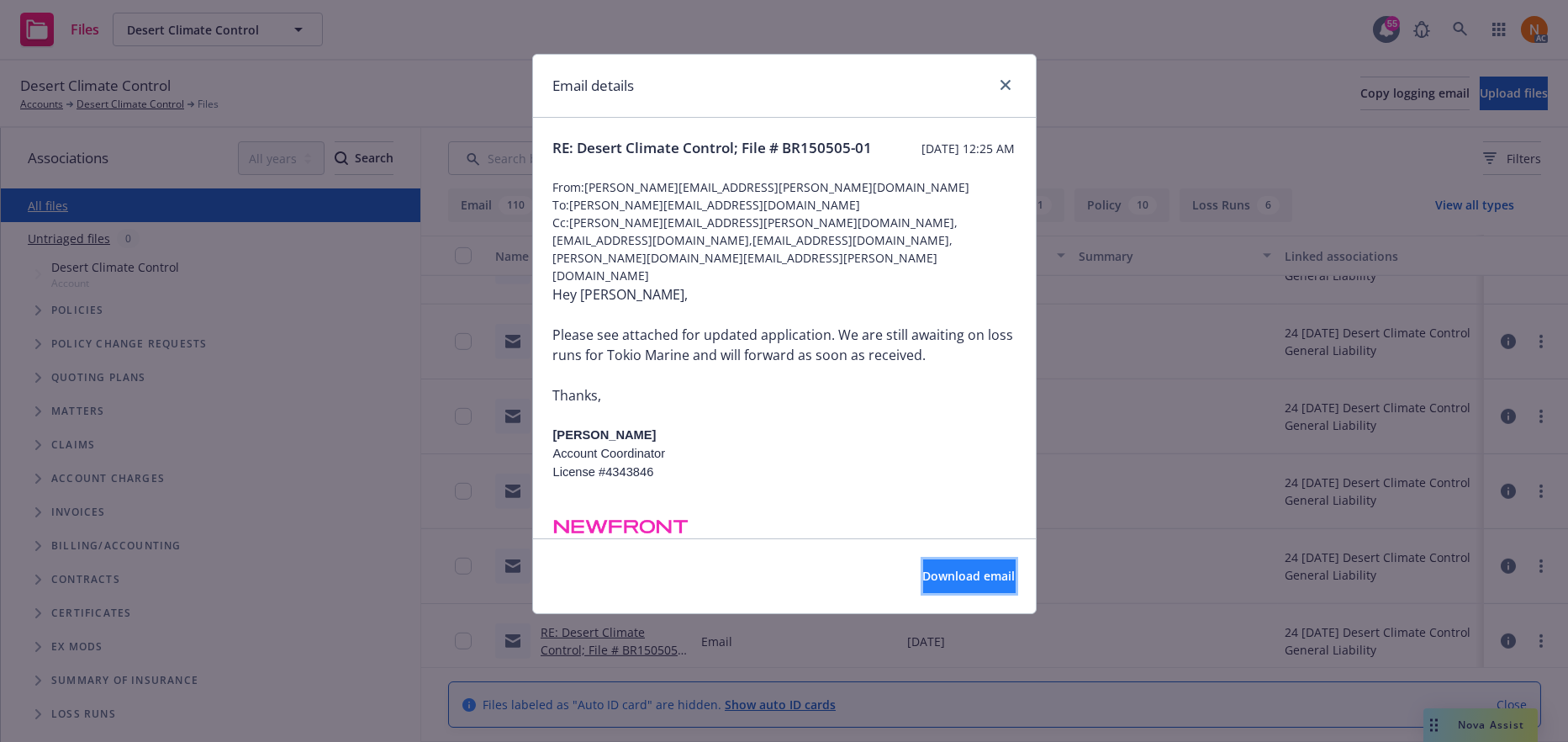
click at [972, 566] on button "Download email" at bounding box center [969, 576] width 92 height 34
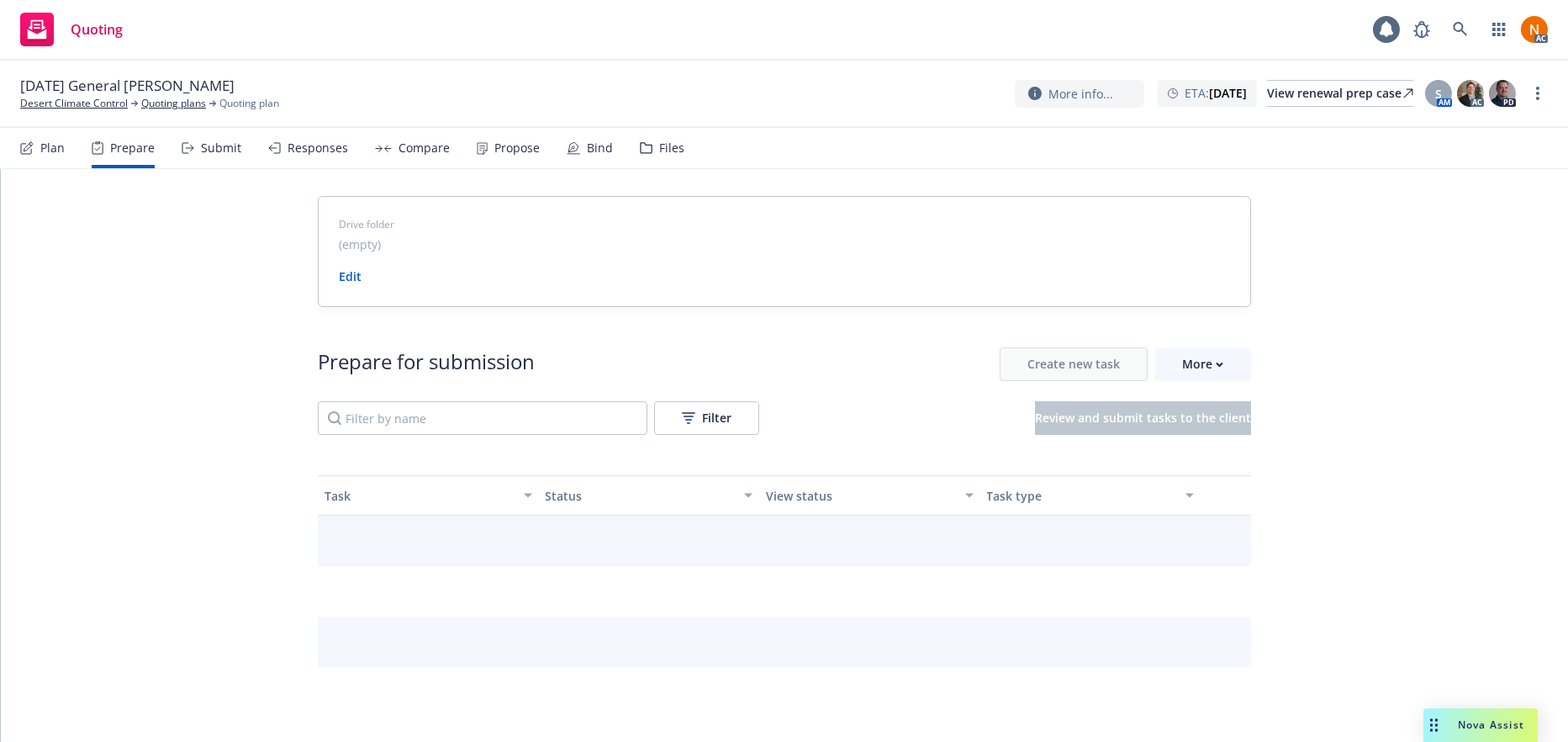
click at [145, 162] on div "Prepare" at bounding box center [123, 148] width 63 height 40
click at [1216, 365] on icon "button" at bounding box center [1220, 364] width 8 height 6
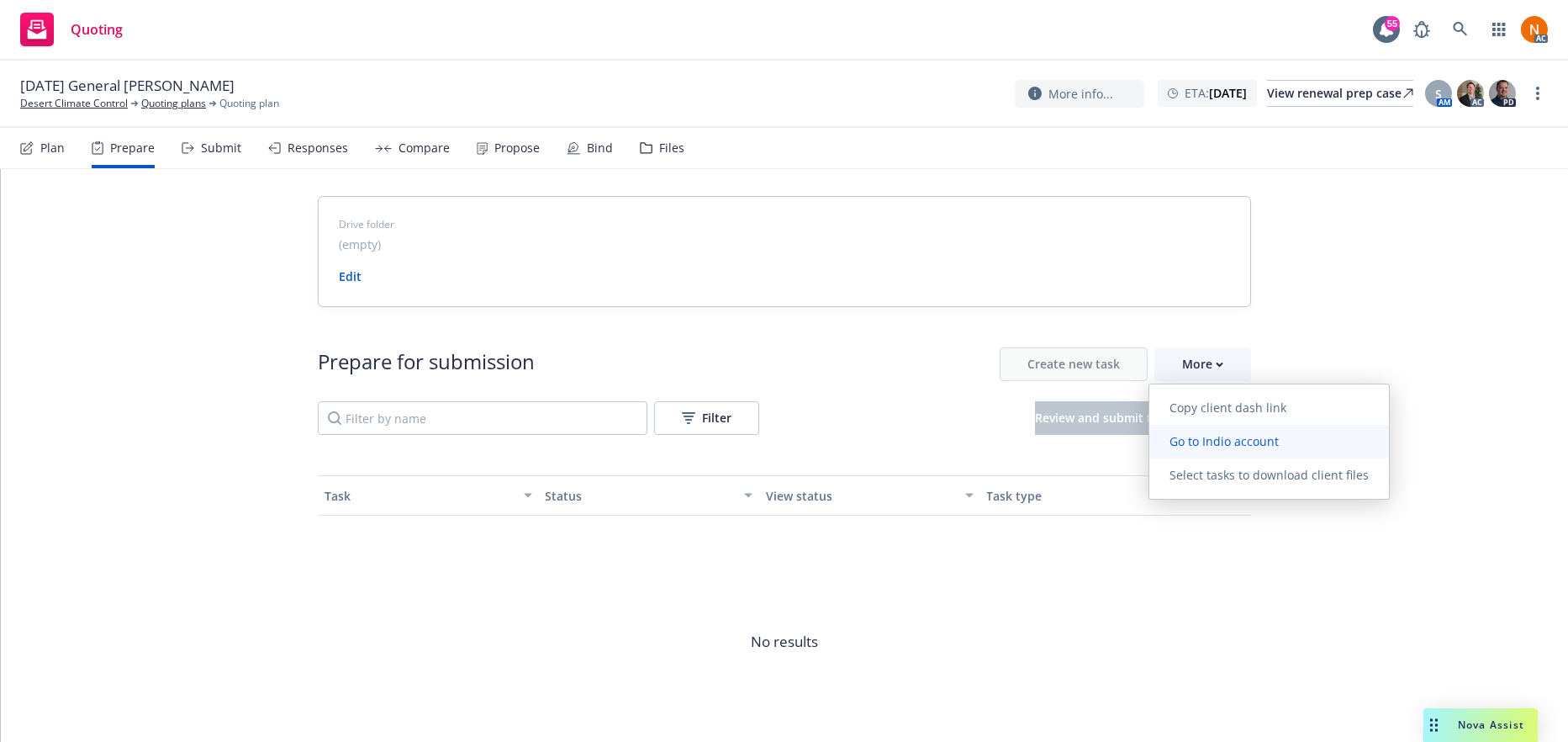
click at [1217, 440] on span "Go to Indio account" at bounding box center [1224, 441] width 150 height 16
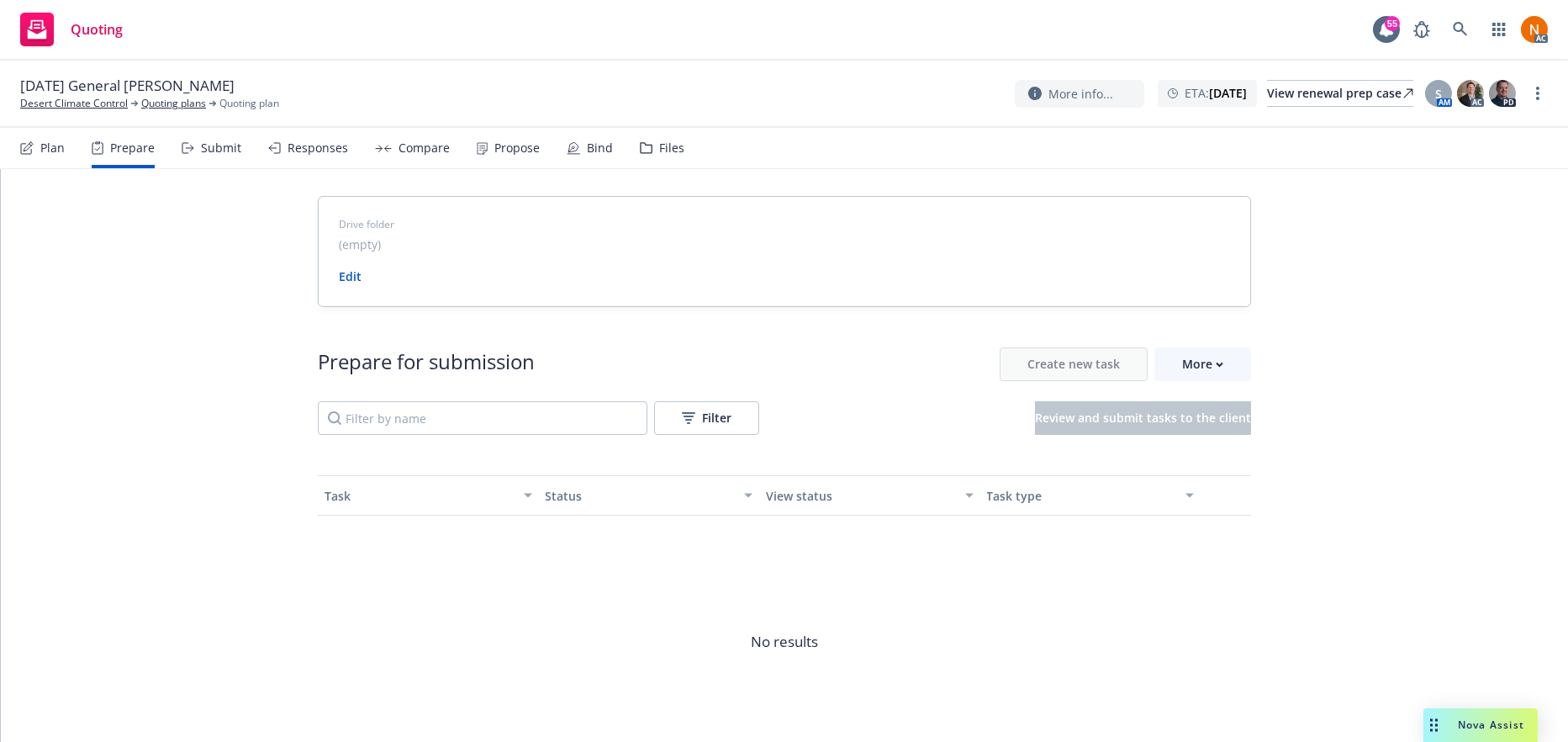
click at [1247, 284] on div "Drive folder (empty) Edit Prepare for submission Create new task More Filter Re…" at bounding box center [784, 502] width 1567 height 666
click at [1459, 31] on icon at bounding box center [1459, 29] width 14 height 14
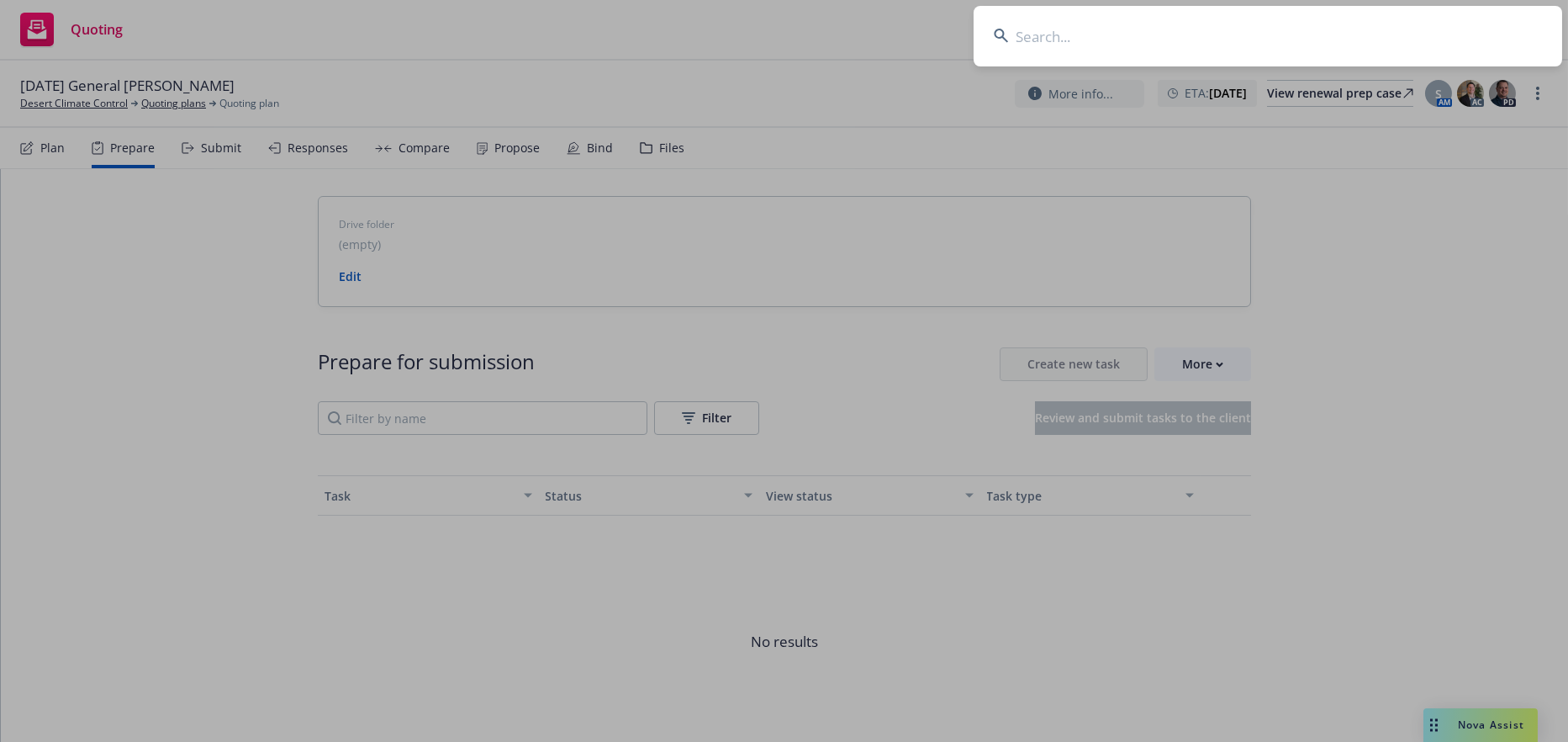
click at [1260, 19] on input at bounding box center [1268, 36] width 589 height 61
click at [1259, 19] on input "Smells Like Donkey Software, Inc." at bounding box center [1268, 36] width 589 height 61
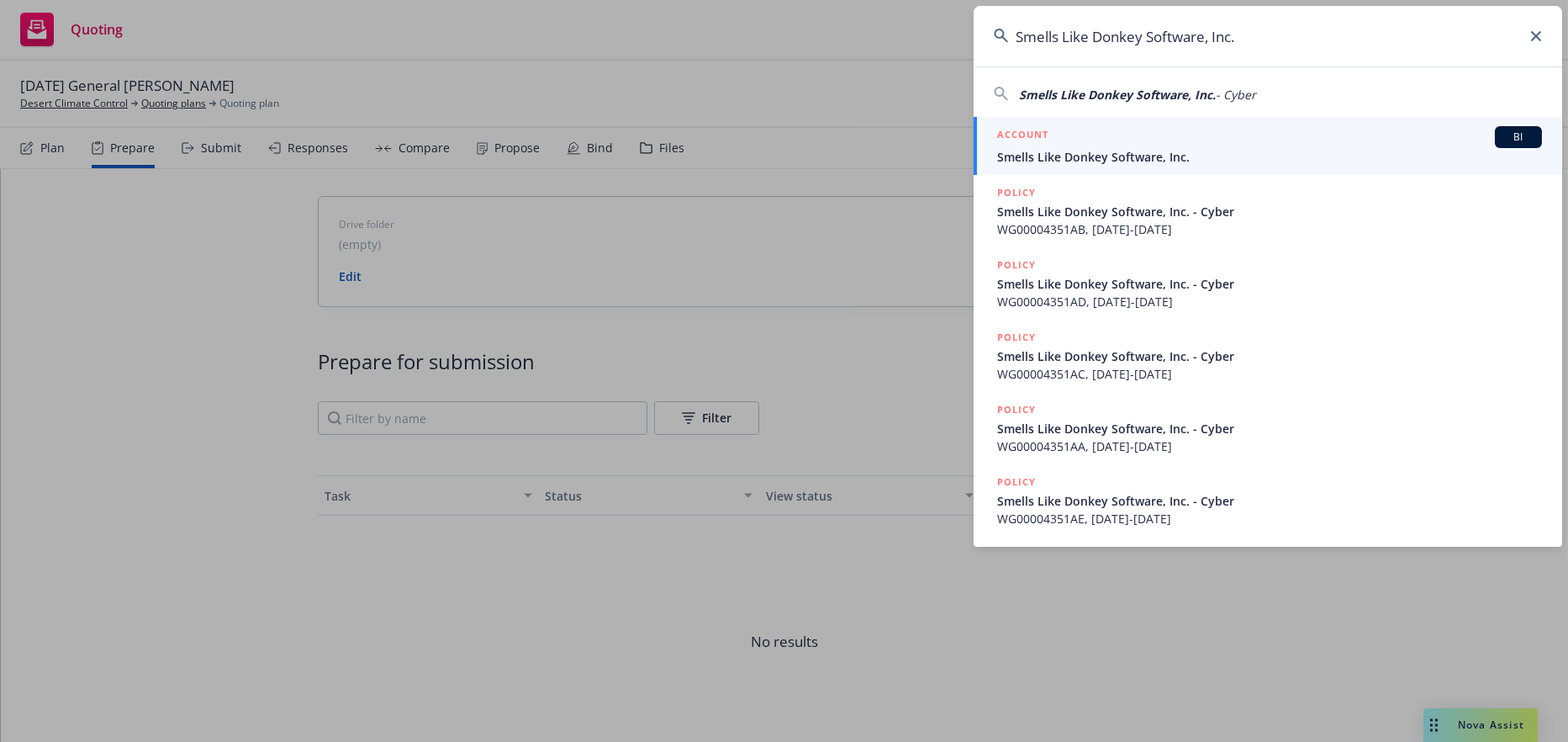
type input "Smells Like Donkey Software, Inc."
drag, startPoint x: 1128, startPoint y: 140, endPoint x: 1118, endPoint y: 226, distance: 86.6
click at [1128, 140] on div "ACCOUNT BI" at bounding box center [1269, 136] width 545 height 22
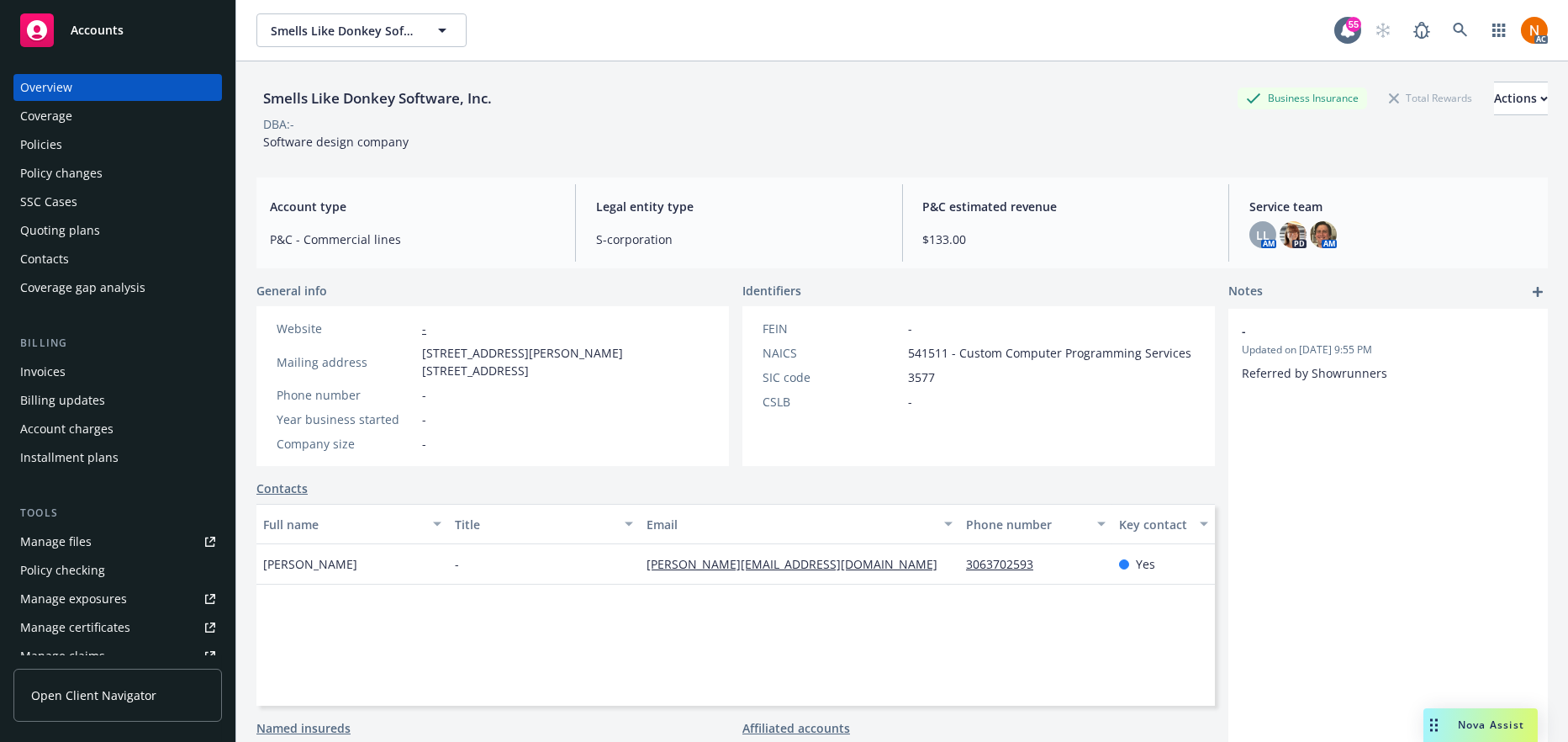
drag, startPoint x: 518, startPoint y: 329, endPoint x: 592, endPoint y: 286, distance: 85.6
click at [518, 329] on div "Website -" at bounding box center [493, 329] width 446 height 17
drag, startPoint x: 169, startPoint y: 227, endPoint x: 207, endPoint y: 225, distance: 38.1
click at [169, 227] on div "Quoting plans" at bounding box center [117, 231] width 195 height 27
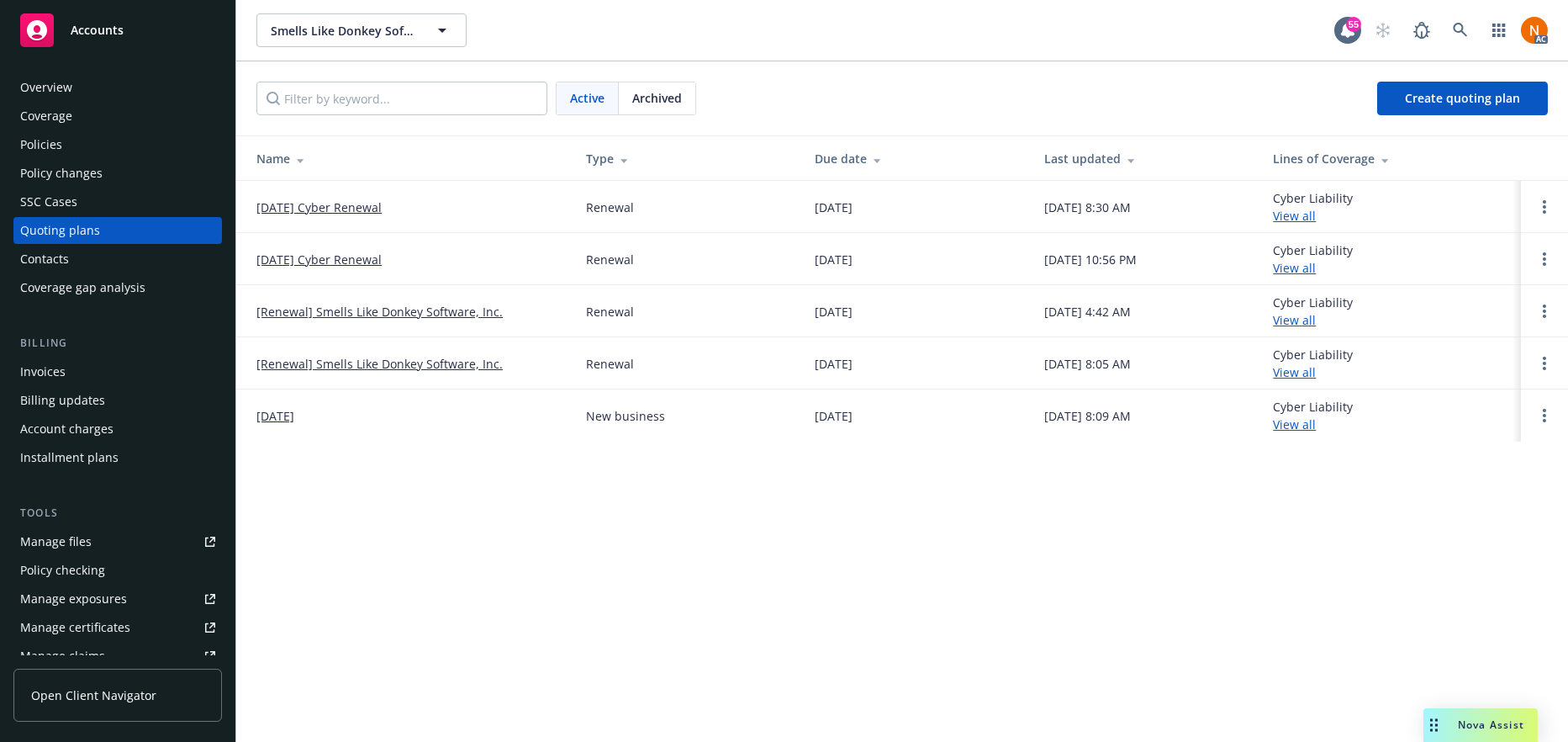
click at [478, 617] on div "Smells Like Donkey Software, Inc. Smells Like Donkey Software, Inc. 55 AC Activ…" at bounding box center [902, 371] width 1332 height 742
click at [339, 206] on link "[DATE] Cyber Renewal" at bounding box center [319, 208] width 125 height 17
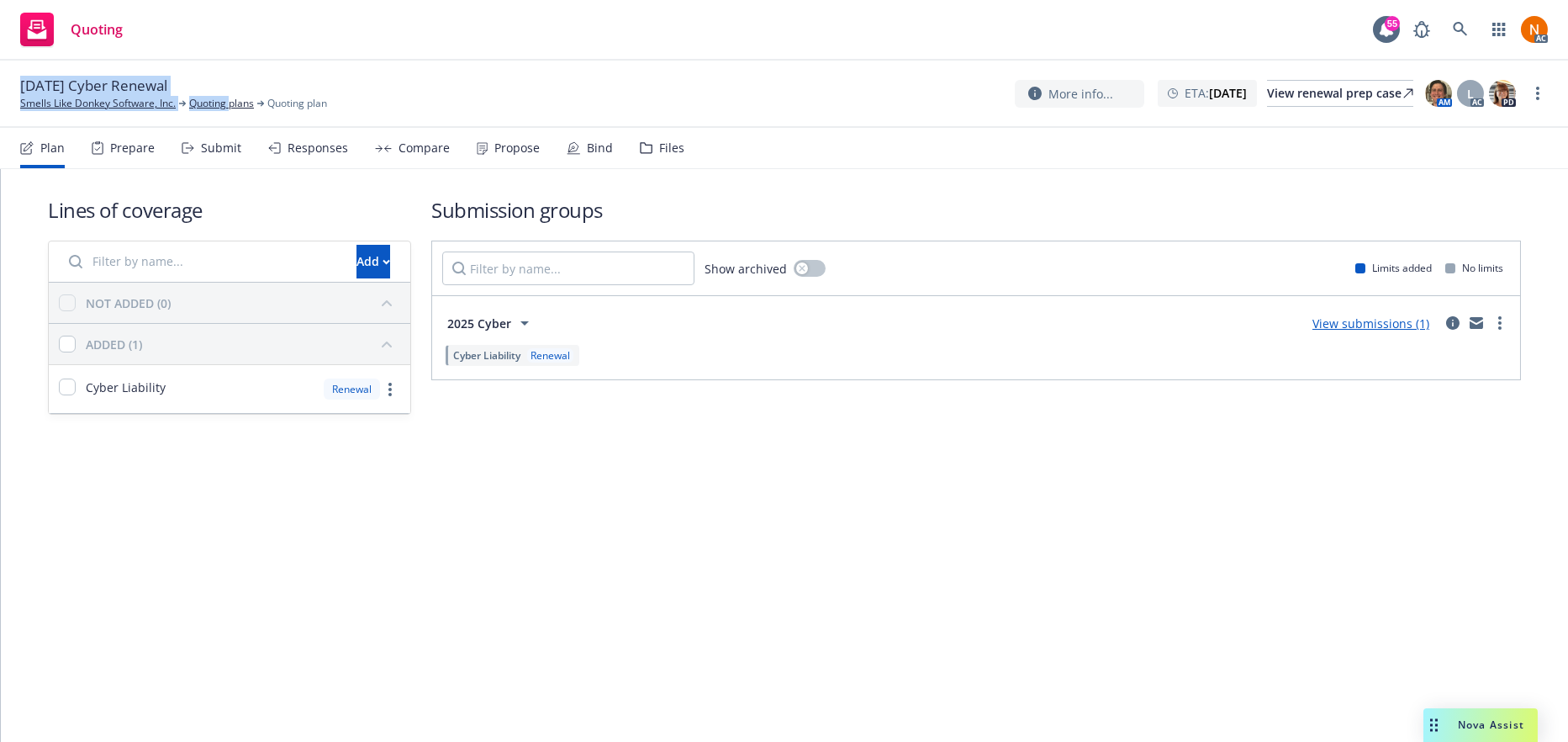
drag, startPoint x: 230, startPoint y: 80, endPoint x: 13, endPoint y: 78, distance: 217.0
click at [13, 78] on div "[DATE] Cyber Renewal Smells Like Donkey Software, Inc. Quoting plans Quoting pl…" at bounding box center [784, 94] width 1568 height 67
click at [208, 71] on div "[DATE] Cyber Renewal Smells Like Donkey Software, Inc. Quoting plans Quoting pl…" at bounding box center [784, 94] width 1568 height 67
drag, startPoint x: 199, startPoint y: 78, endPoint x: 18, endPoint y: 75, distance: 181.0
click at [18, 75] on div "12/21/25 Cyber Renewal Smells Like Donkey Software, Inc. Quoting plans Quoting …" at bounding box center [784, 94] width 1568 height 67
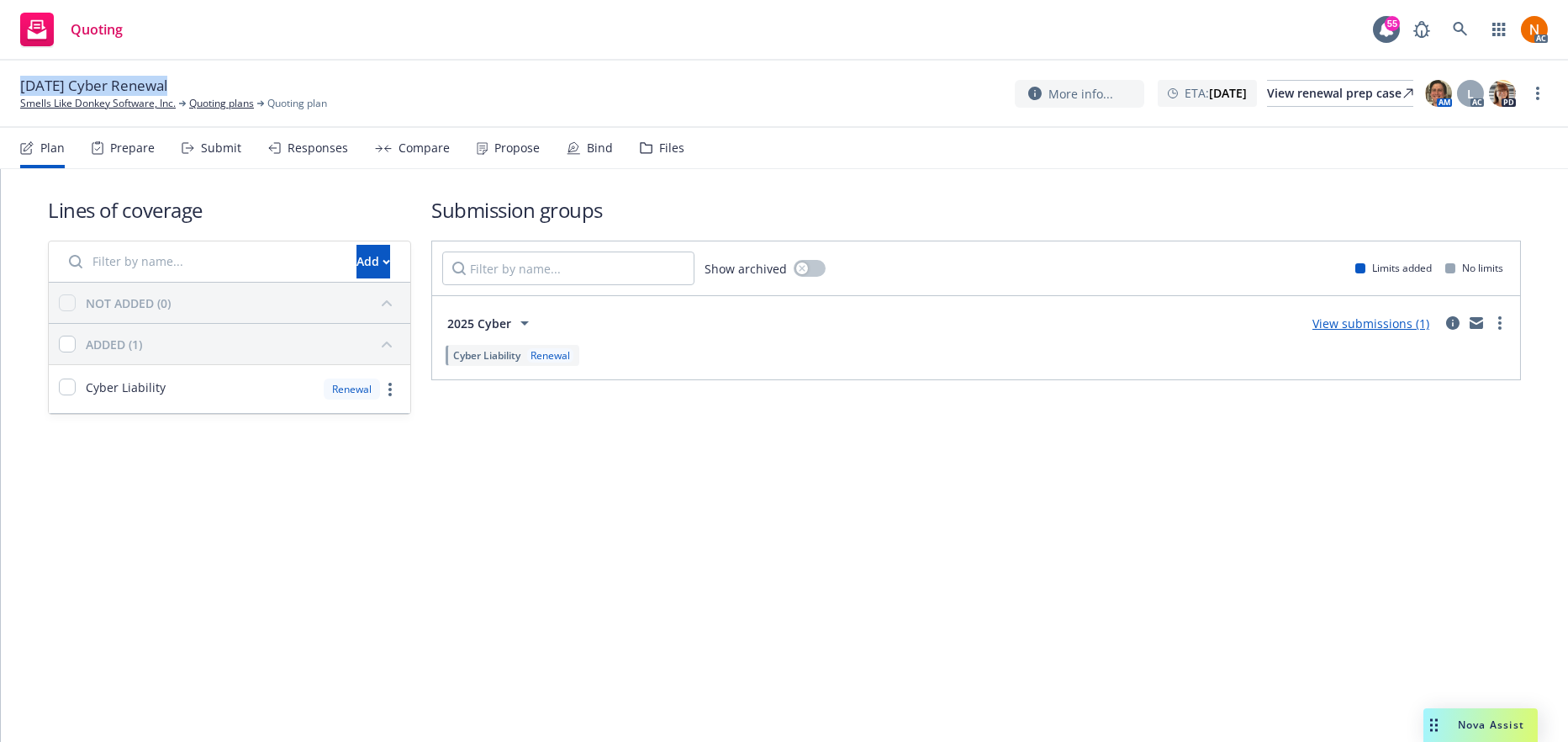
copy div "12/21/25 Cyber Renewal"
click at [134, 98] on link "Smells Like Donkey Software, Inc." at bounding box center [98, 104] width 156 height 15
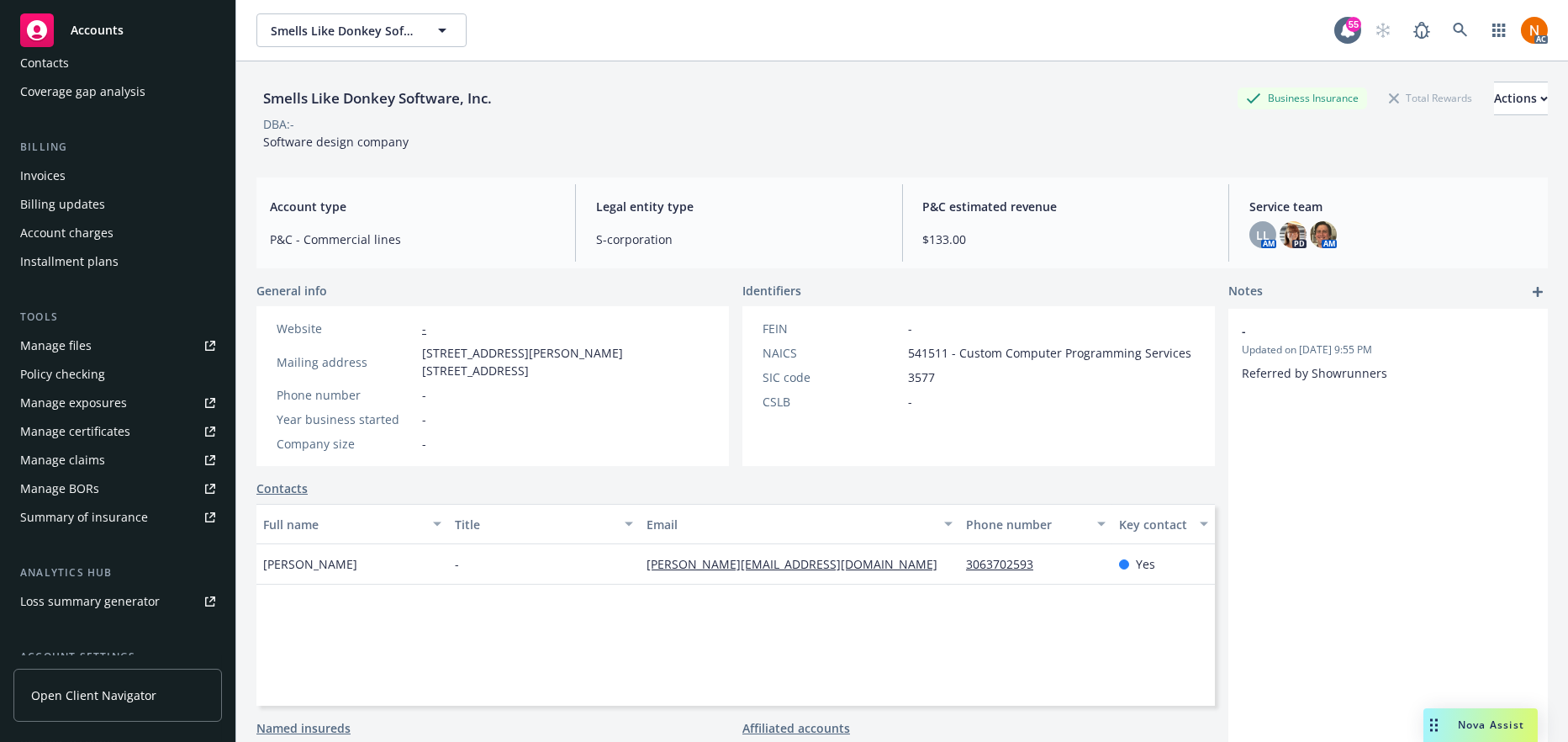
scroll to position [354, 0]
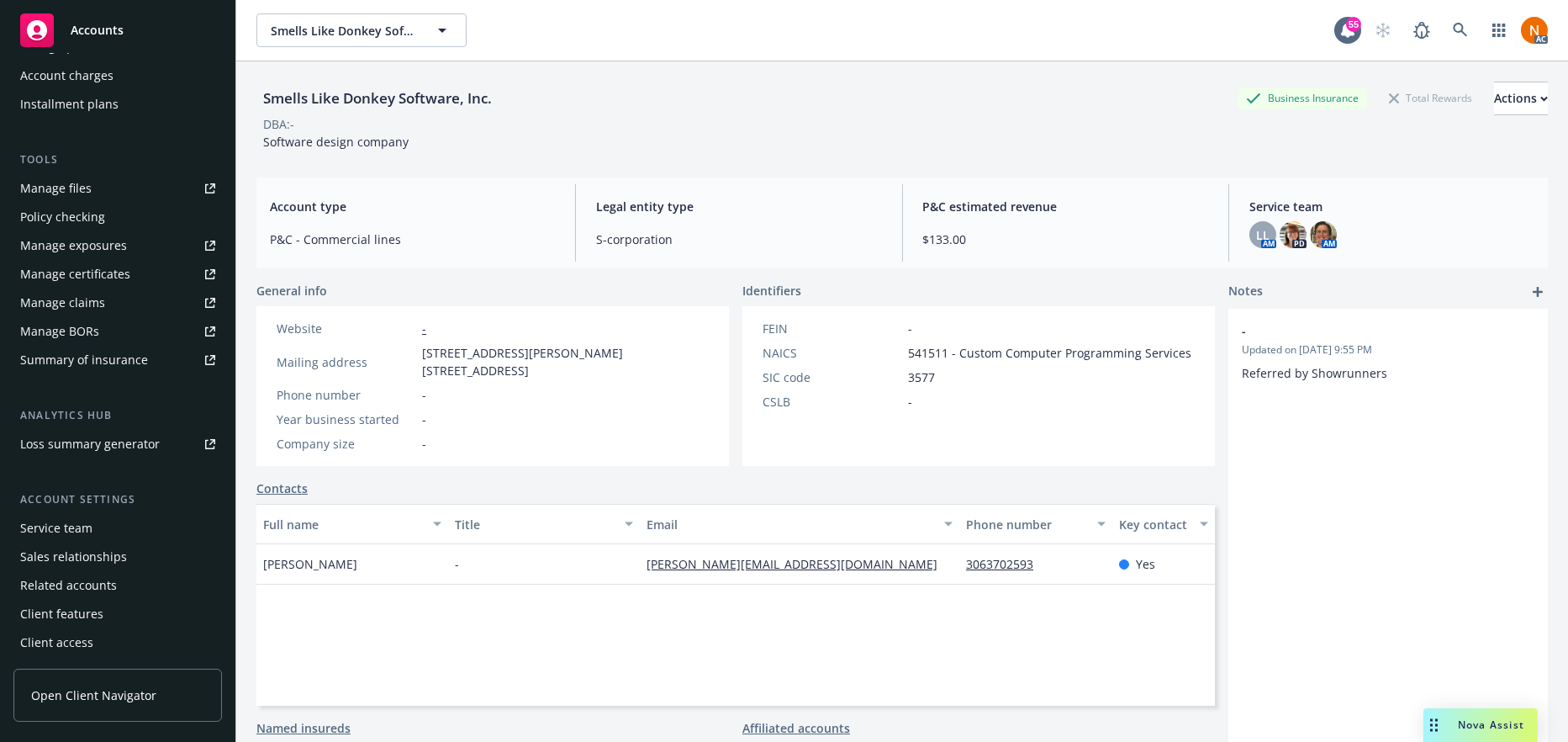
drag, startPoint x: 105, startPoint y: 533, endPoint x: 216, endPoint y: 533, distance: 111.0
click at [105, 533] on div "Service team" at bounding box center [117, 529] width 195 height 27
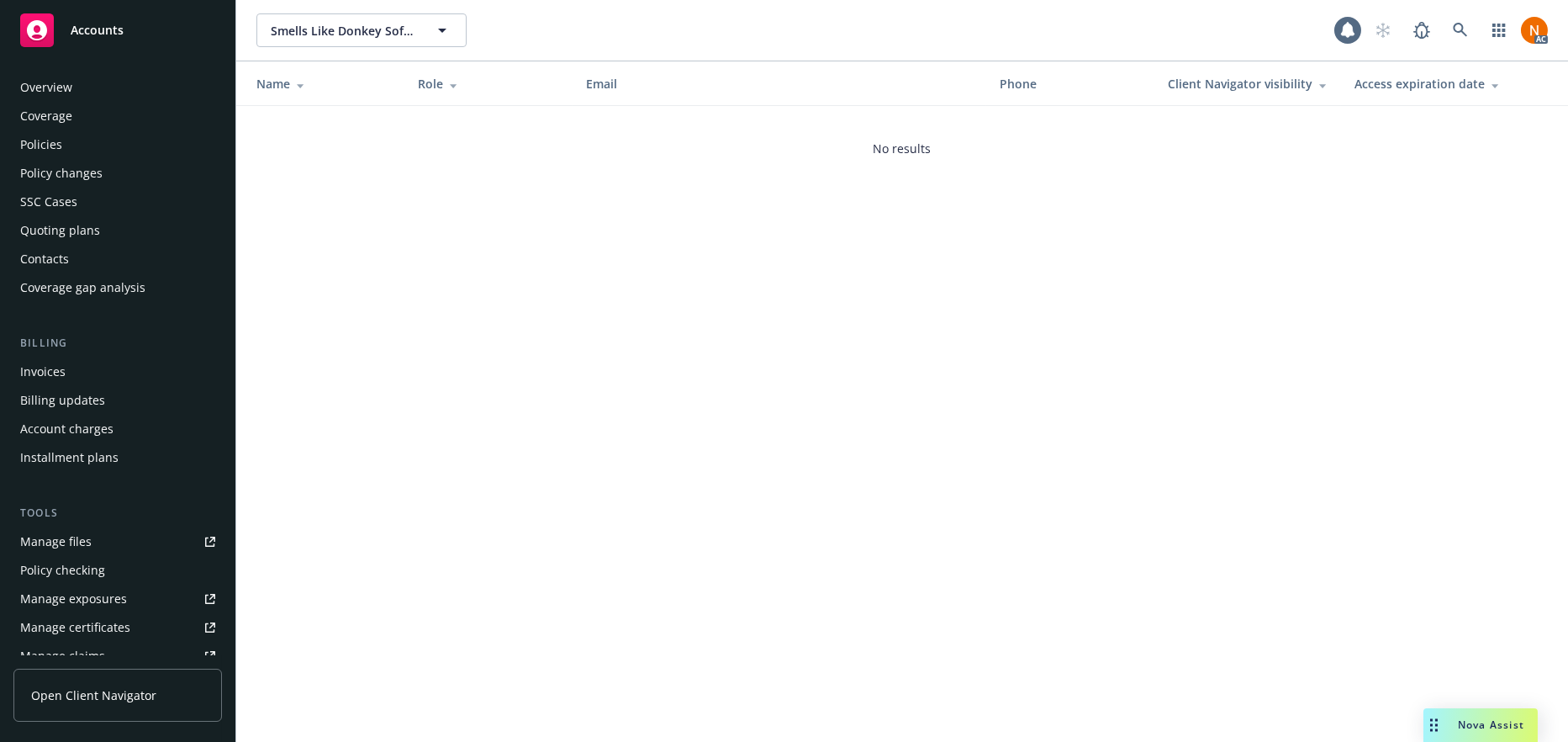
scroll to position [354, 0]
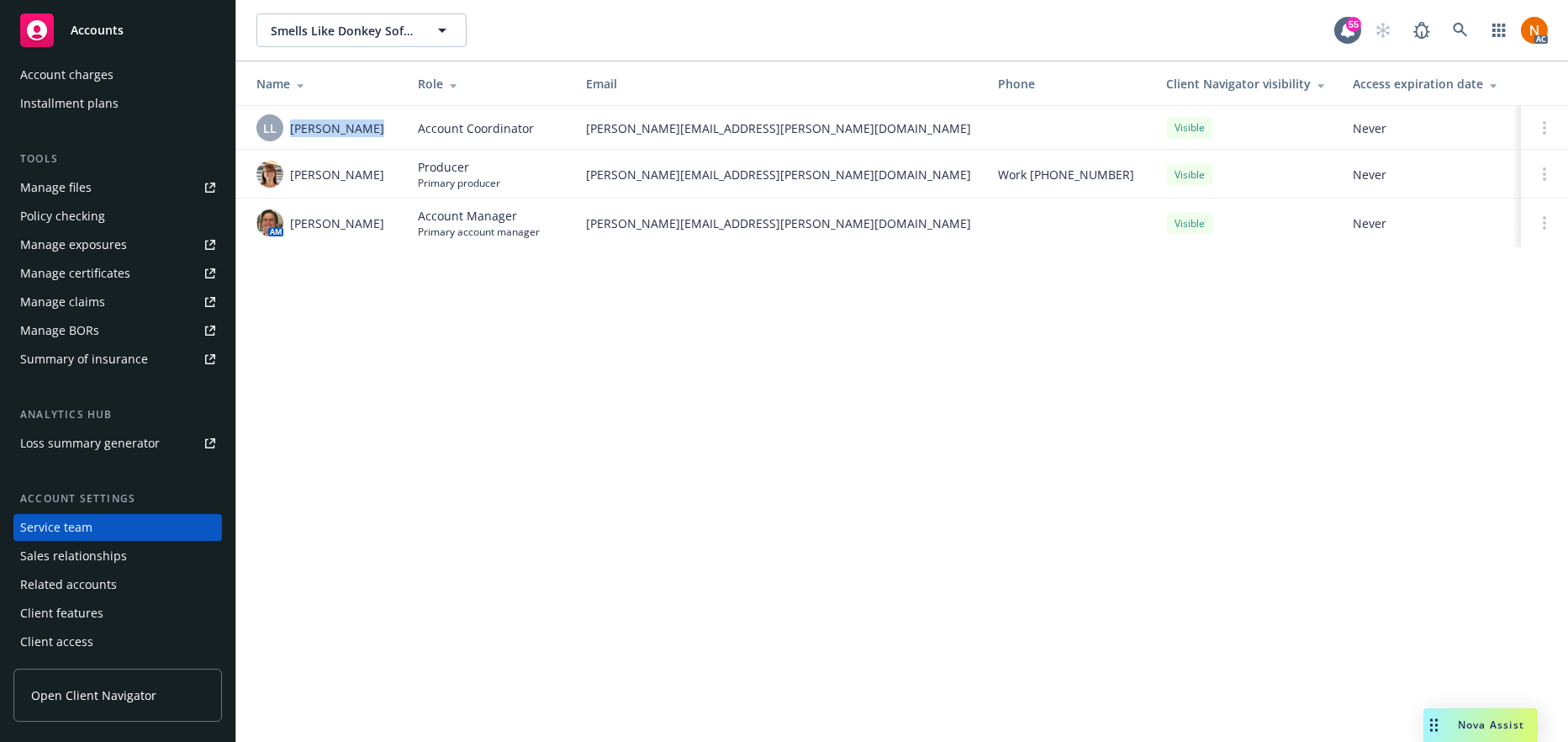
drag, startPoint x: 389, startPoint y: 125, endPoint x: 287, endPoint y: 125, distance: 102.0
click at [287, 125] on div "LL Lacy Lipetzky" at bounding box center [324, 128] width 135 height 27
copy span "Lacy Lipetzky"
click at [100, 188] on link "Manage files" at bounding box center [117, 187] width 208 height 27
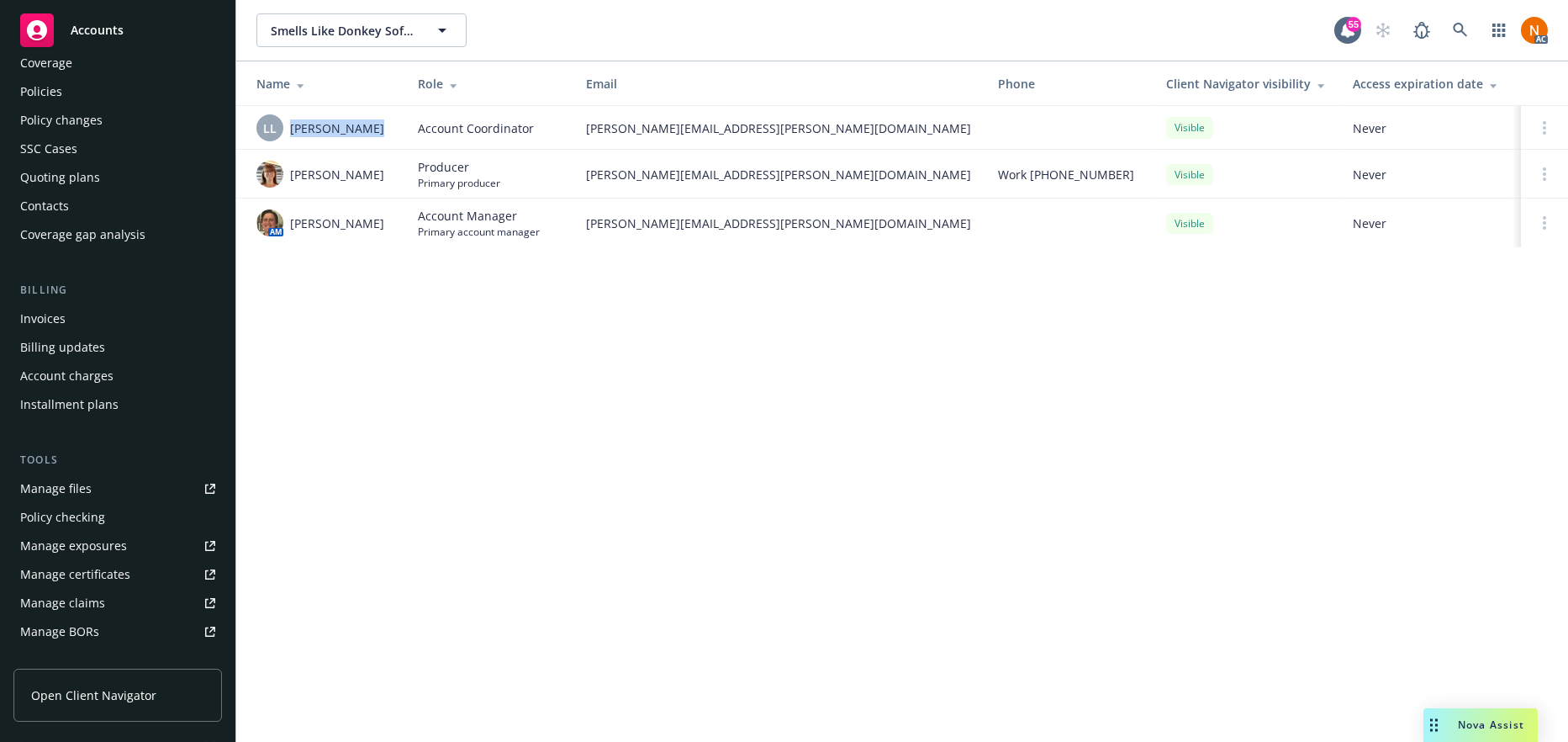
scroll to position [0, 0]
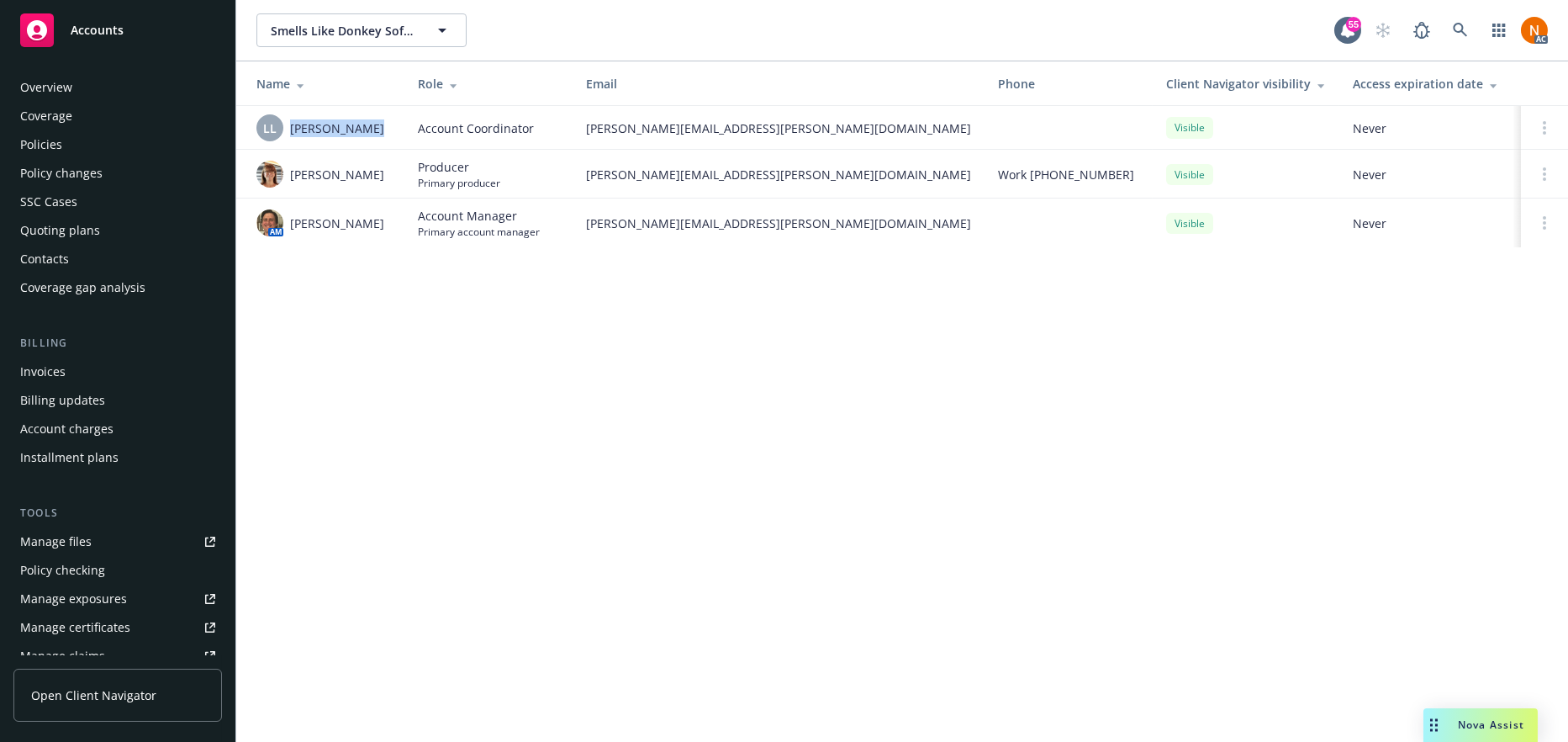
click at [76, 134] on div "Policies" at bounding box center [117, 145] width 195 height 27
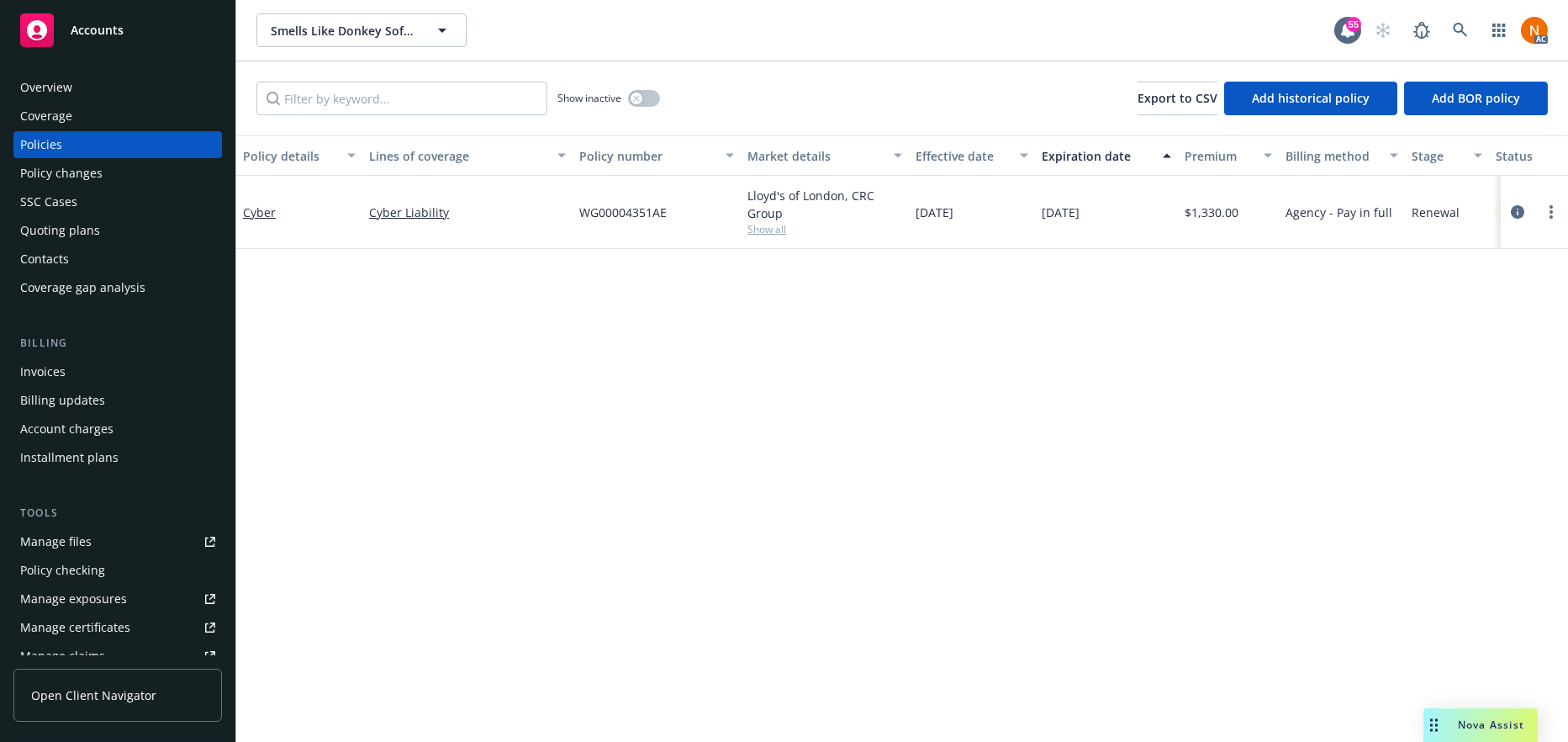
click at [879, 377] on div "Policy details Lines of coverage Policy number Market details Effective date Ex…" at bounding box center [902, 438] width 1332 height 606
click at [1513, 206] on icon "circleInformation" at bounding box center [1518, 212] width 13 height 13
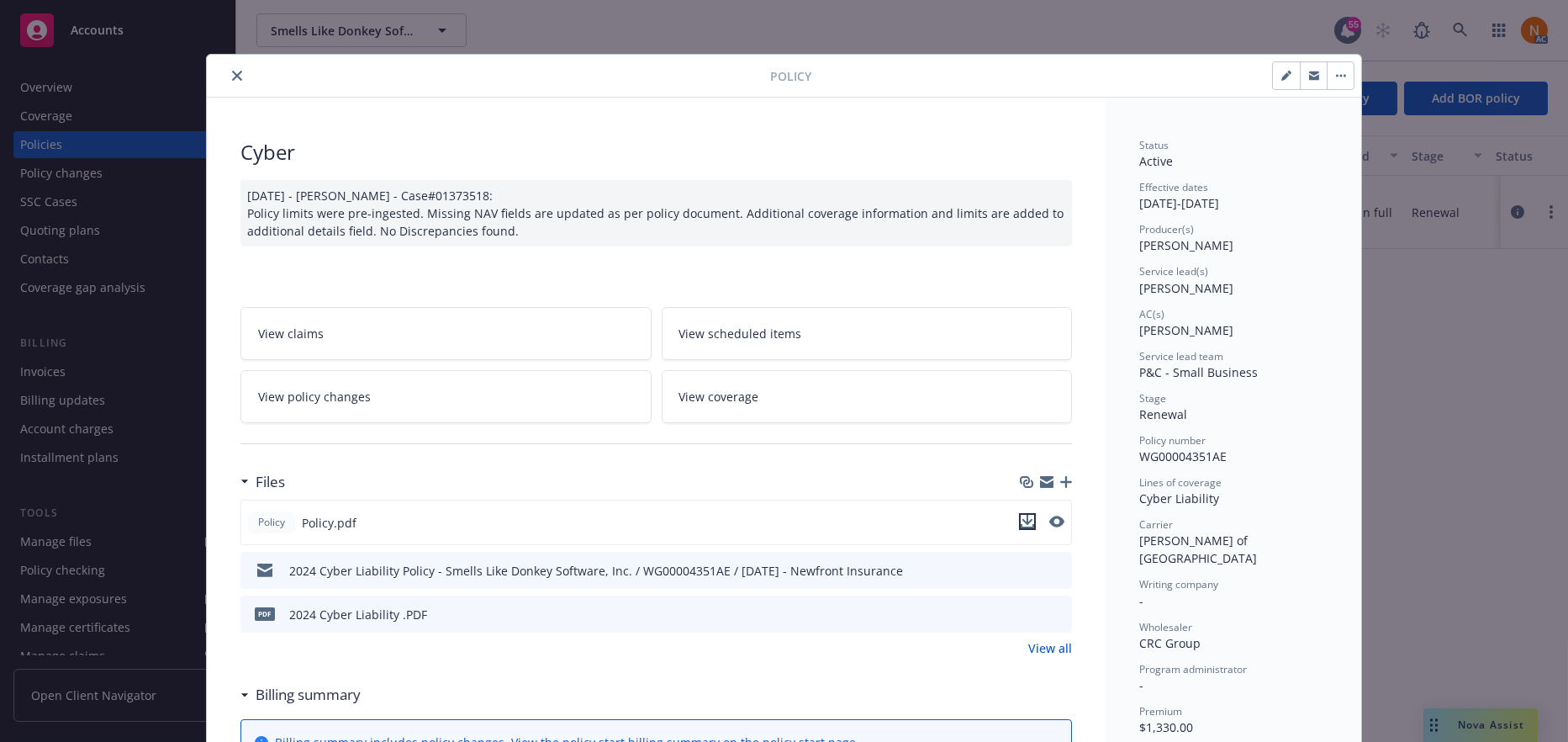
click at [1025, 515] on icon "download file" at bounding box center [1028, 522] width 13 height 13
click at [693, 415] on link "View coverage" at bounding box center [868, 396] width 411 height 53
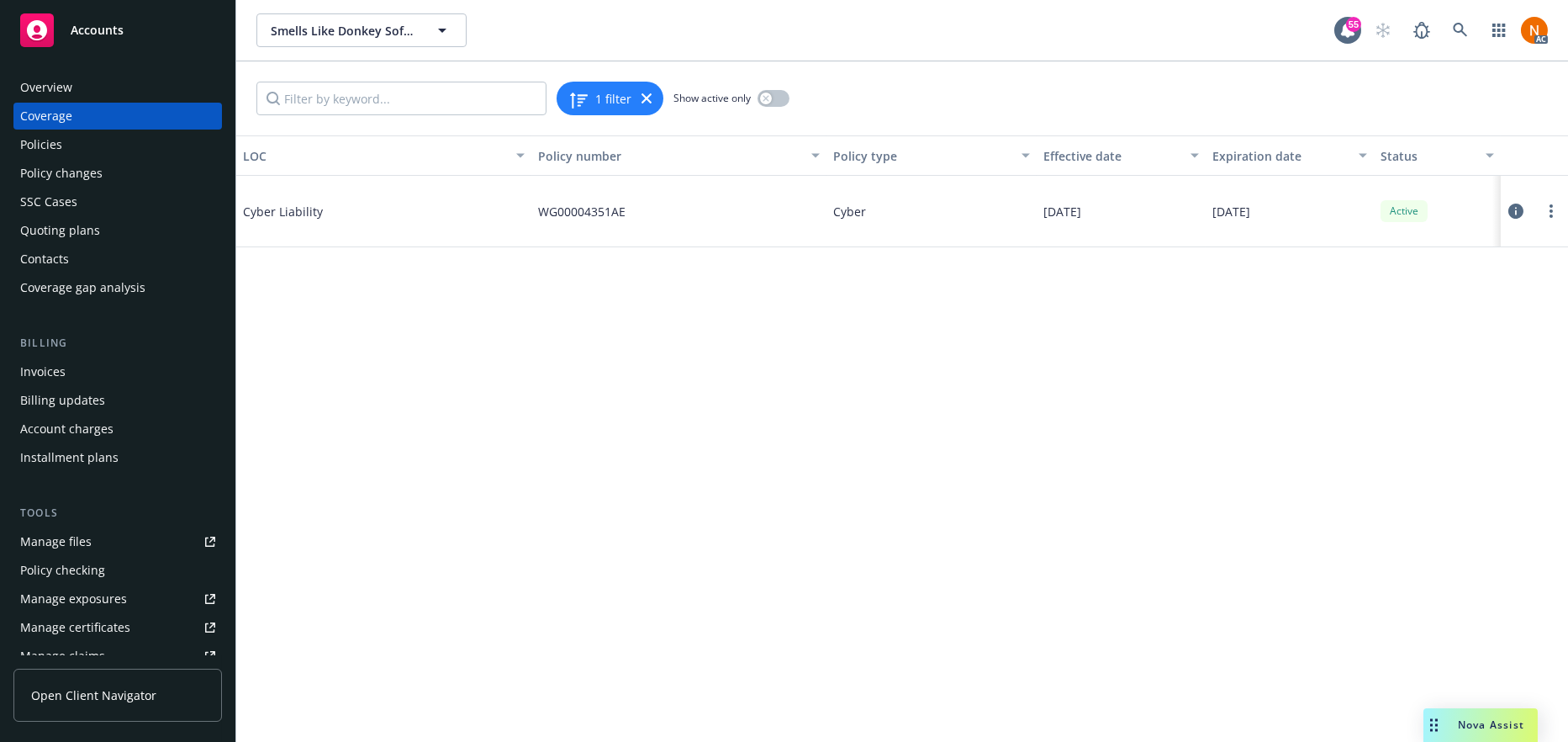
click at [87, 86] on div "Overview" at bounding box center [117, 87] width 195 height 27
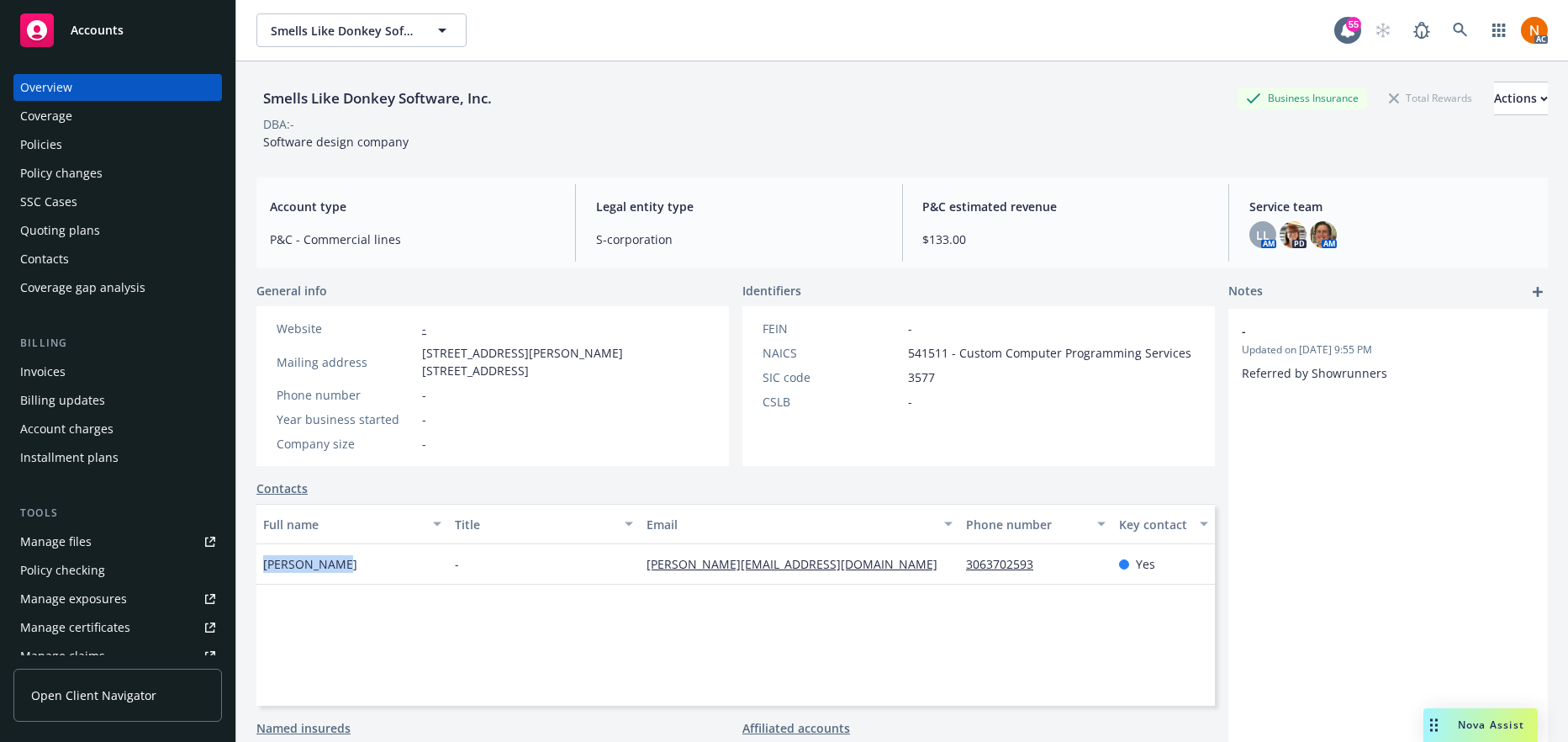
drag, startPoint x: 360, startPoint y: 567, endPoint x: 259, endPoint y: 563, distance: 101.1
click at [259, 563] on div "Tod Baudais" at bounding box center [353, 564] width 192 height 40
copy span "Tod Baudais"
drag, startPoint x: 1136, startPoint y: 680, endPoint x: 1083, endPoint y: 569, distance: 123.0
click at [1134, 663] on div "Full name Title Email Phone number Key contact Tod Baudais - tod@writersroompro…" at bounding box center [736, 605] width 959 height 202
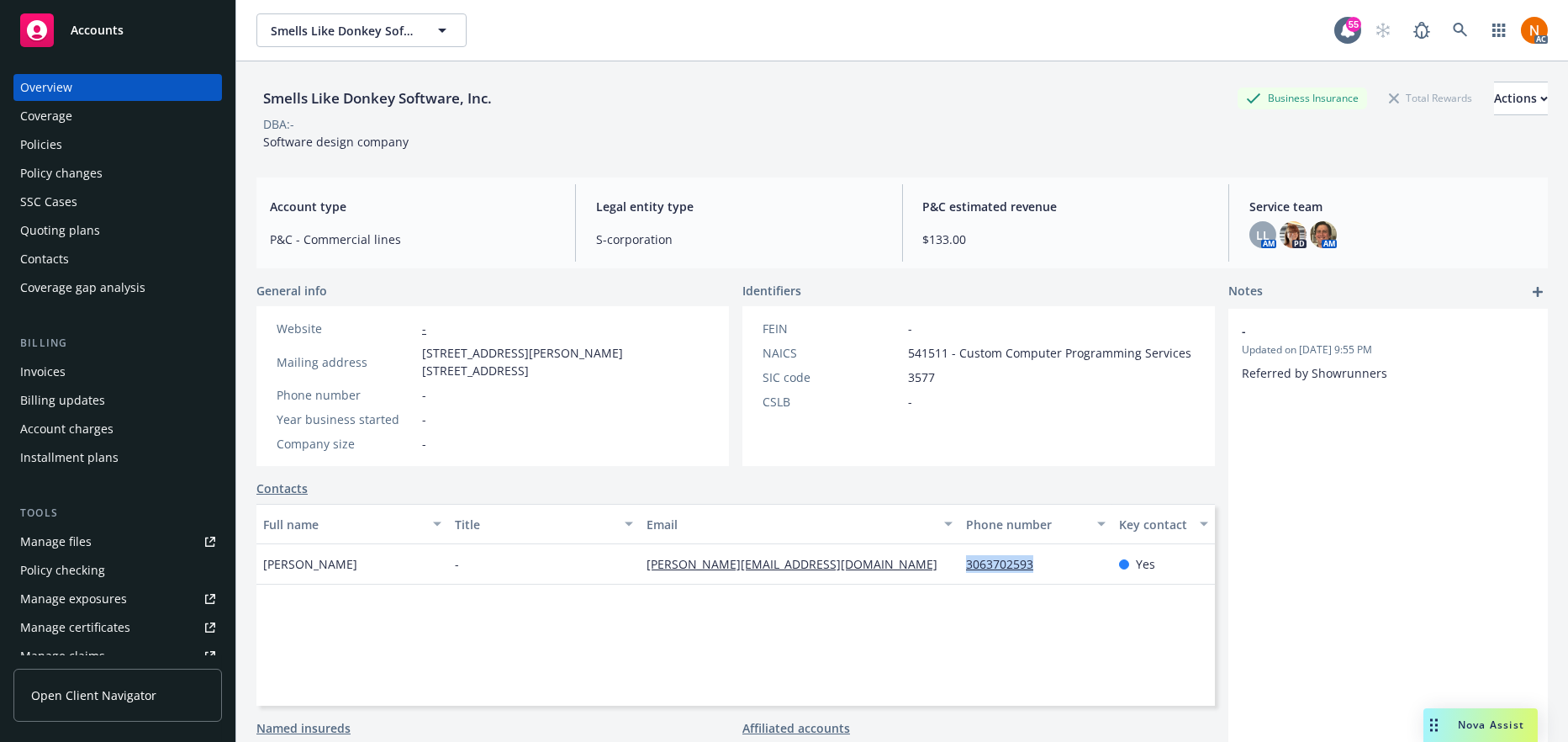
drag, startPoint x: 1073, startPoint y: 550, endPoint x: 955, endPoint y: 558, distance: 118.3
click at [960, 558] on div "3063702593" at bounding box center [1036, 564] width 153 height 40
copy link "3063702593"
drag, startPoint x: 839, startPoint y: 565, endPoint x: 612, endPoint y: 551, distance: 227.4
click at [612, 551] on div "Tod Baudais - tod@writersroompro.com 3063702593 Yes" at bounding box center [736, 564] width 959 height 40
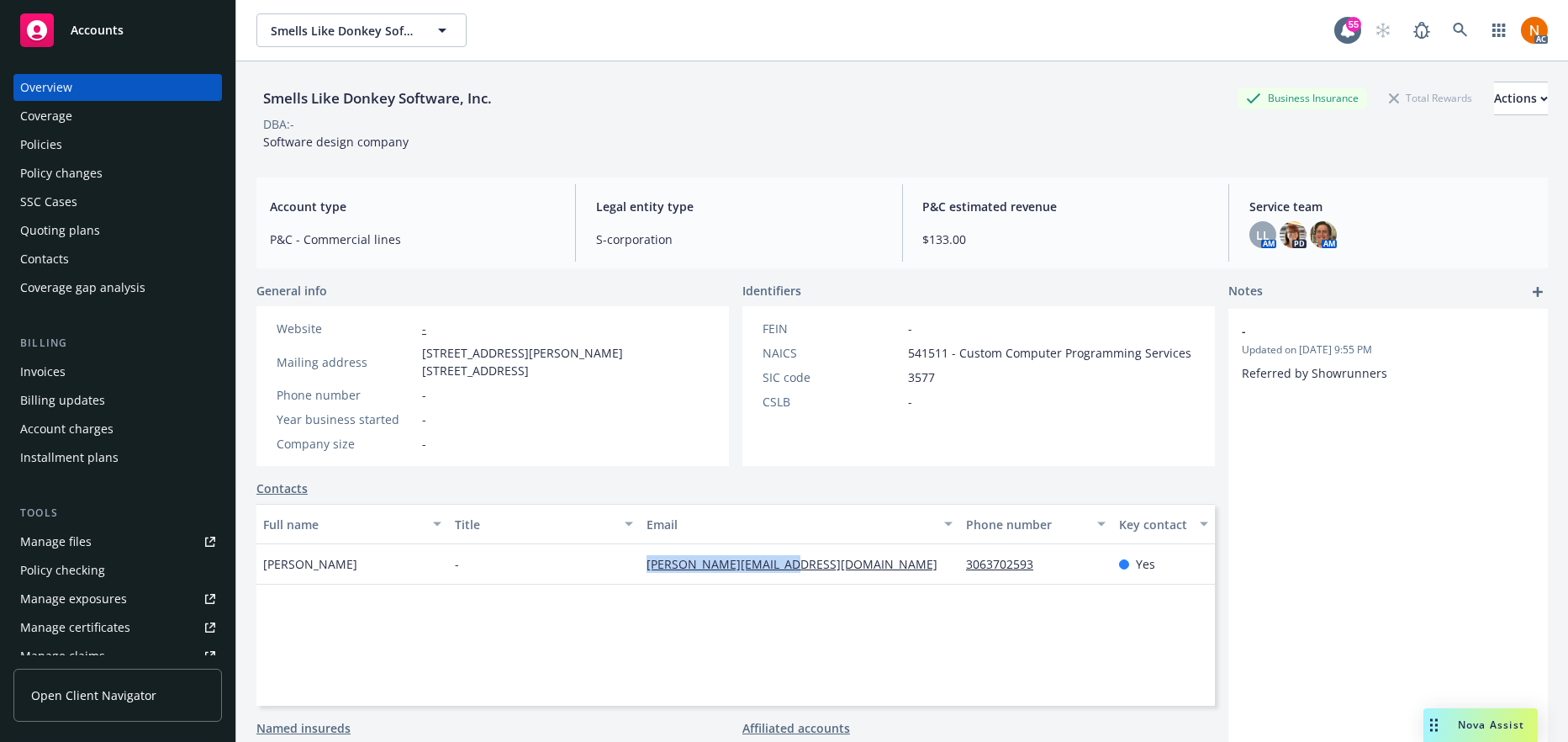
copy div "tod@writersroompro.com"
drag, startPoint x: 361, startPoint y: 563, endPoint x: 250, endPoint y: 563, distance: 111.0
click at [250, 563] on div "Smells Like Donkey Software, Inc. Business Insurance Total Rewards Actions DBA:…" at bounding box center [902, 433] width 1332 height 742
copy span "Tod Baudais"
drag, startPoint x: 1040, startPoint y: 654, endPoint x: 1044, endPoint y: 637, distance: 17.5
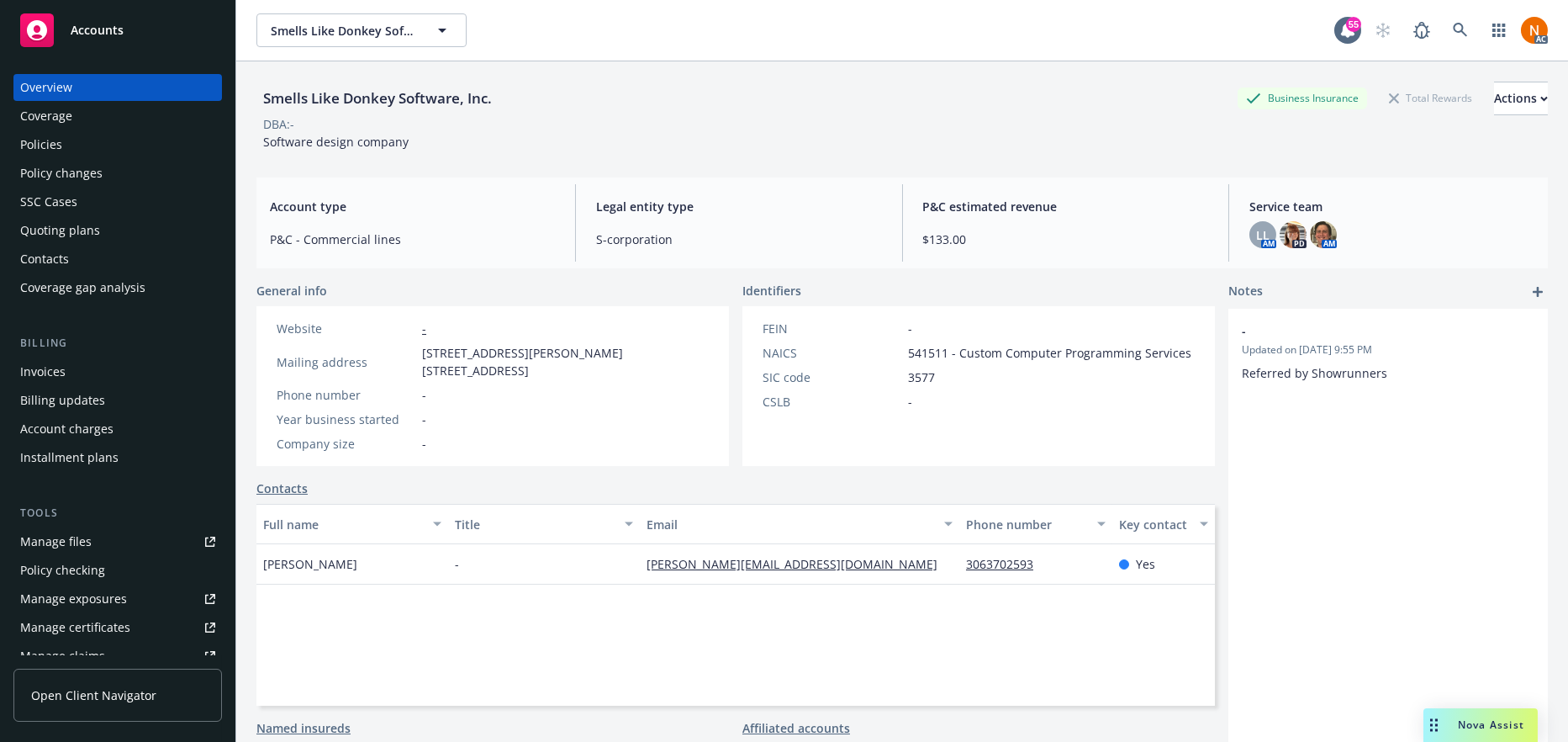
click at [1042, 646] on div "Full name Title Email Phone number Key contact Tod Baudais - tod@writersroompro…" at bounding box center [736, 605] width 959 height 202
drag, startPoint x: 1057, startPoint y: 580, endPoint x: 1539, endPoint y: 543, distance: 483.4
click at [960, 574] on div "3063702593" at bounding box center [1036, 564] width 153 height 40
copy link "3063702593"
click at [899, 614] on div "Full name Title Email Phone number Key contact Tod Baudais - tod@writersroompro…" at bounding box center [736, 605] width 959 height 202
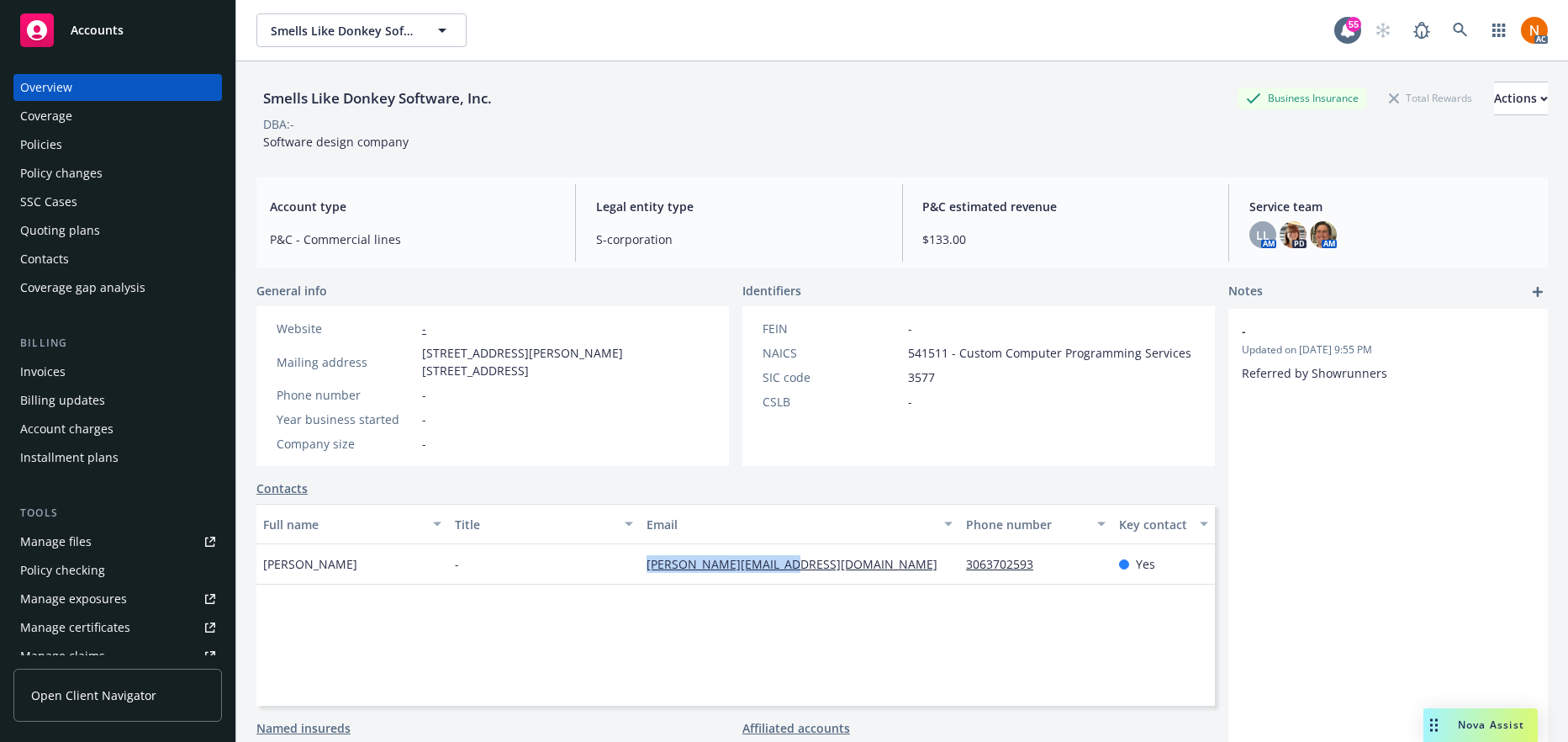
drag, startPoint x: 815, startPoint y: 551, endPoint x: 847, endPoint y: 534, distance: 36.2
click at [640, 563] on div "tod@writersroompro.com" at bounding box center [799, 564] width 320 height 40
copy link "tod@writersroompro.com"
drag, startPoint x: 361, startPoint y: 560, endPoint x: 260, endPoint y: 560, distance: 101.0
click at [260, 560] on div "Tod Baudais" at bounding box center [353, 564] width 192 height 40
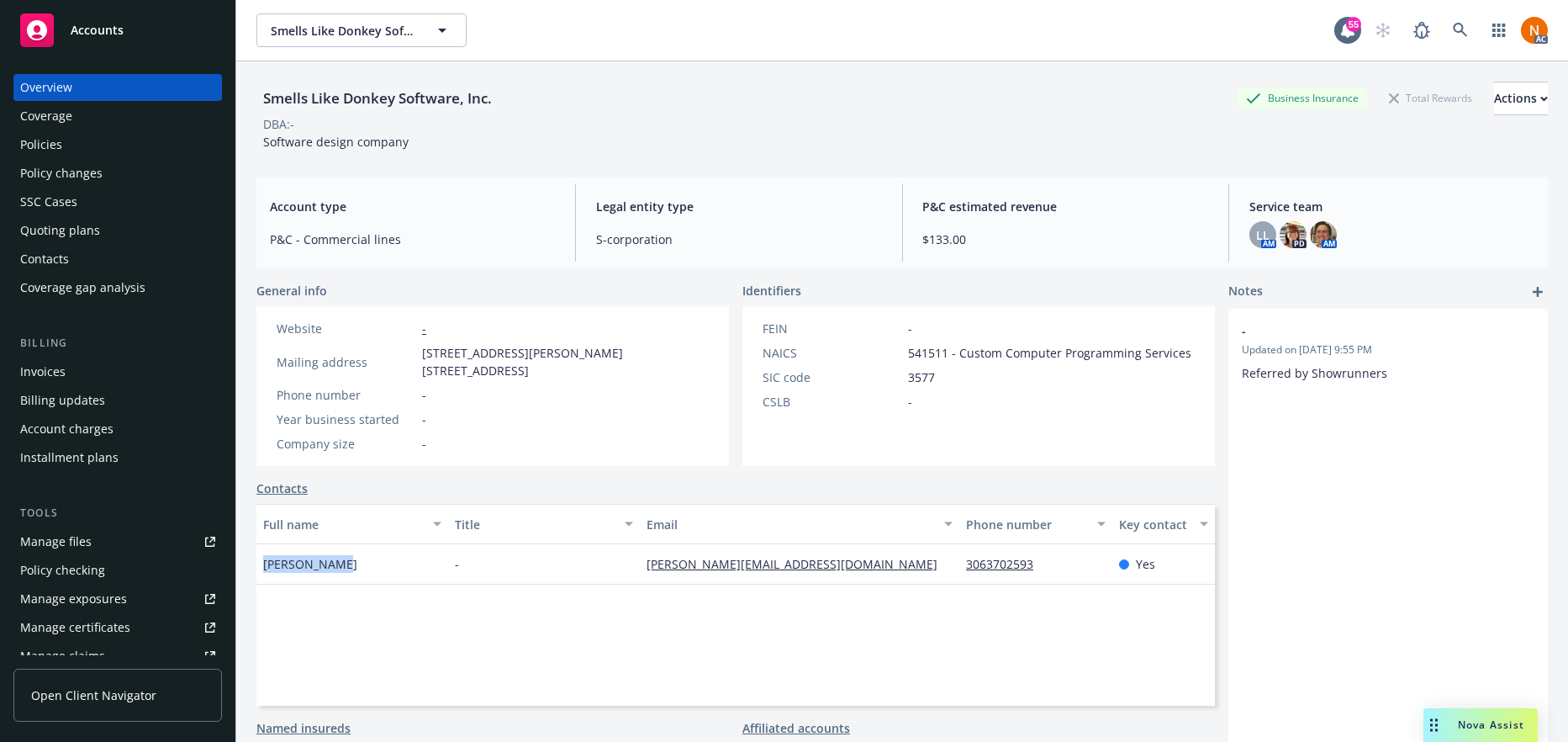
copy span "Tod Baudais"
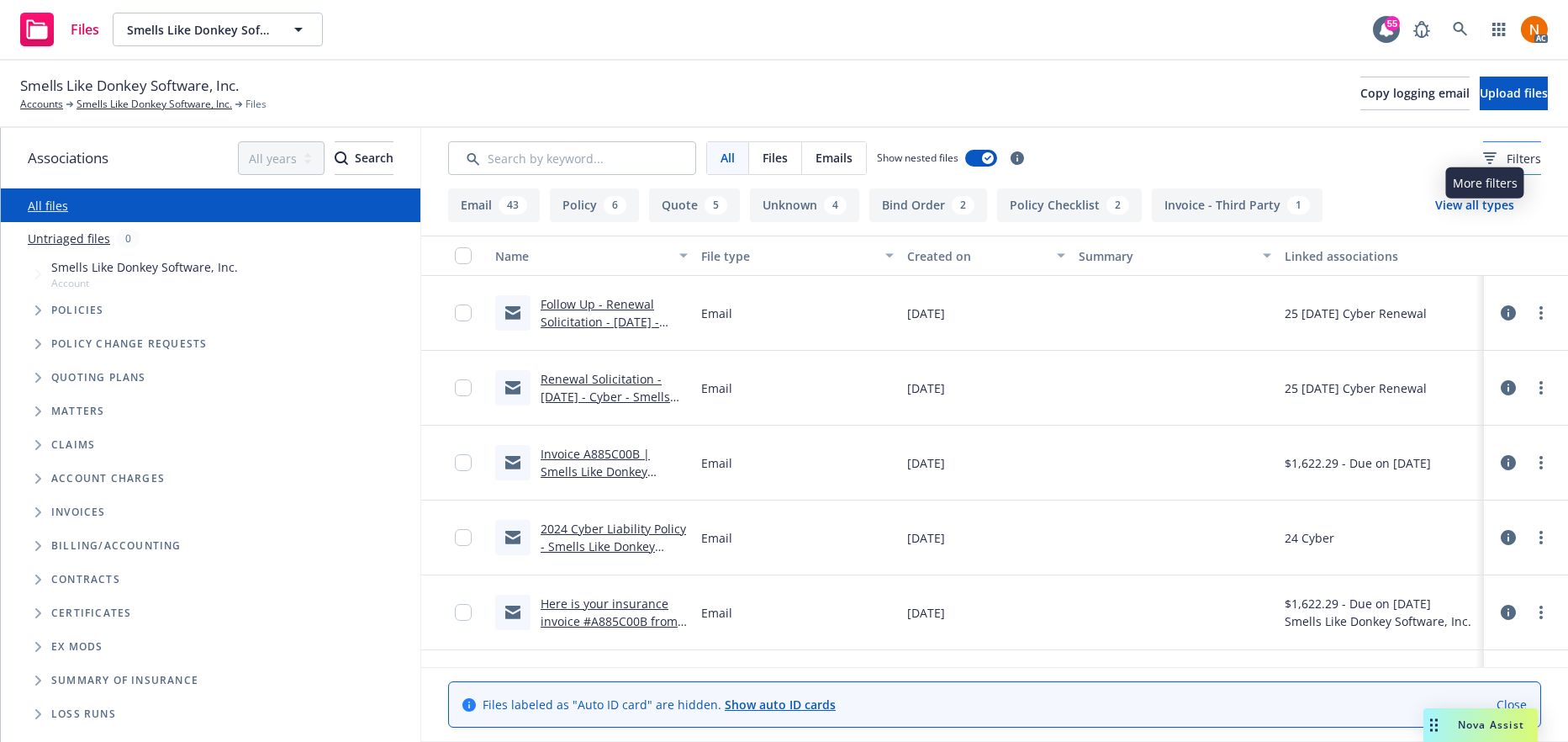
click at [1507, 154] on span "Filters" at bounding box center [1524, 159] width 35 height 17
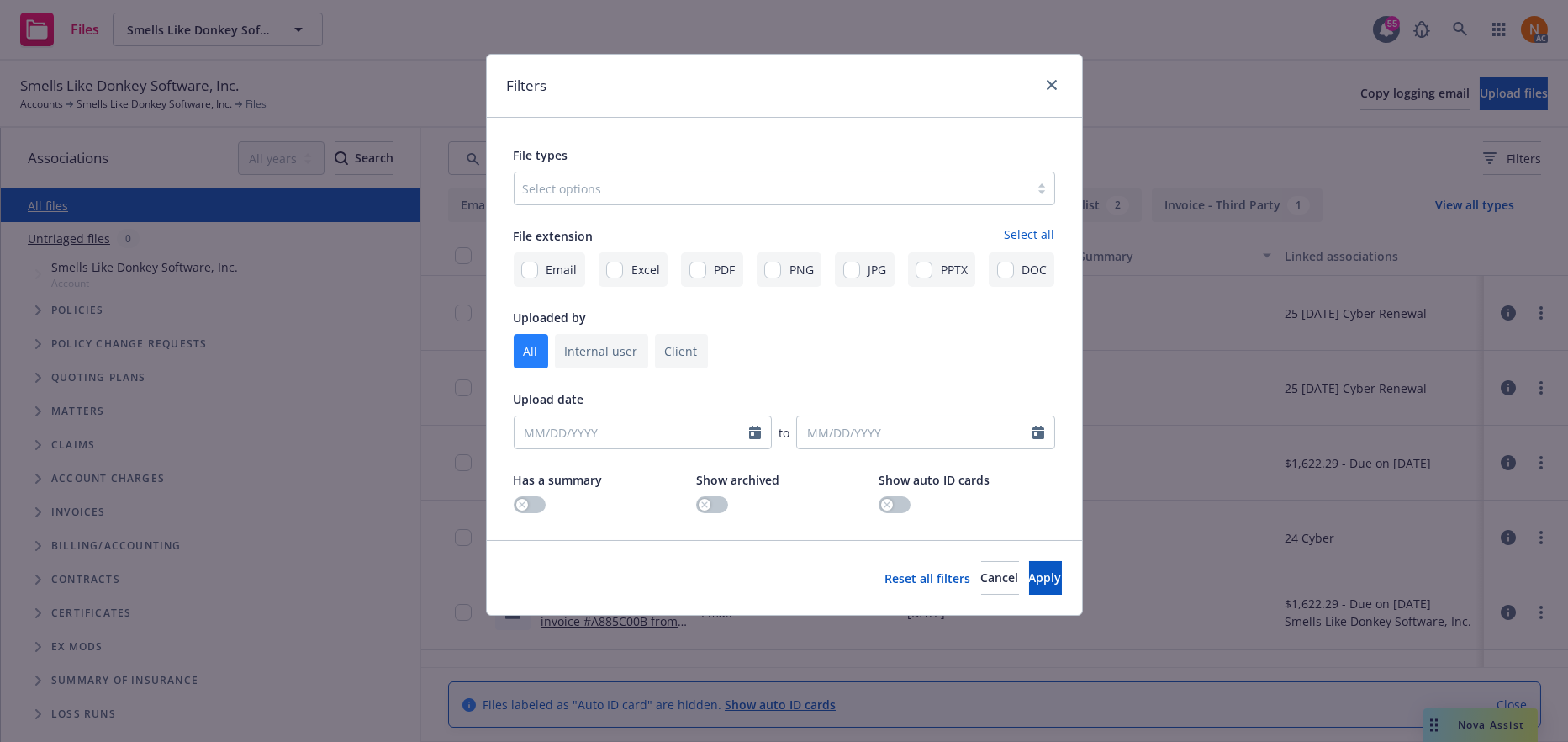
click at [657, 193] on div at bounding box center [772, 188] width 498 height 20
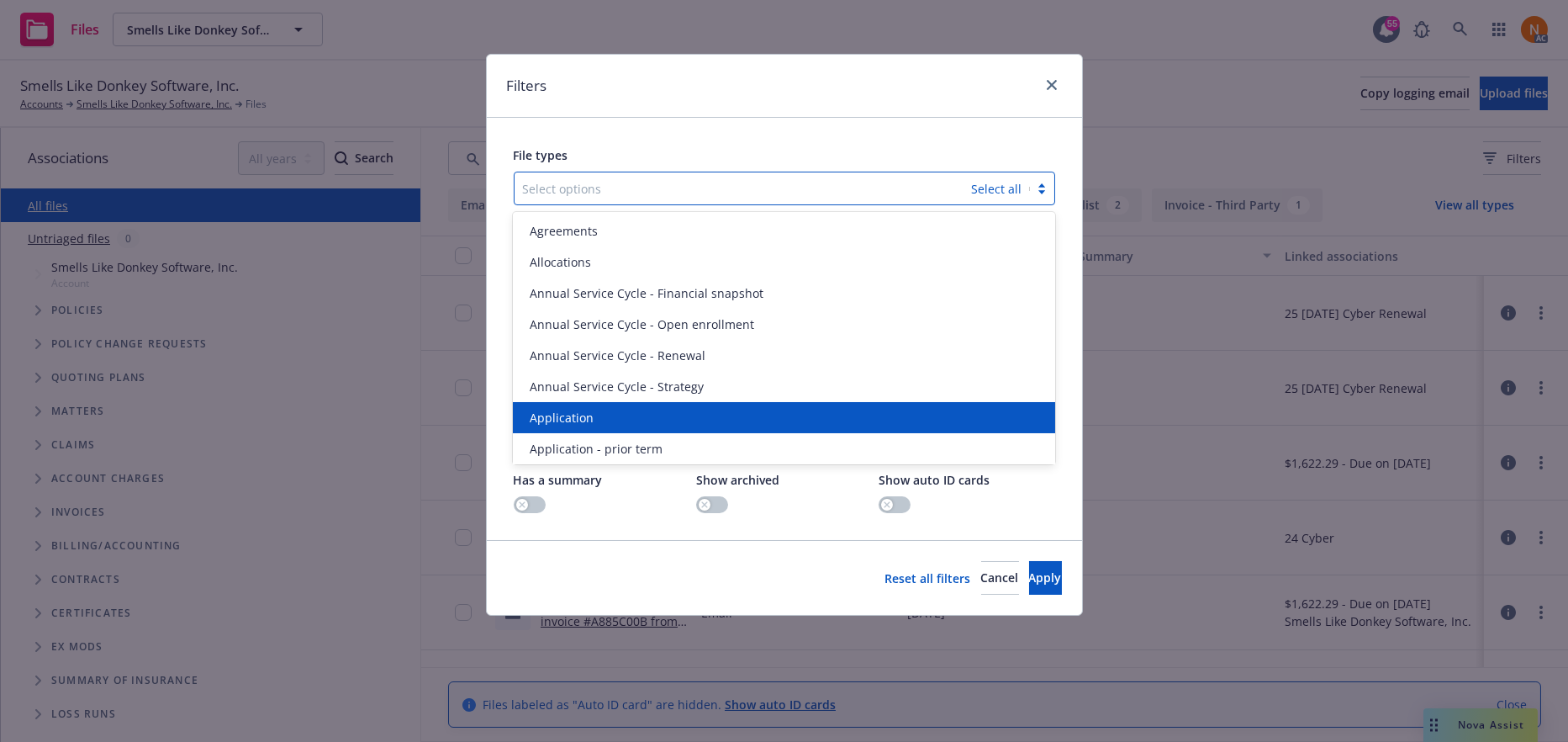
click at [650, 417] on div "Application" at bounding box center [783, 417] width 522 height 17
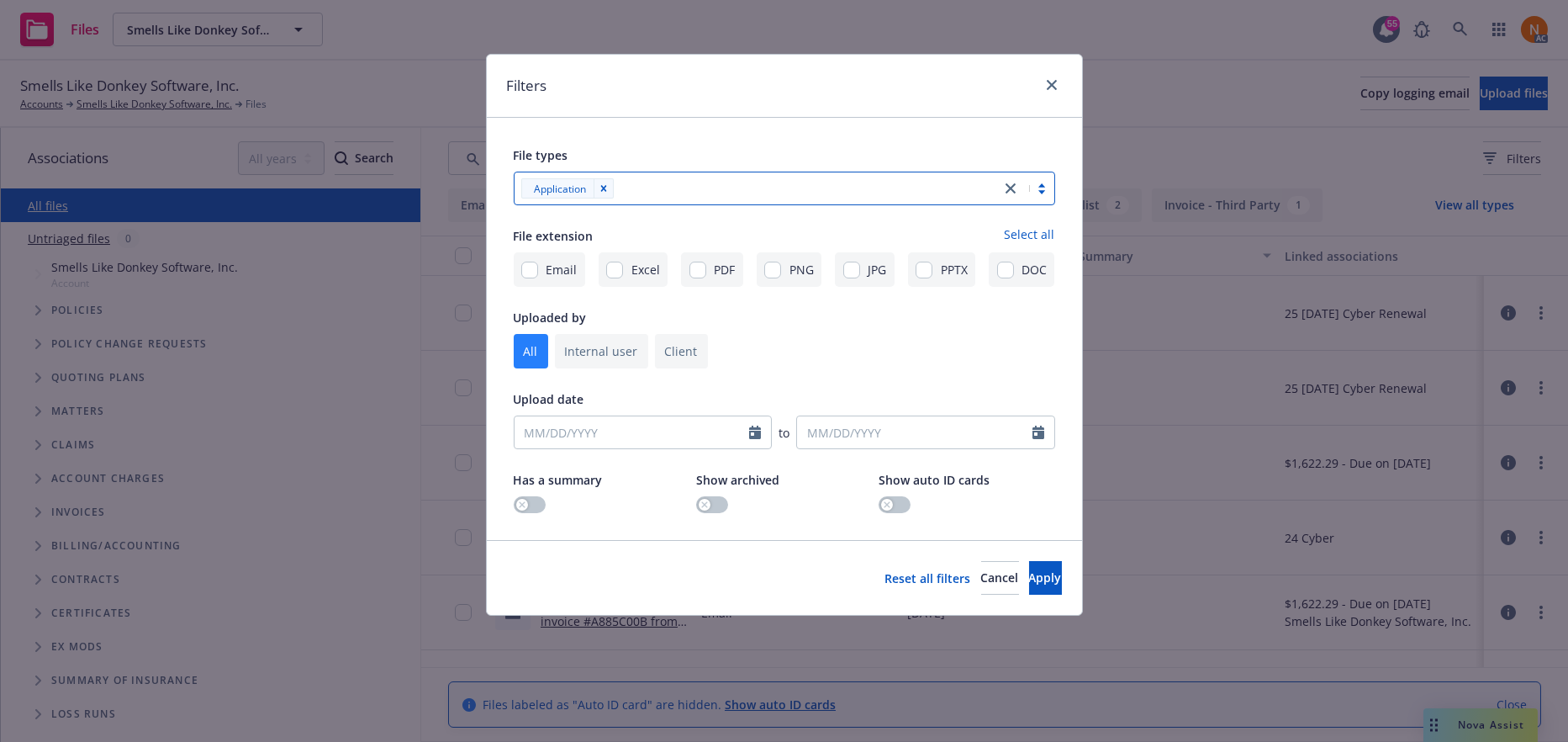
click at [707, 194] on div at bounding box center [805, 188] width 374 height 20
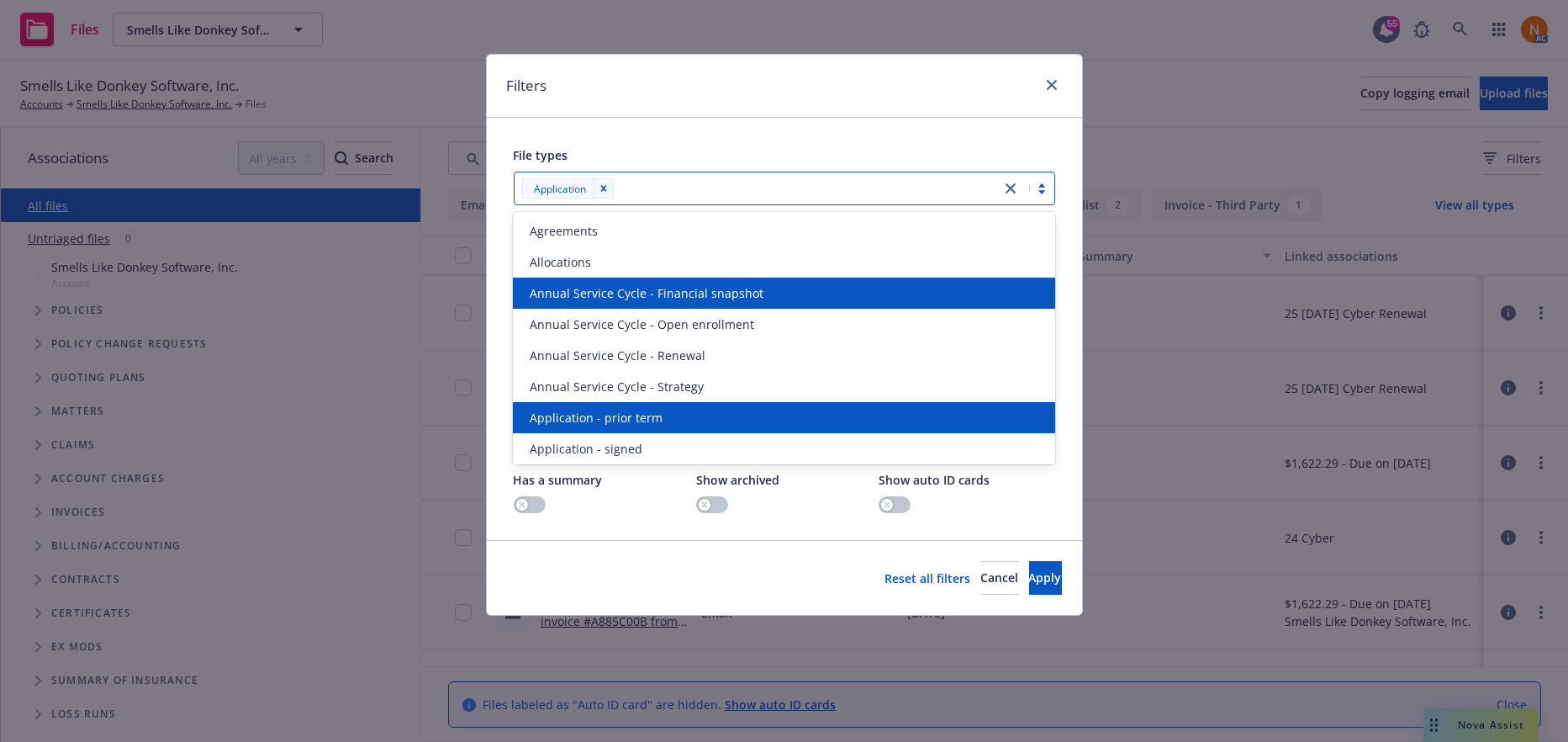
drag, startPoint x: 629, startPoint y: 410, endPoint x: 759, endPoint y: 303, distance: 168.4
click at [629, 410] on span "Application - prior term" at bounding box center [596, 417] width 133 height 17
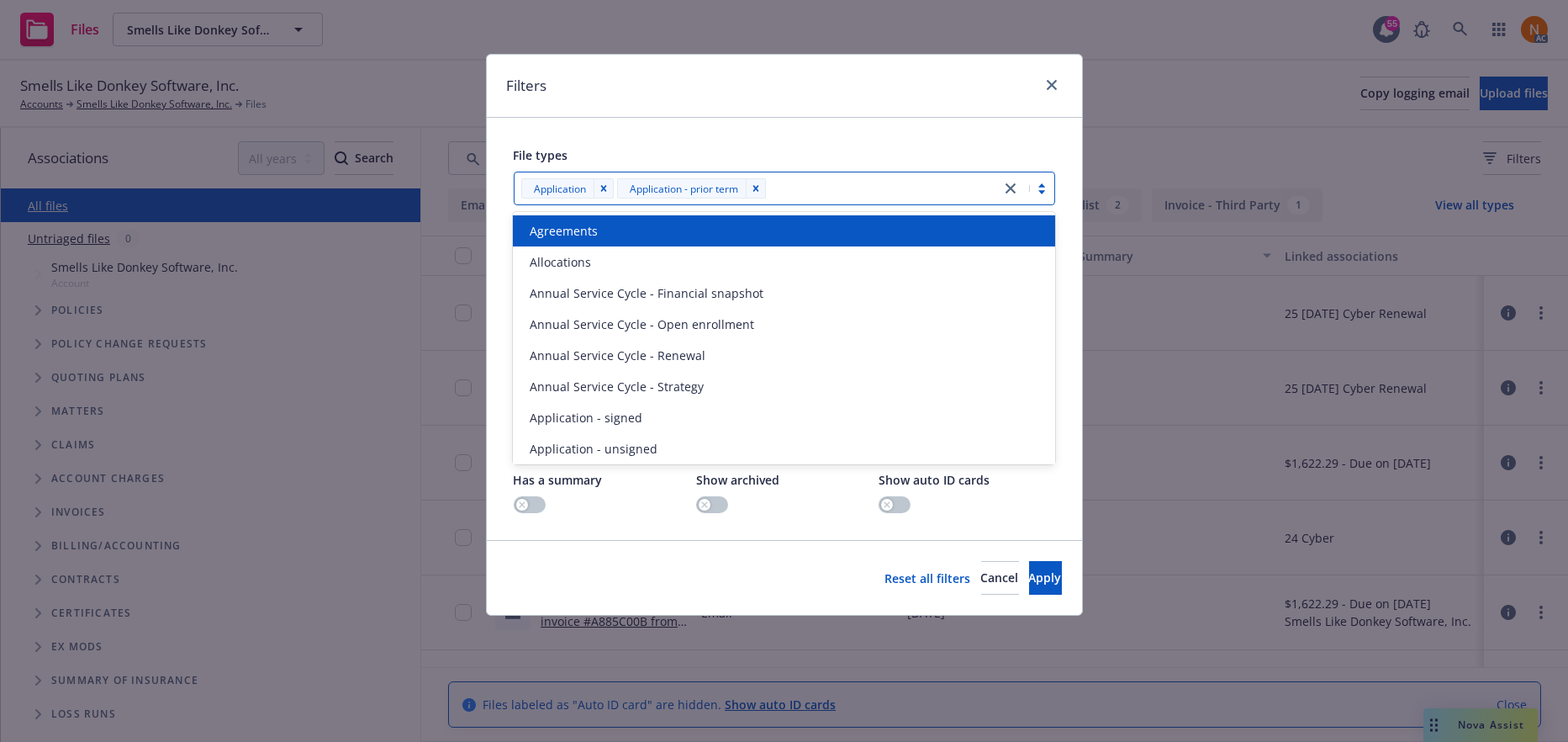
click at [829, 186] on div at bounding box center [882, 188] width 221 height 20
click at [828, 186] on div at bounding box center [882, 188] width 221 height 20
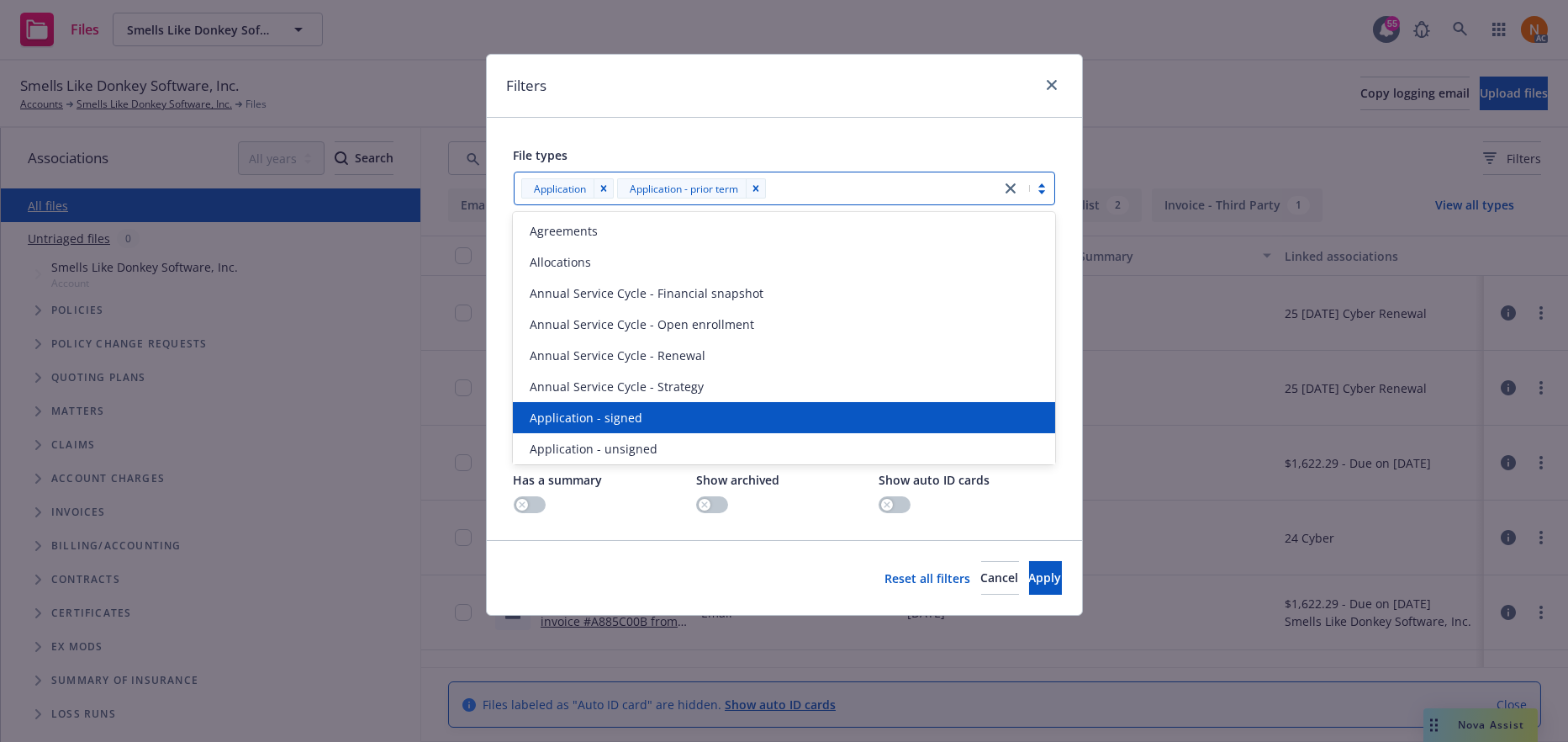
click at [654, 415] on div "Application - signed" at bounding box center [783, 417] width 522 height 17
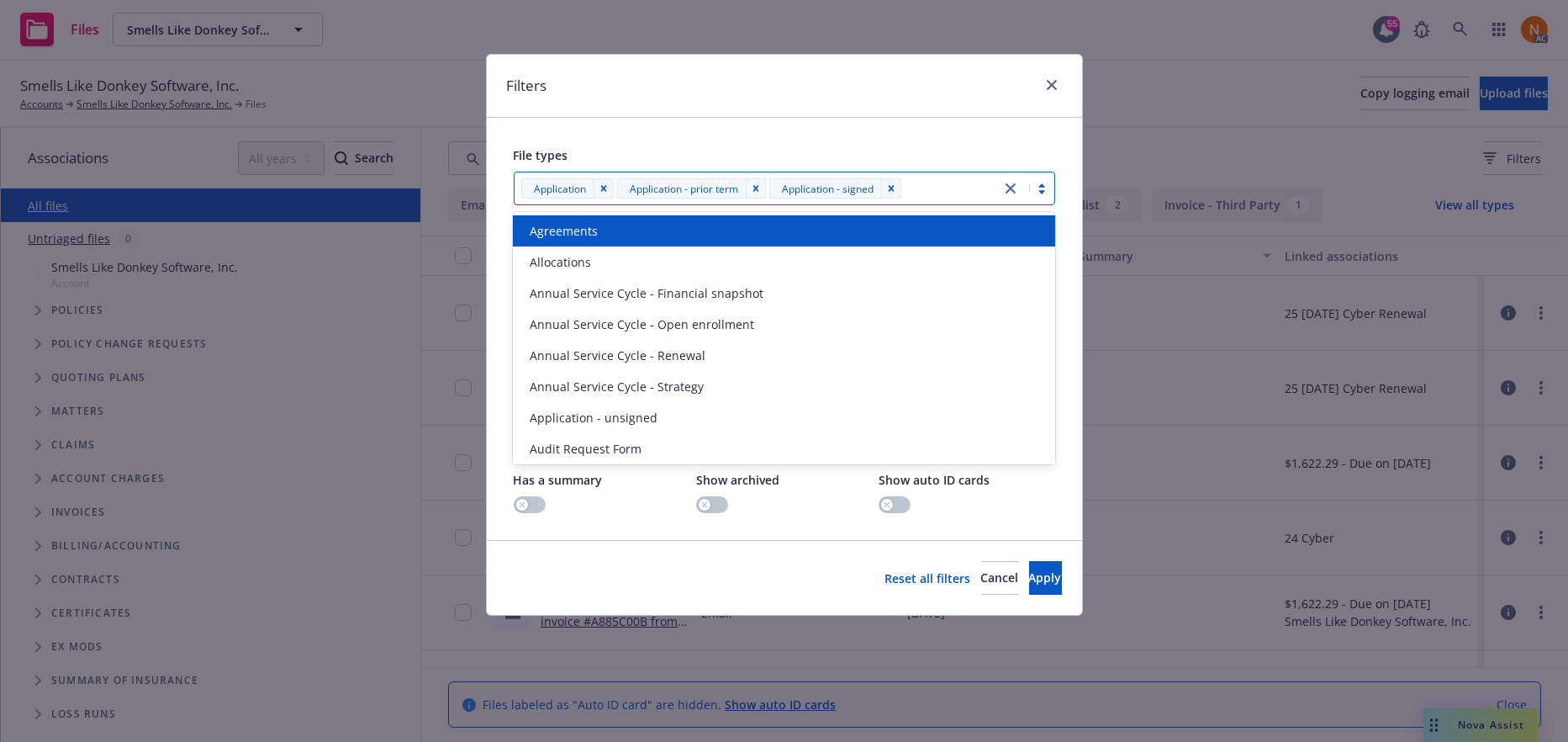
click at [935, 183] on div at bounding box center [948, 188] width 86 height 20
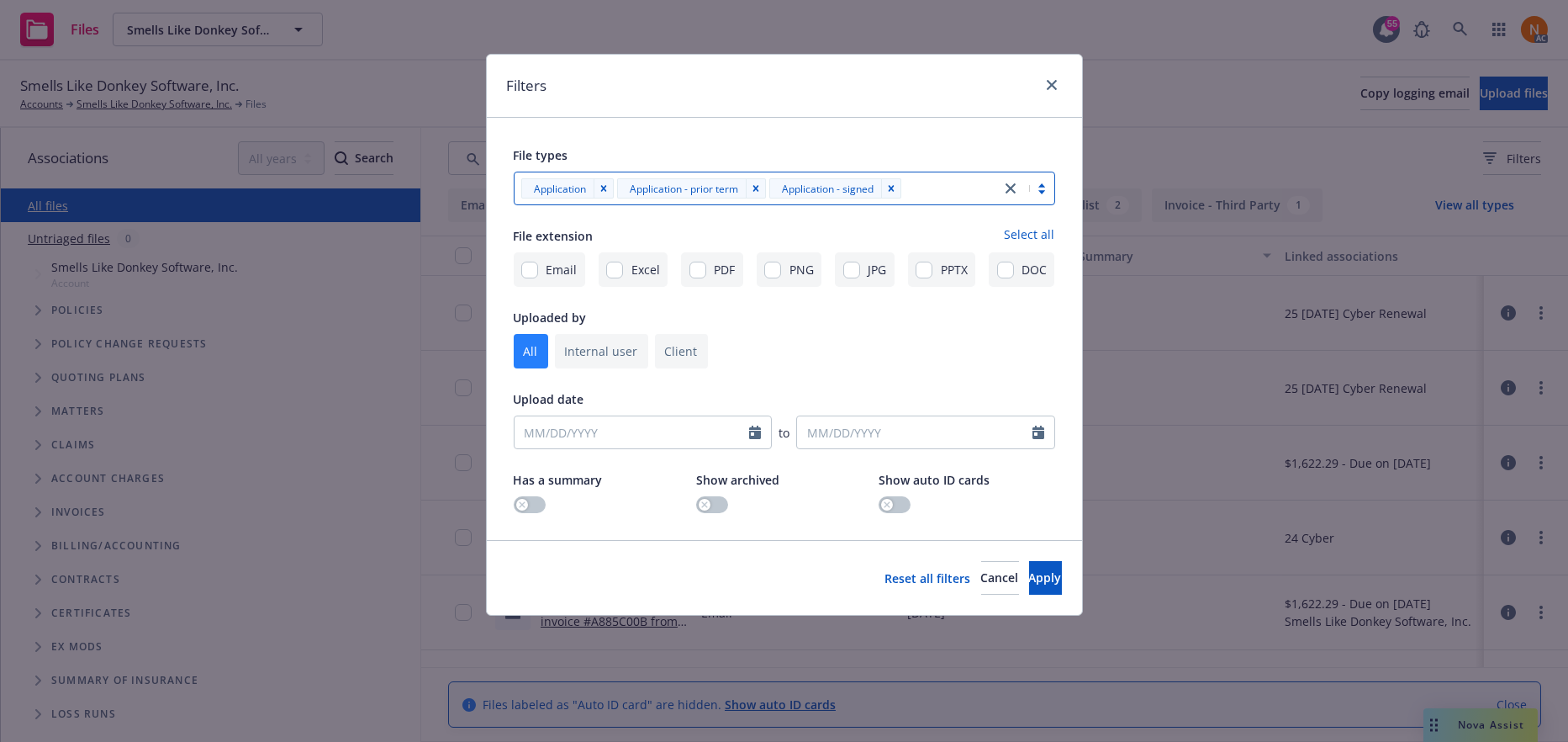
click at [935, 183] on div at bounding box center [948, 188] width 86 height 20
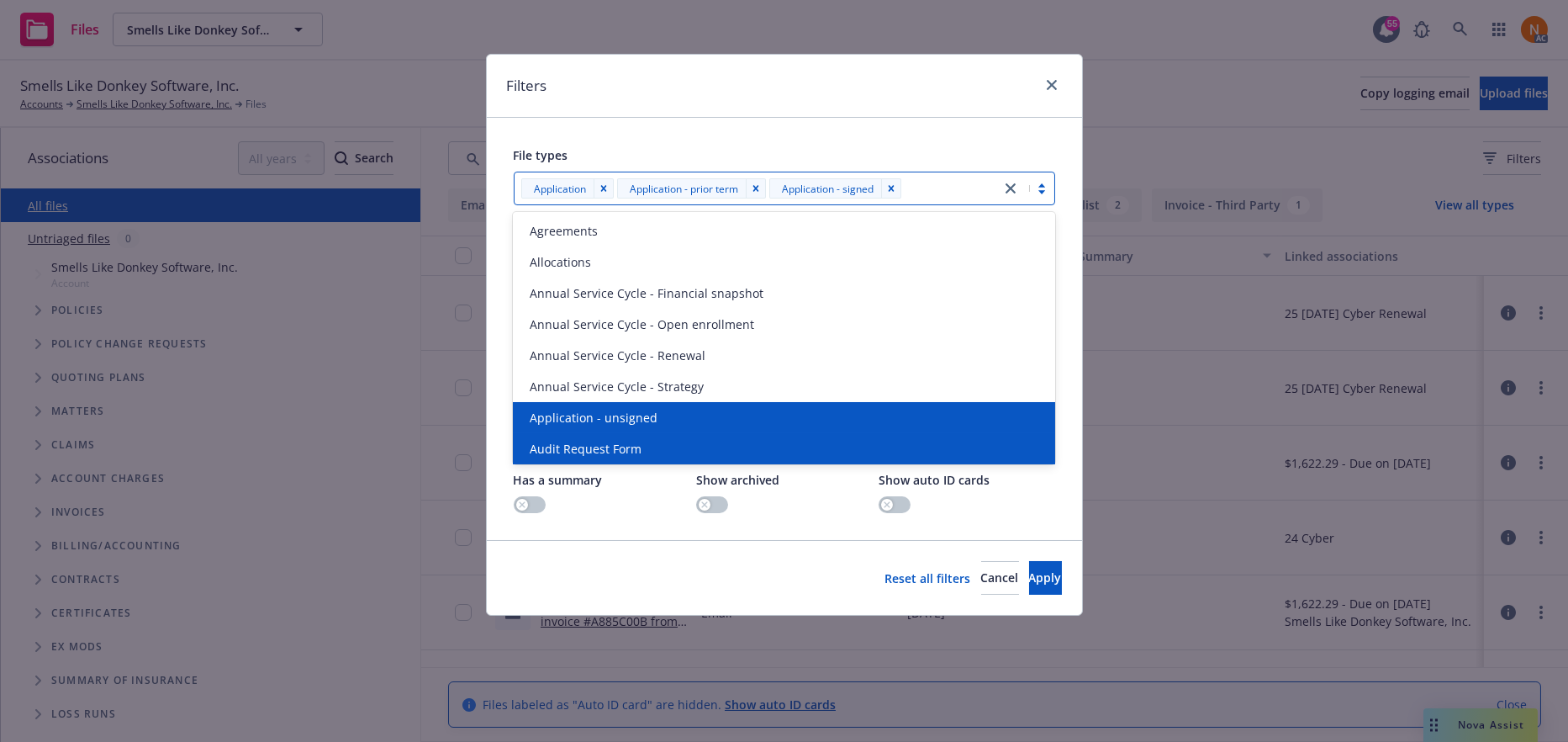
drag, startPoint x: 630, startPoint y: 416, endPoint x: 643, endPoint y: 417, distance: 13.0
click at [630, 416] on span "Application - unsigned" at bounding box center [593, 417] width 128 height 17
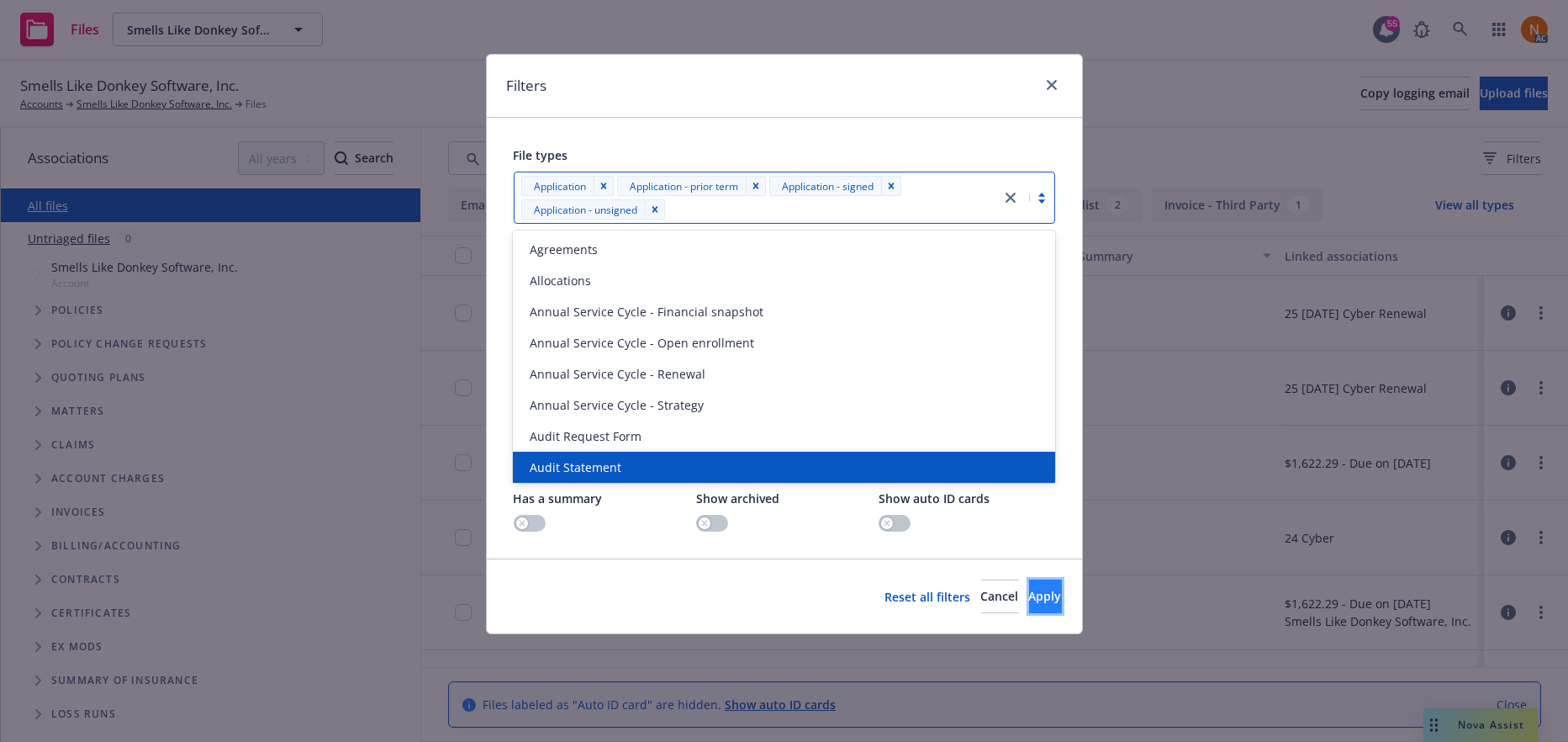
click at [1031, 601] on span "Apply" at bounding box center [1045, 596] width 33 height 16
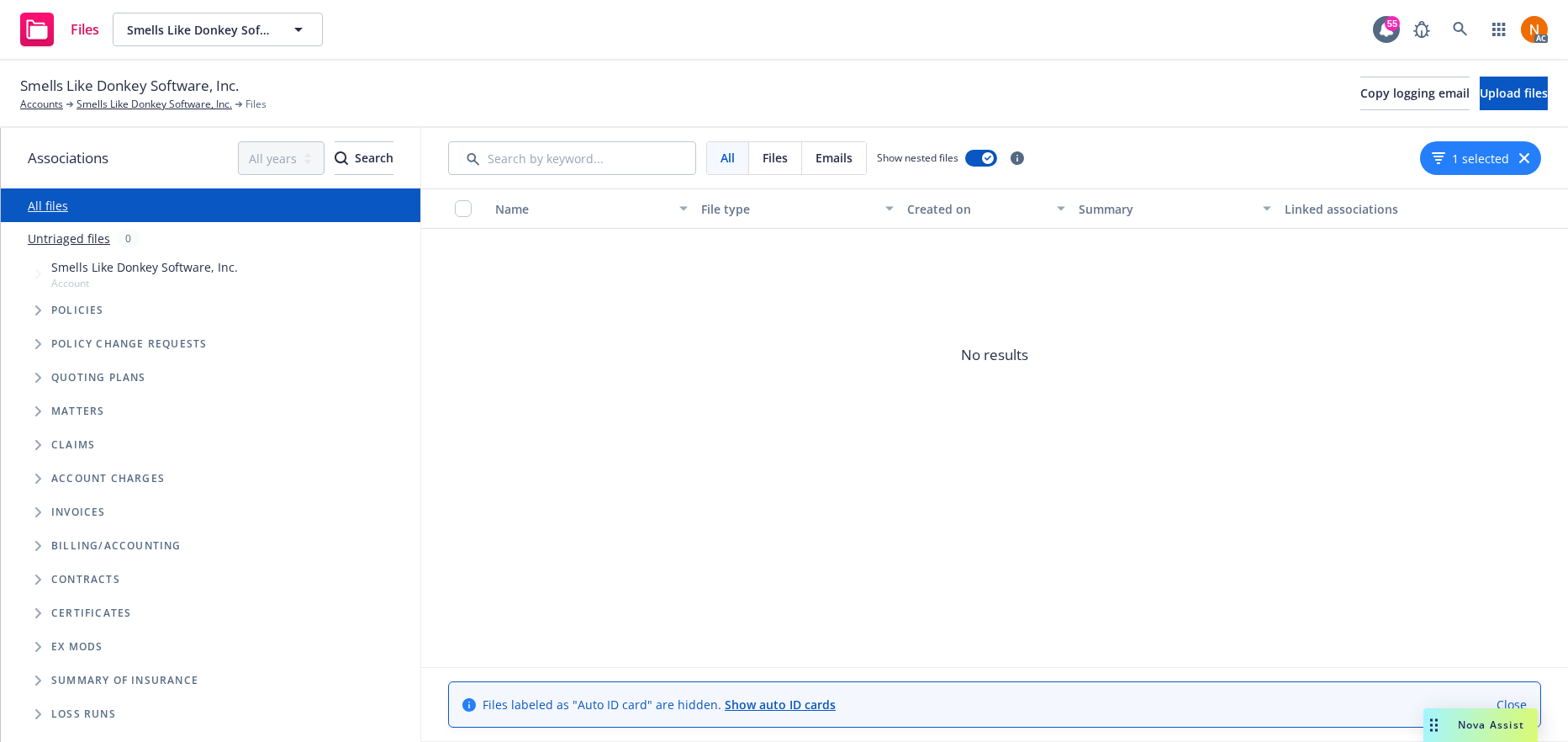
click at [1528, 158] on icon "button" at bounding box center [1525, 158] width 11 height 11
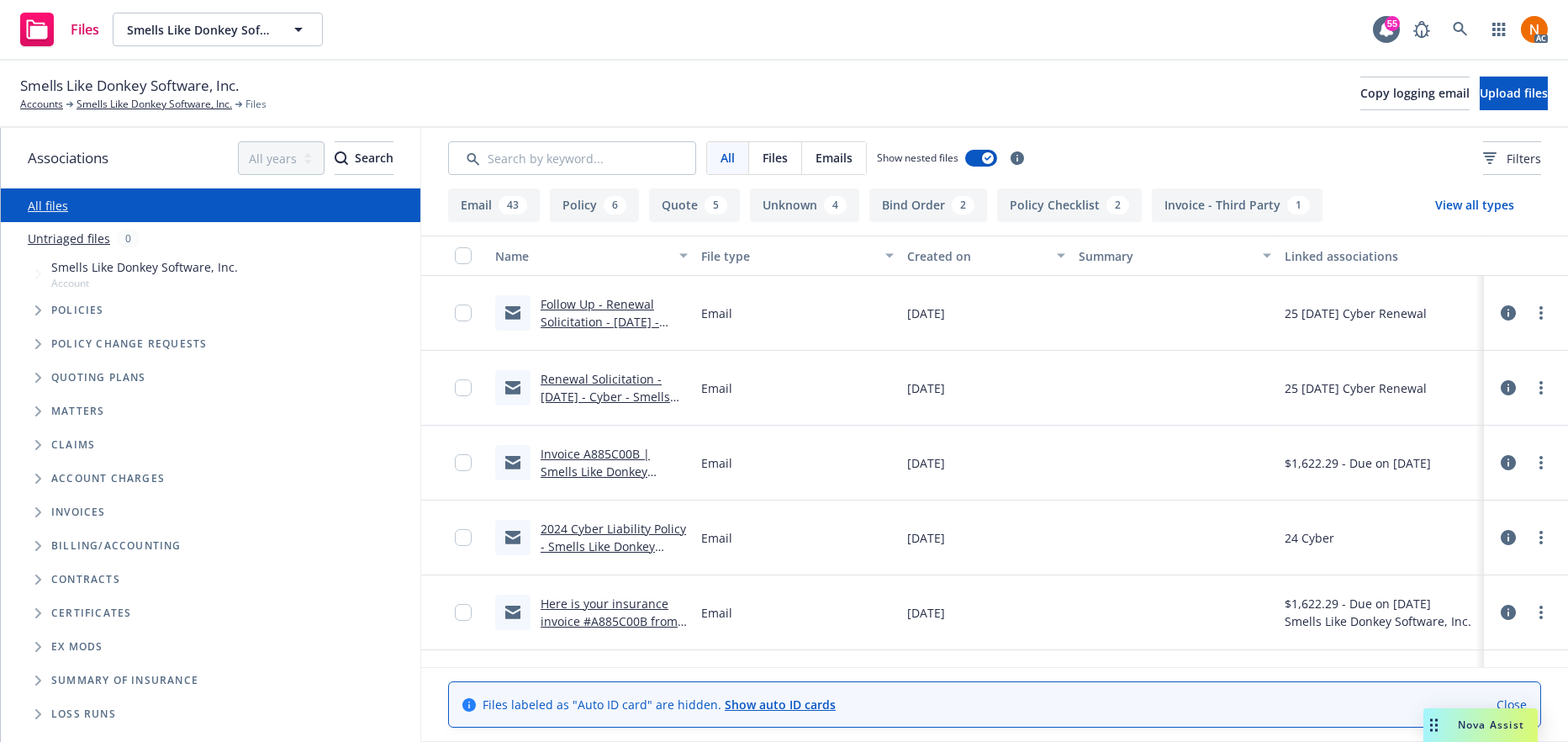
click at [637, 138] on div "All Files Emails Show nested files Filters" at bounding box center [994, 158] width 1147 height 61
click at [637, 152] on input "Search by keyword..." at bounding box center [572, 158] width 248 height 34
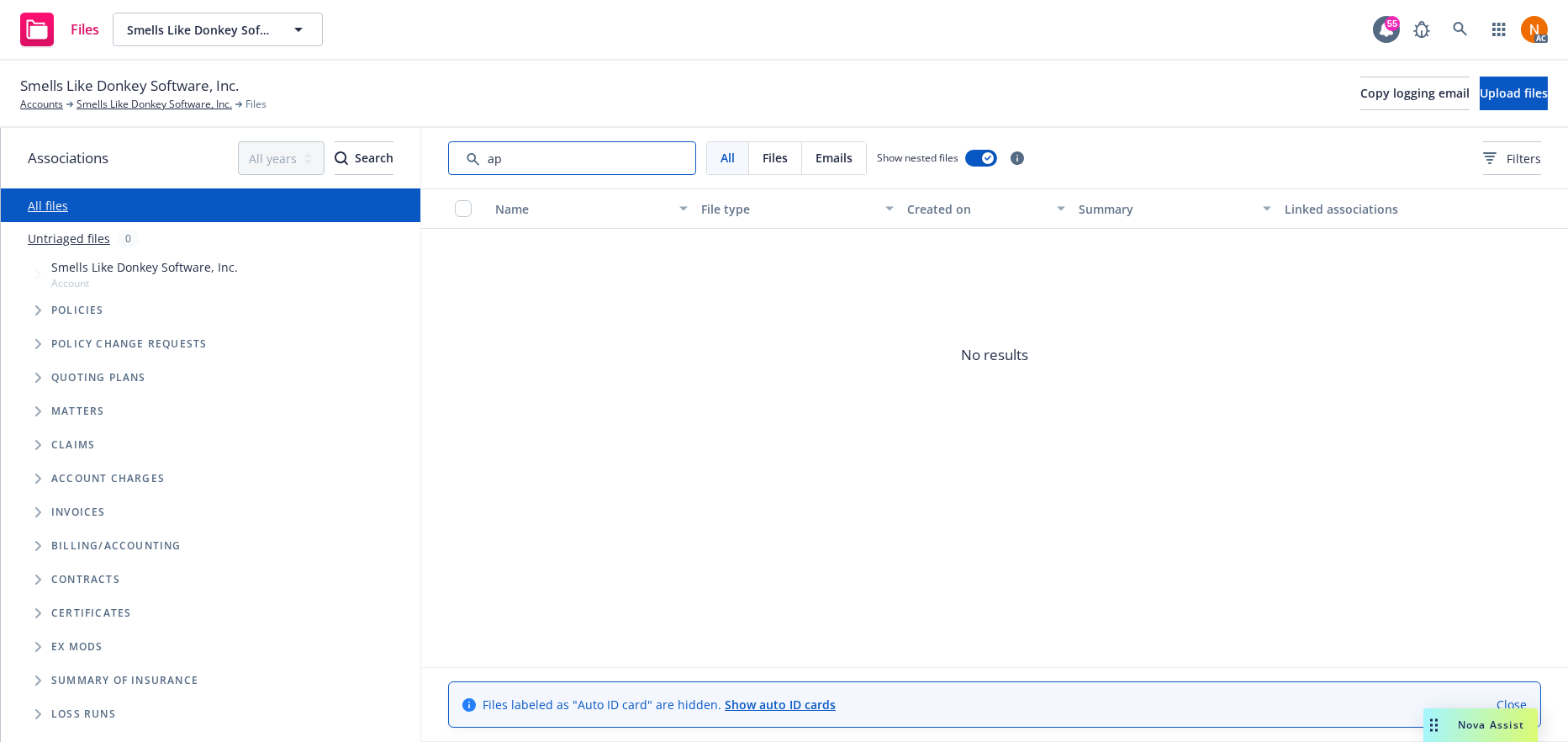
type input "a"
type input "s"
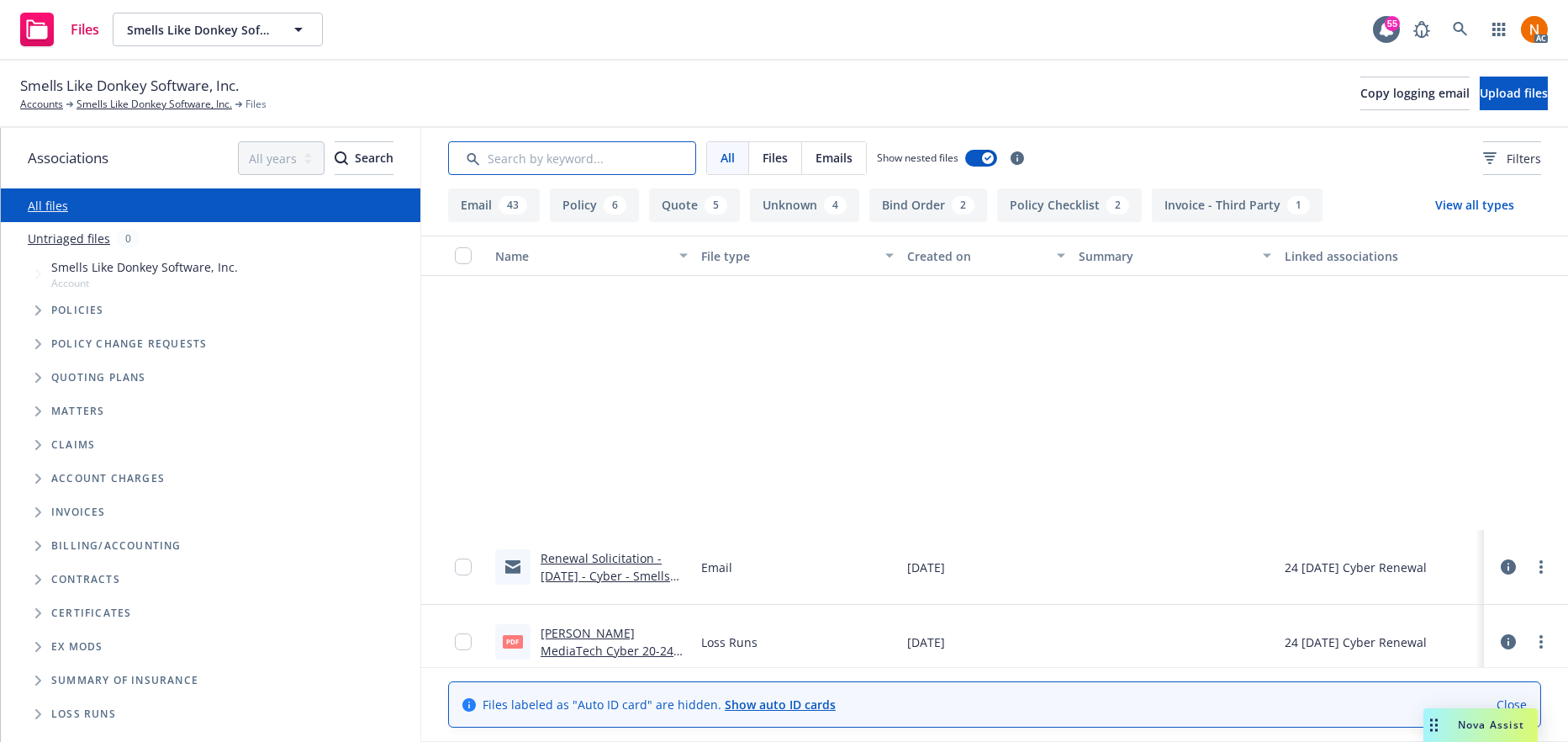
scroll to position [1795, 0]
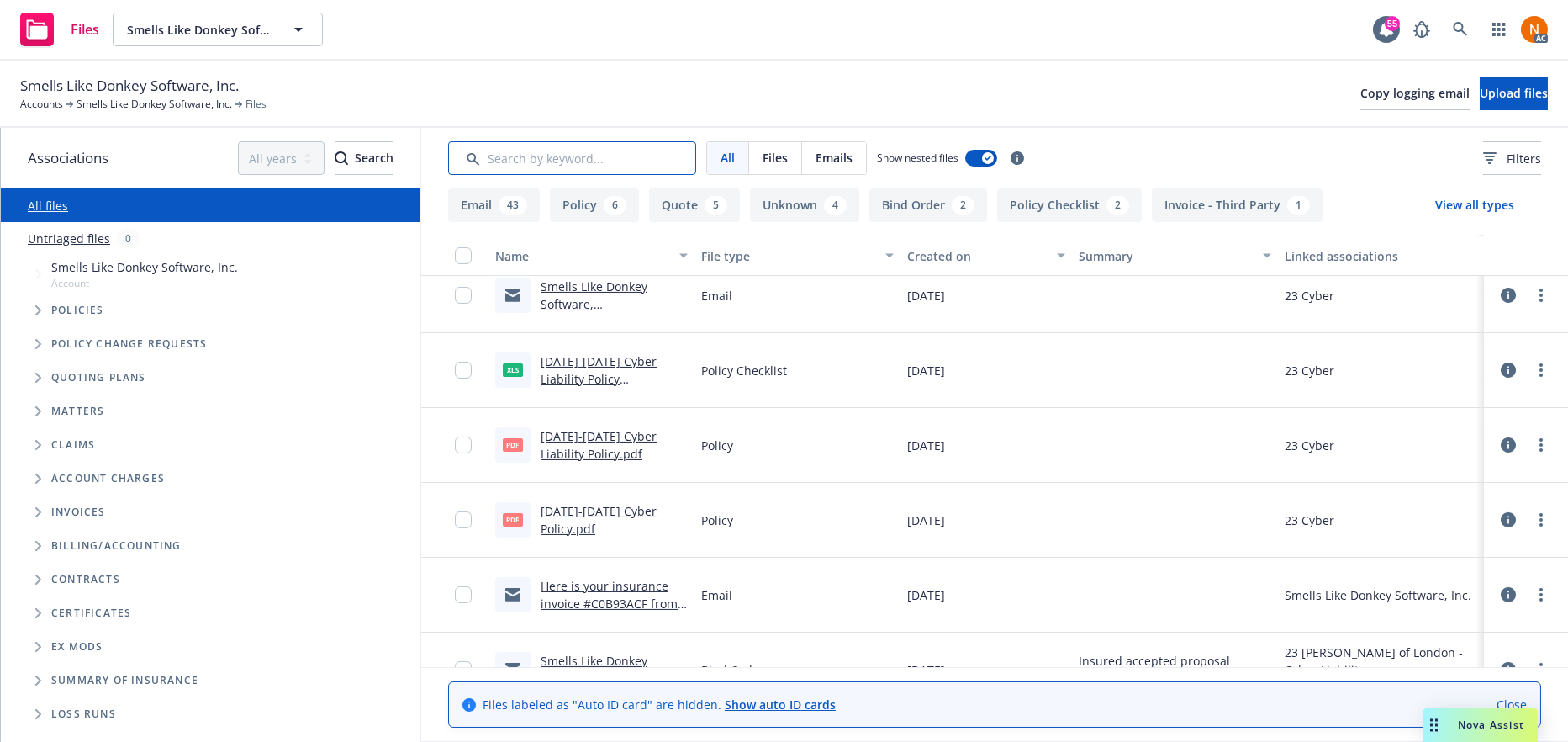
click at [577, 171] on input "Search by keyword..." at bounding box center [572, 158] width 248 height 34
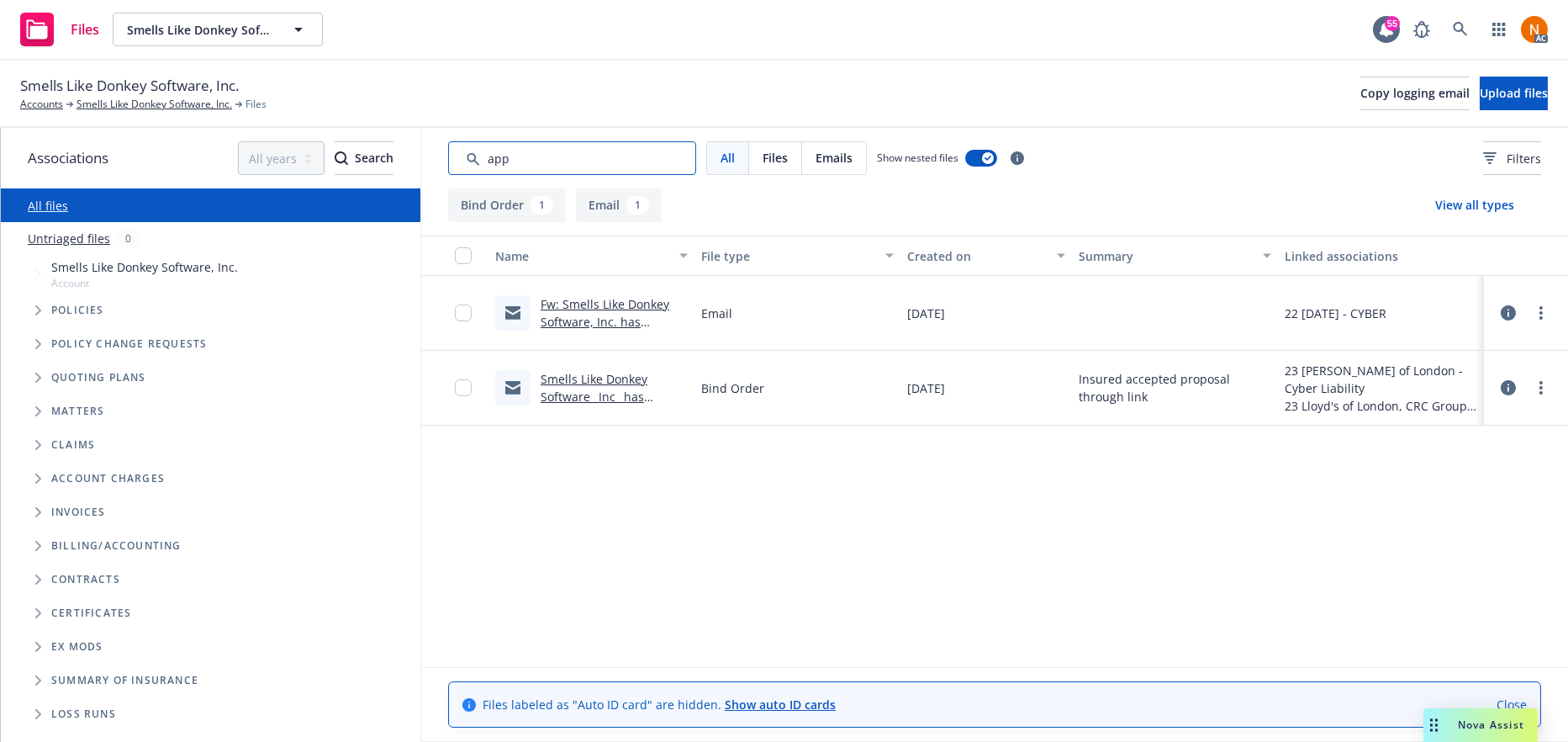
scroll to position [0, 0]
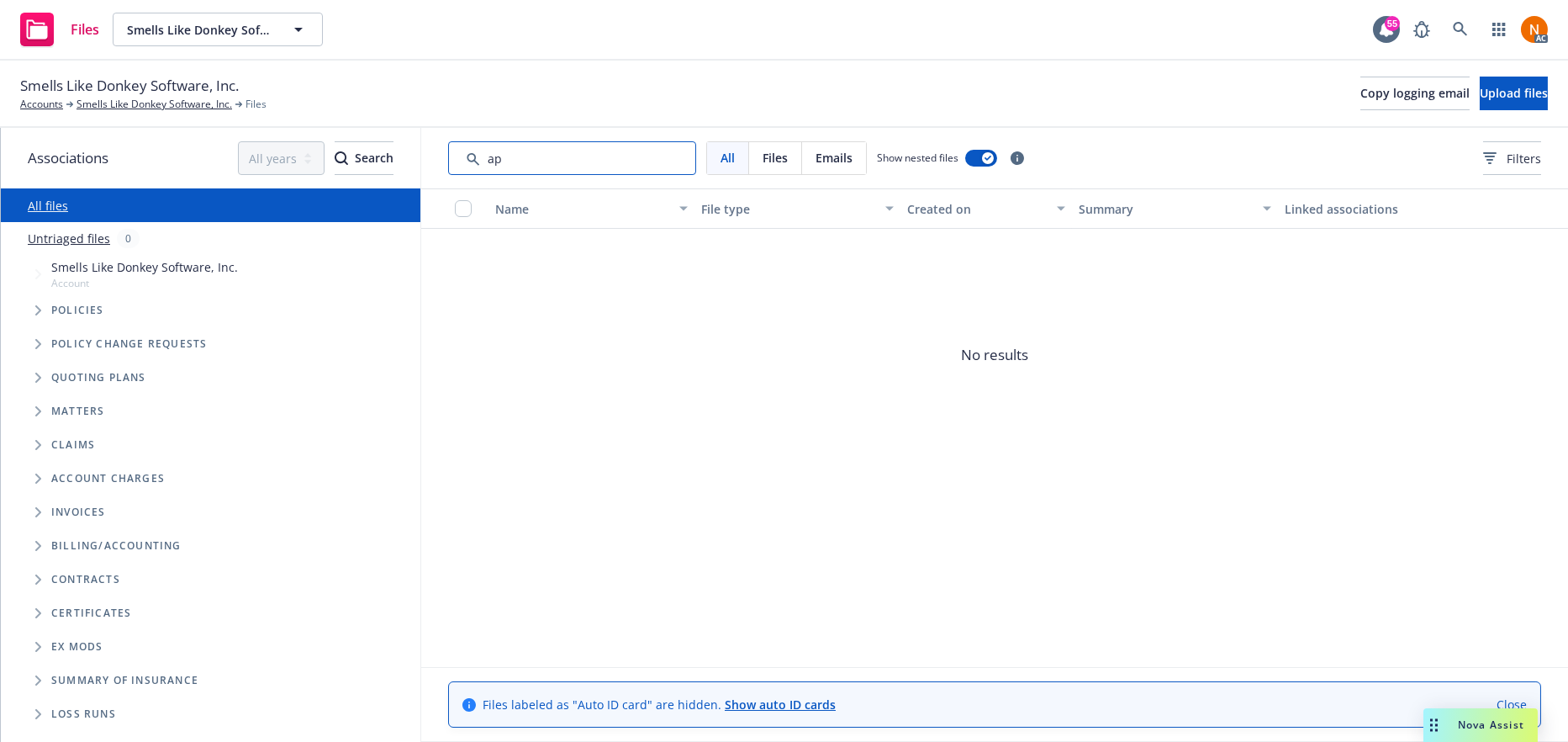
type input "a"
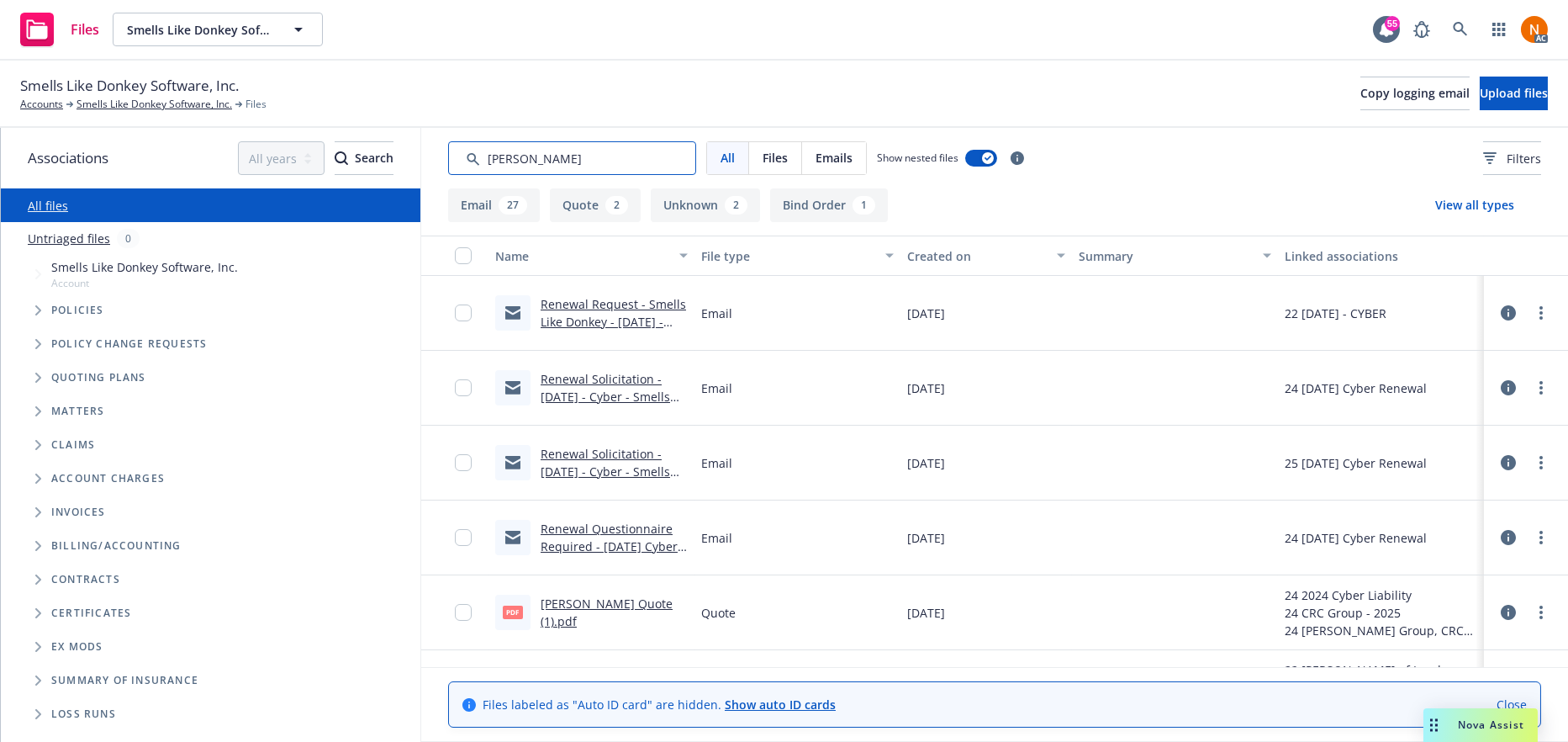
type input "ren"
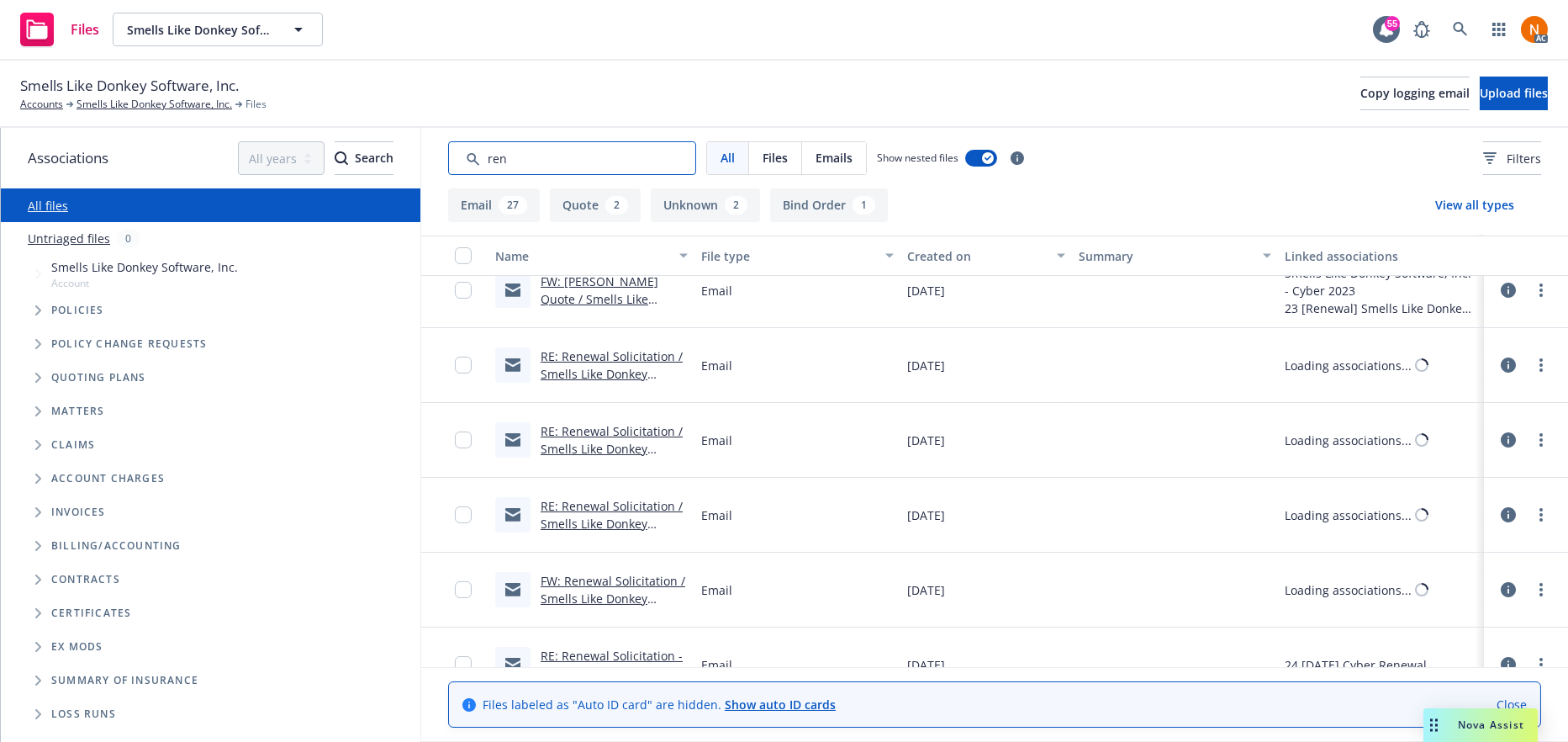
scroll to position [1935, 0]
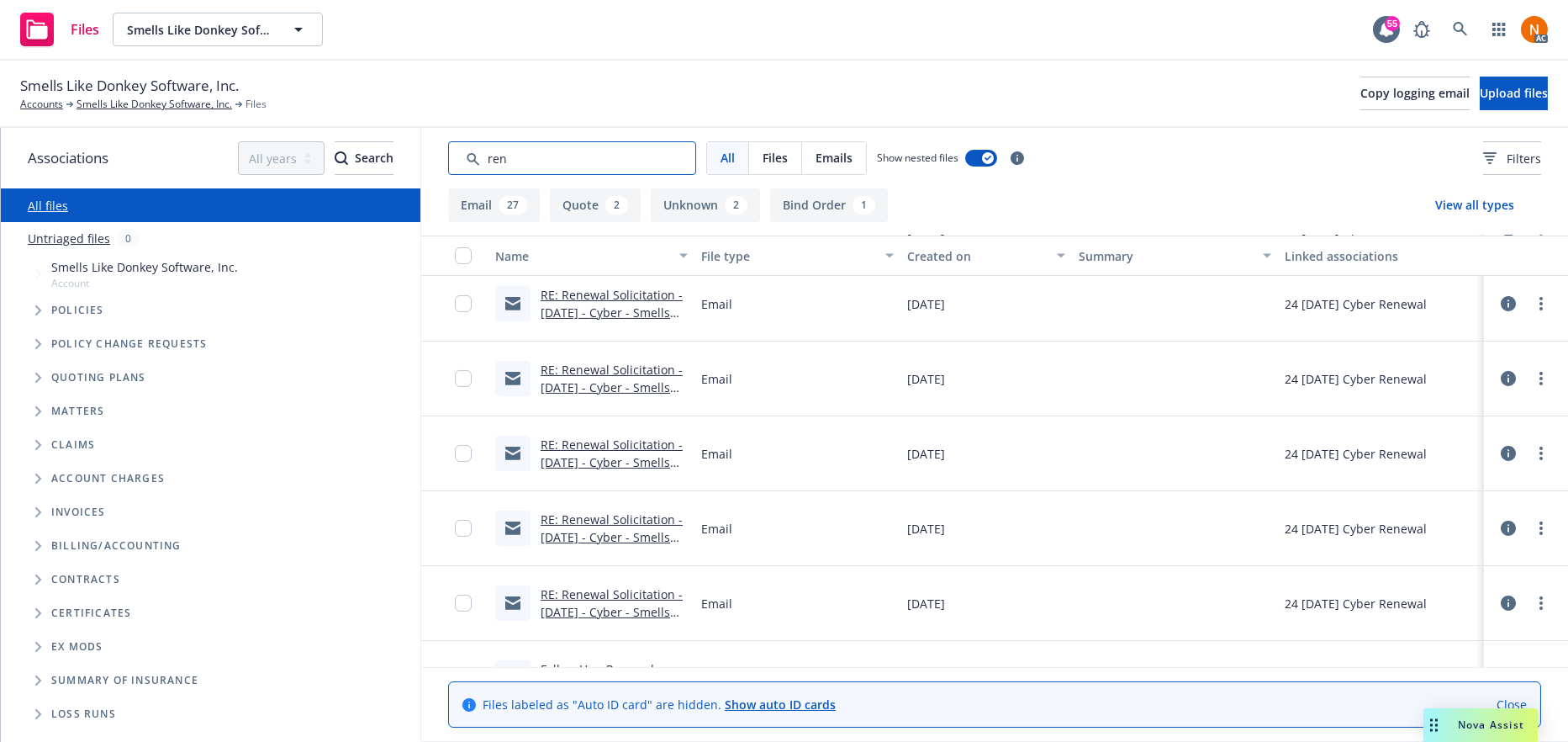
drag, startPoint x: 574, startPoint y: 155, endPoint x: 358, endPoint y: 126, distance: 217.9
click at [360, 136] on div "Associations All years 2027 2026 2025 2024 2023 2022 2021 2020 2019 2018 2017 2…" at bounding box center [784, 434] width 1567 height 614
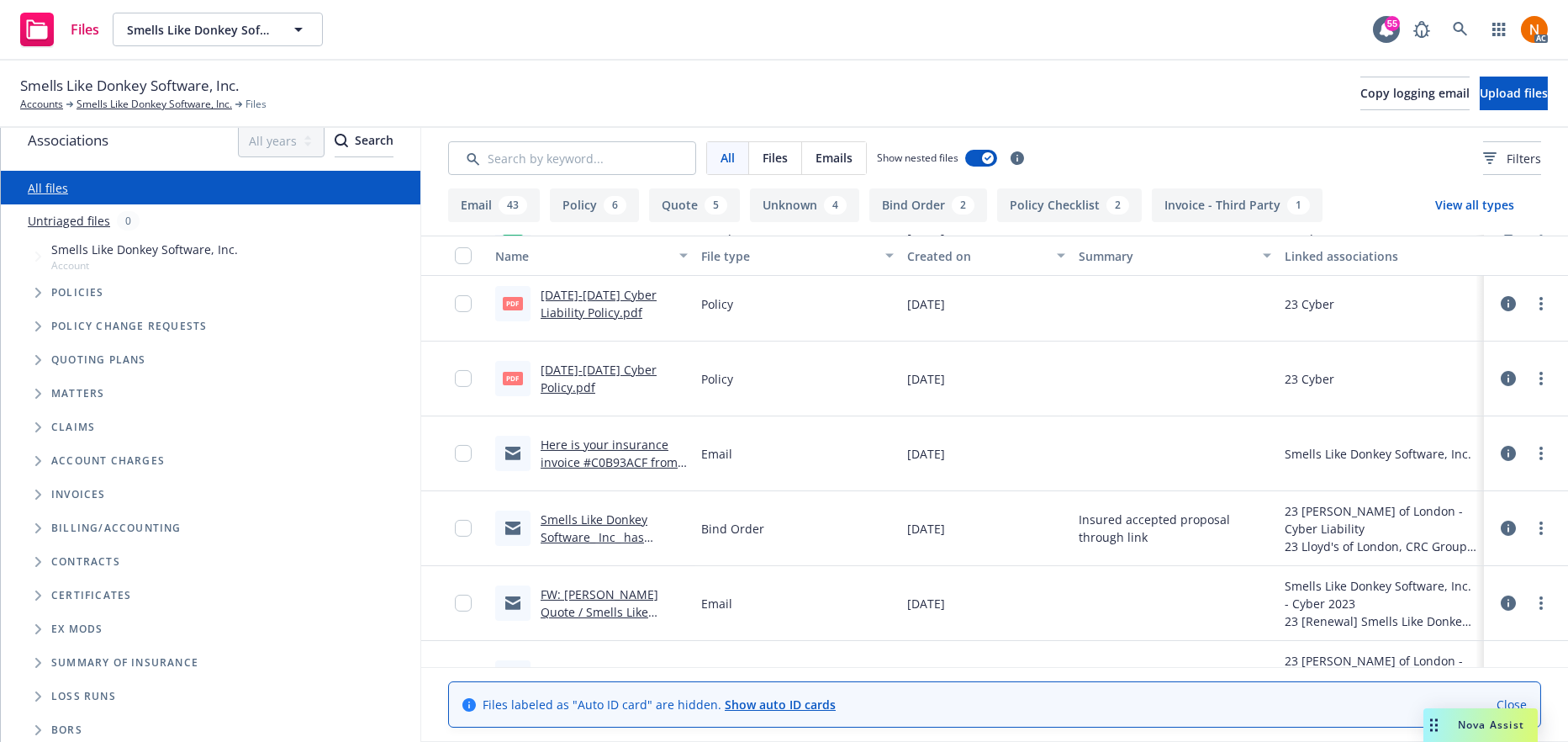
scroll to position [23, 0]
